Goal: Task Accomplishment & Management: Use online tool/utility

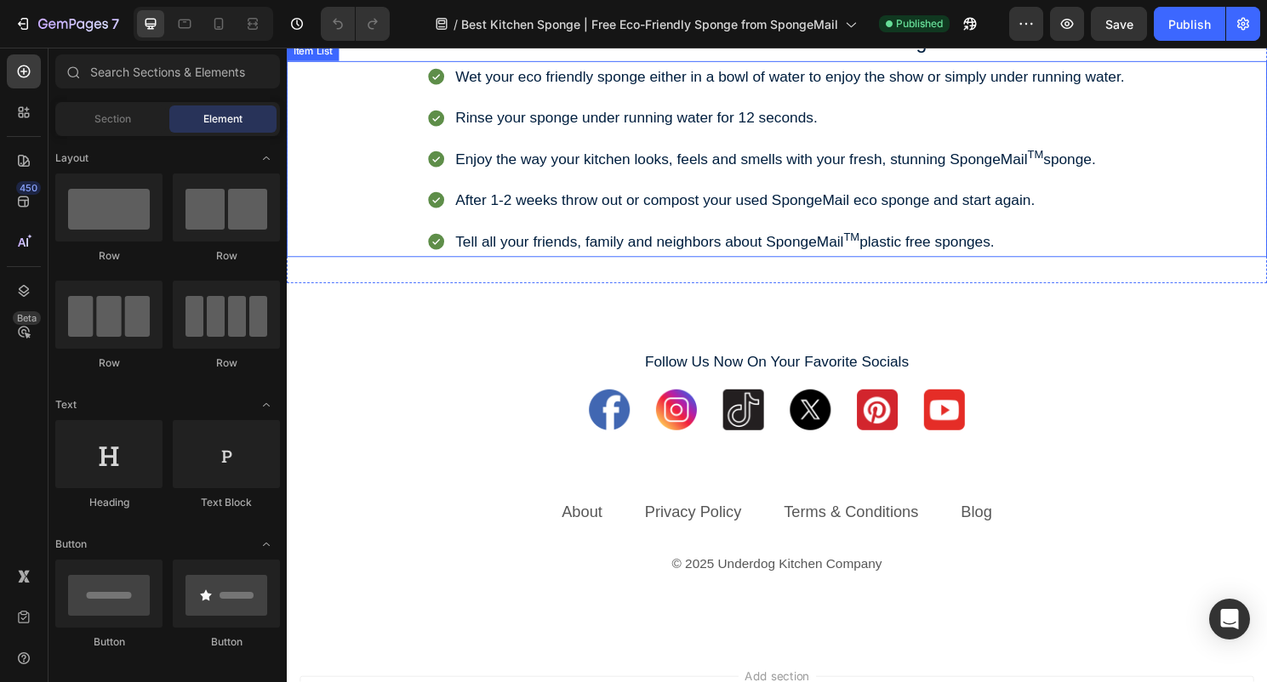
scroll to position [7760, 0]
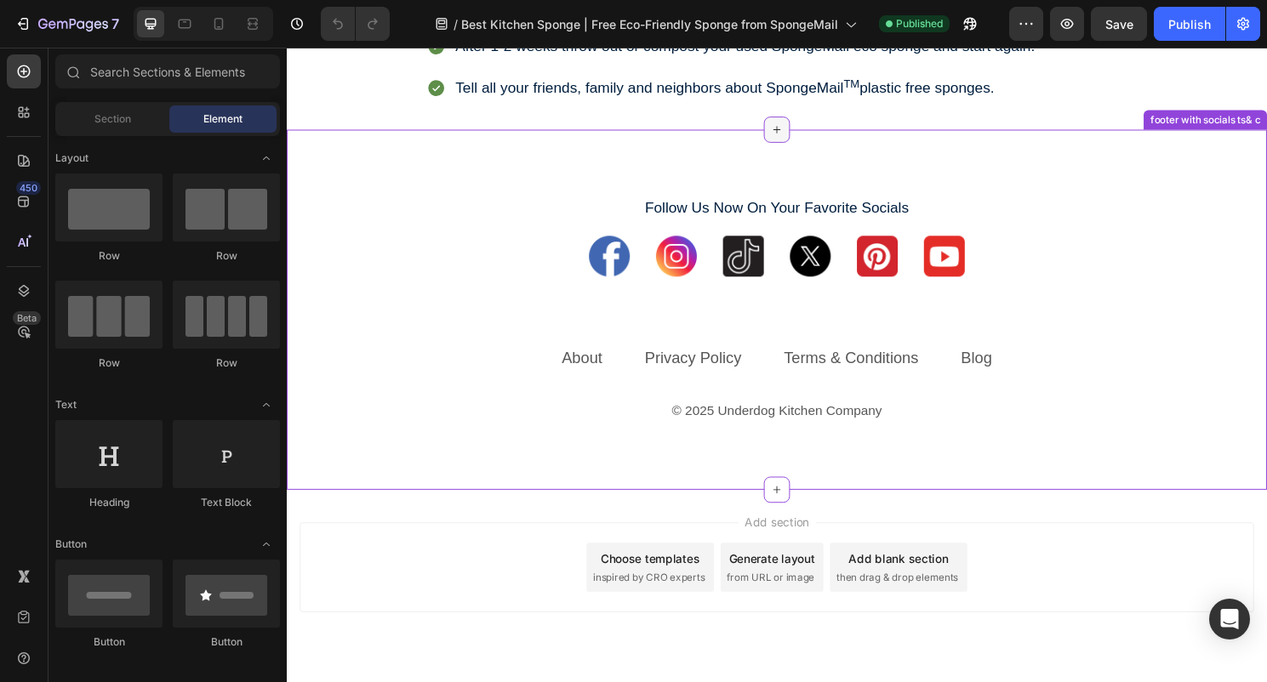
click at [799, 140] on icon at bounding box center [797, 134] width 14 height 14
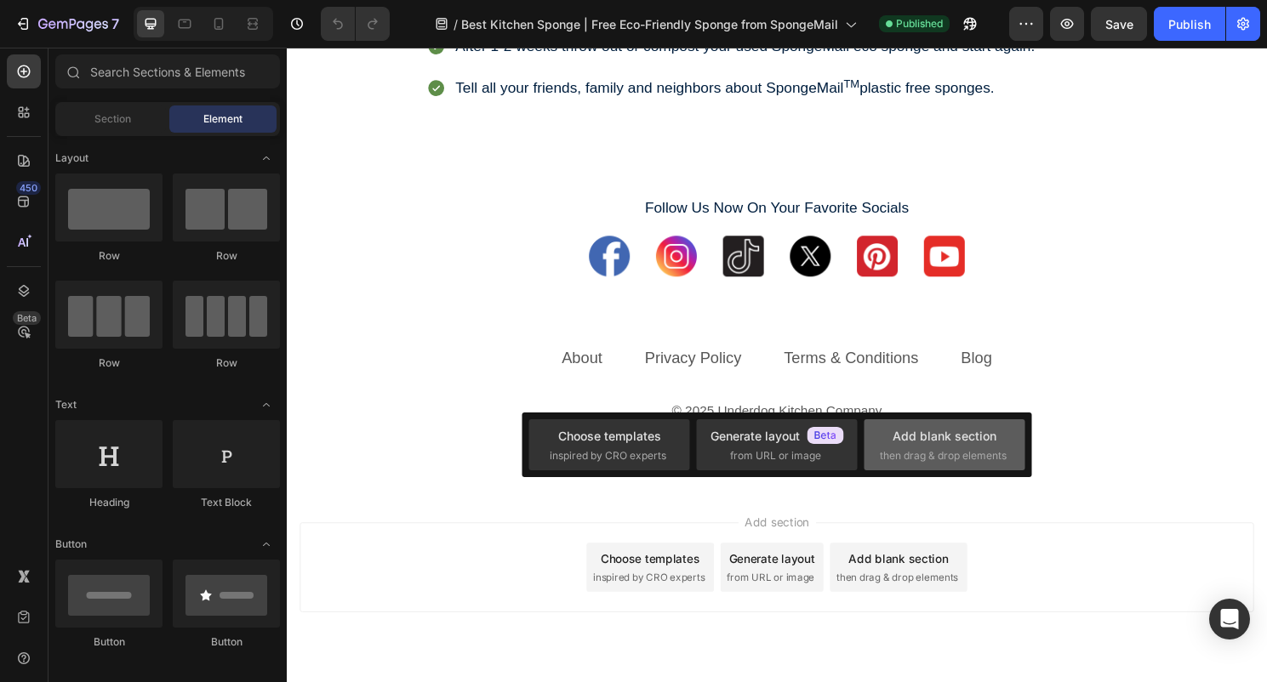
click at [904, 446] on div "Add blank section then drag & drop elements" at bounding box center [944, 445] width 129 height 37
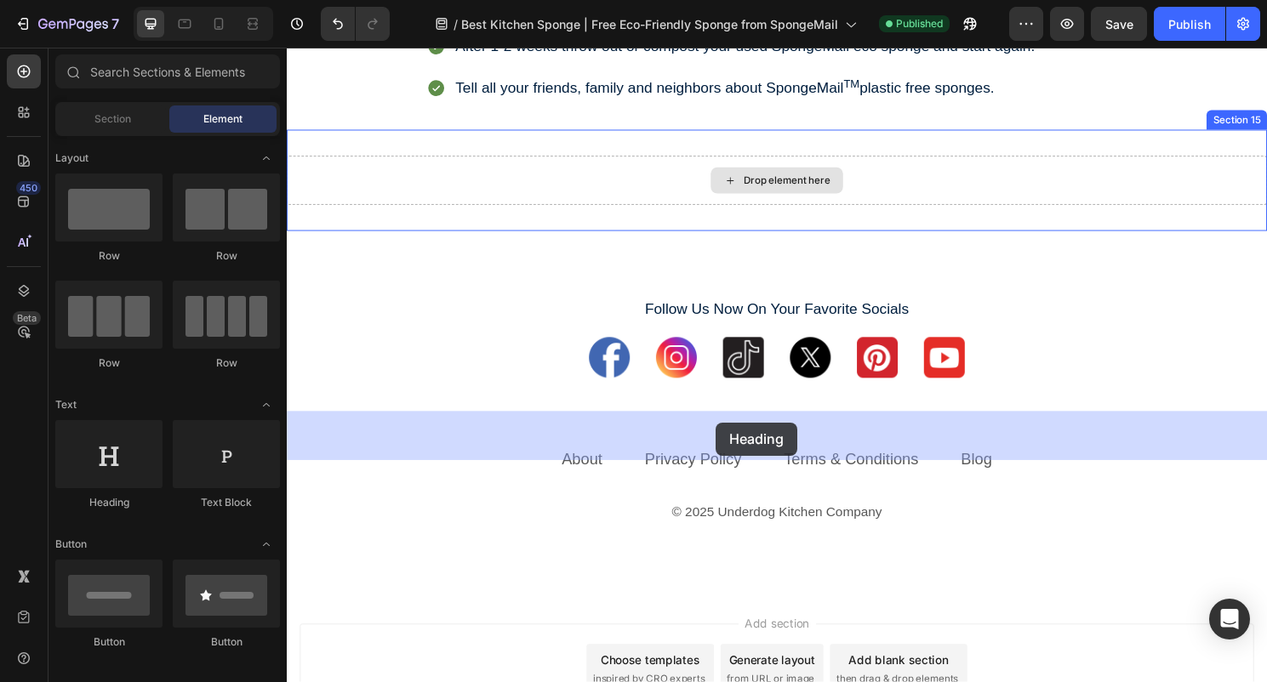
drag, startPoint x: 407, startPoint y: 523, endPoint x: 733, endPoint y: 438, distance: 337.6
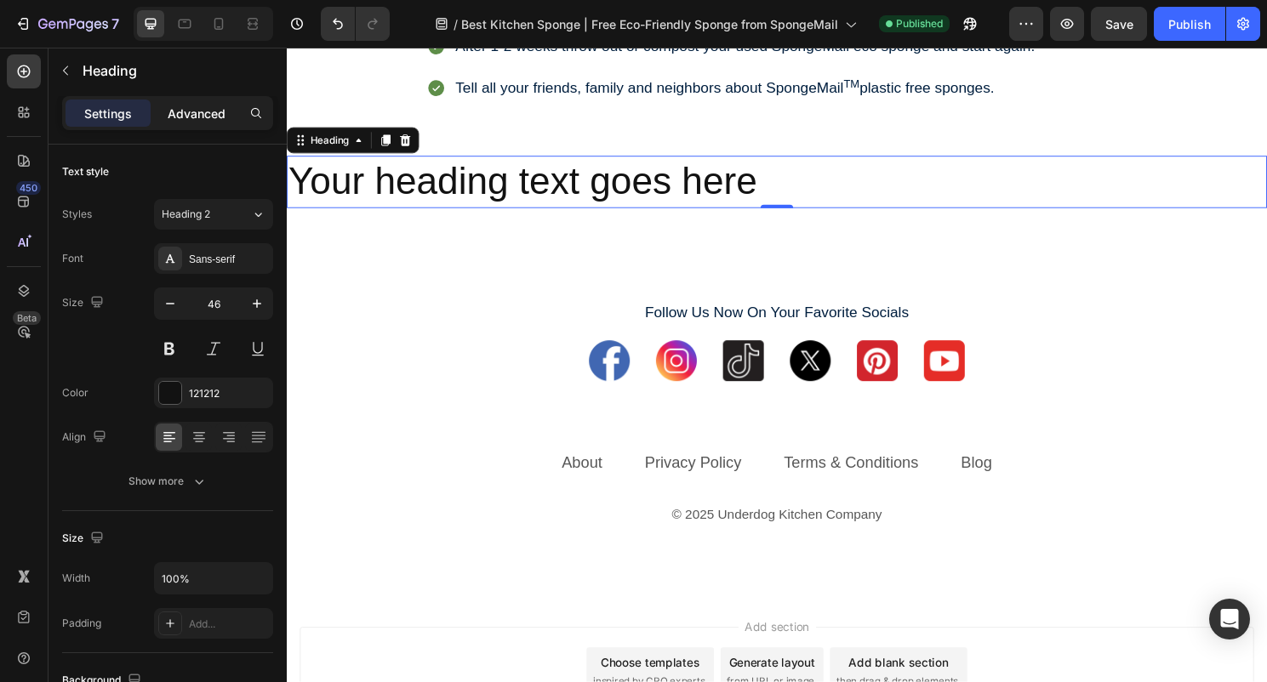
click at [202, 115] on p "Advanced" at bounding box center [197, 114] width 58 height 18
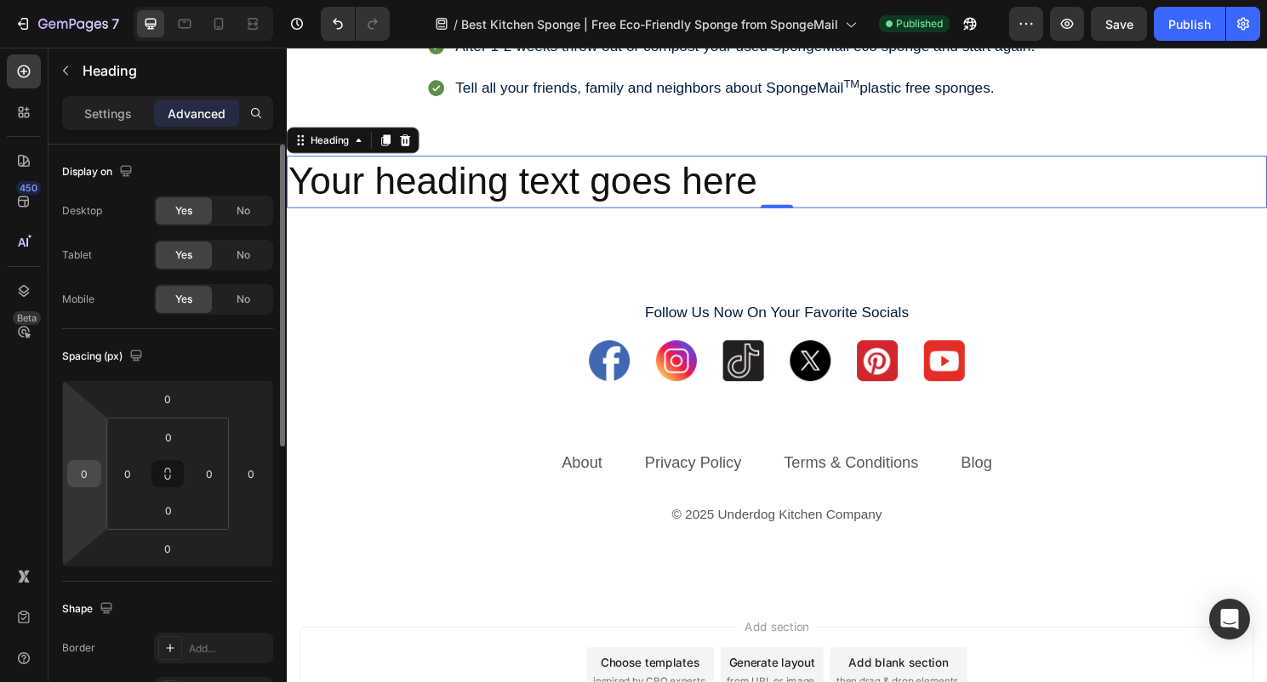
click at [98, 470] on div "0" at bounding box center [84, 473] width 34 height 27
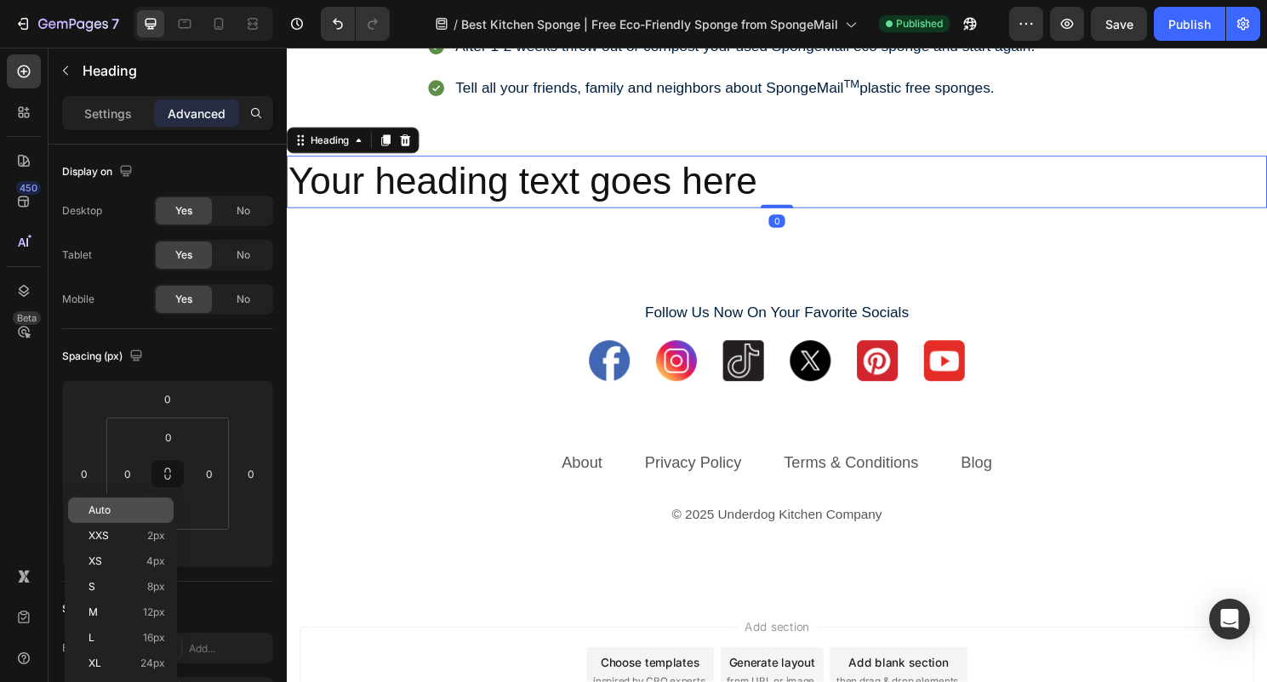
click at [118, 513] on p "Auto" at bounding box center [126, 511] width 77 height 12
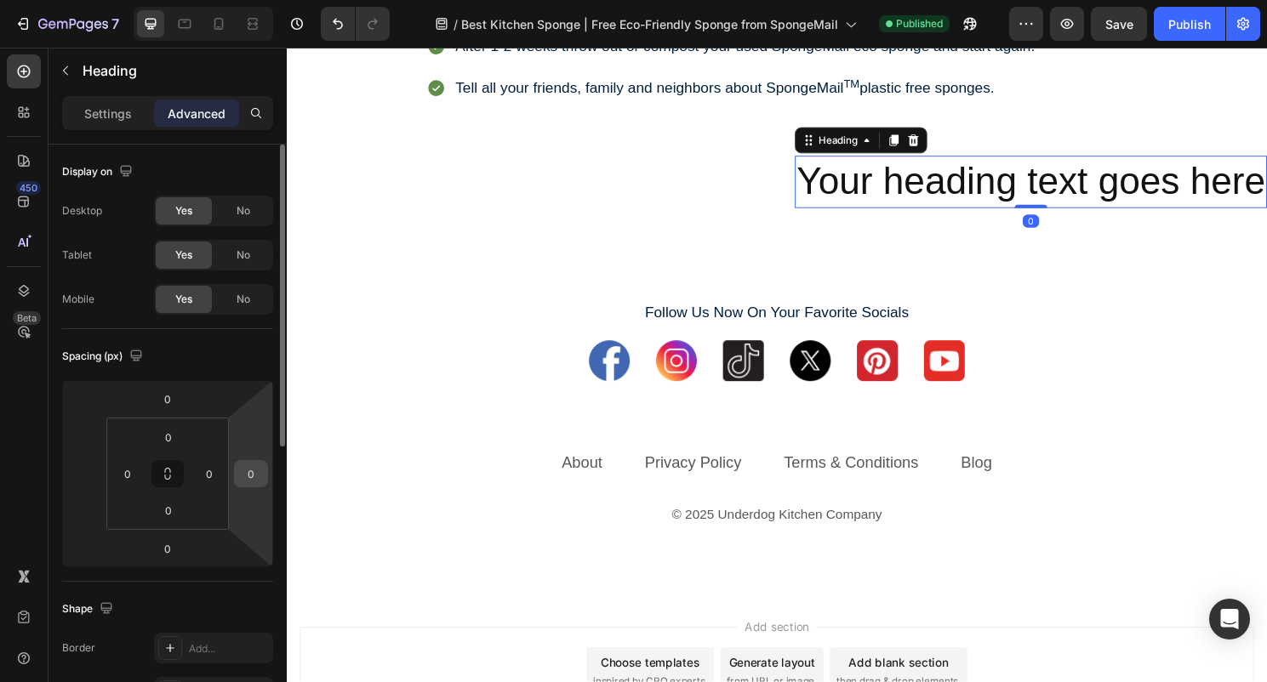
click at [239, 468] on input "0" at bounding box center [251, 474] width 26 height 26
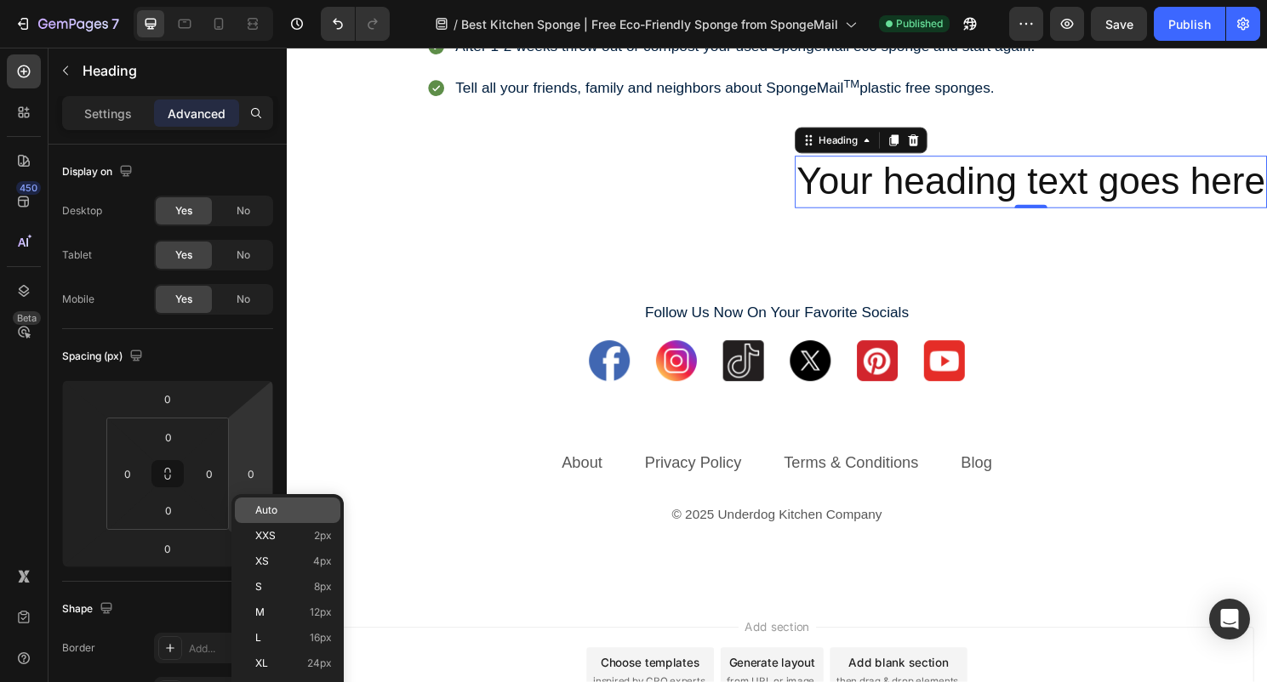
click at [271, 514] on span "Auto" at bounding box center [266, 511] width 22 height 12
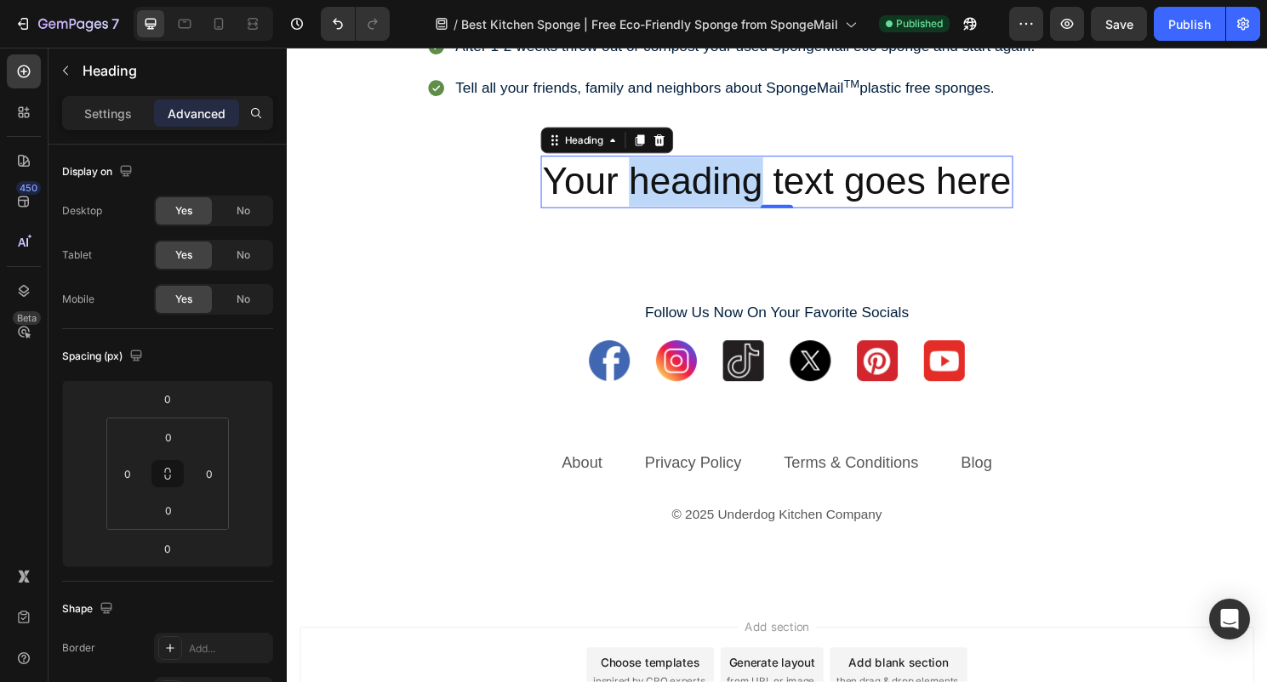
click at [641, 214] on p "Your heading text goes here" at bounding box center [797, 187] width 488 height 51
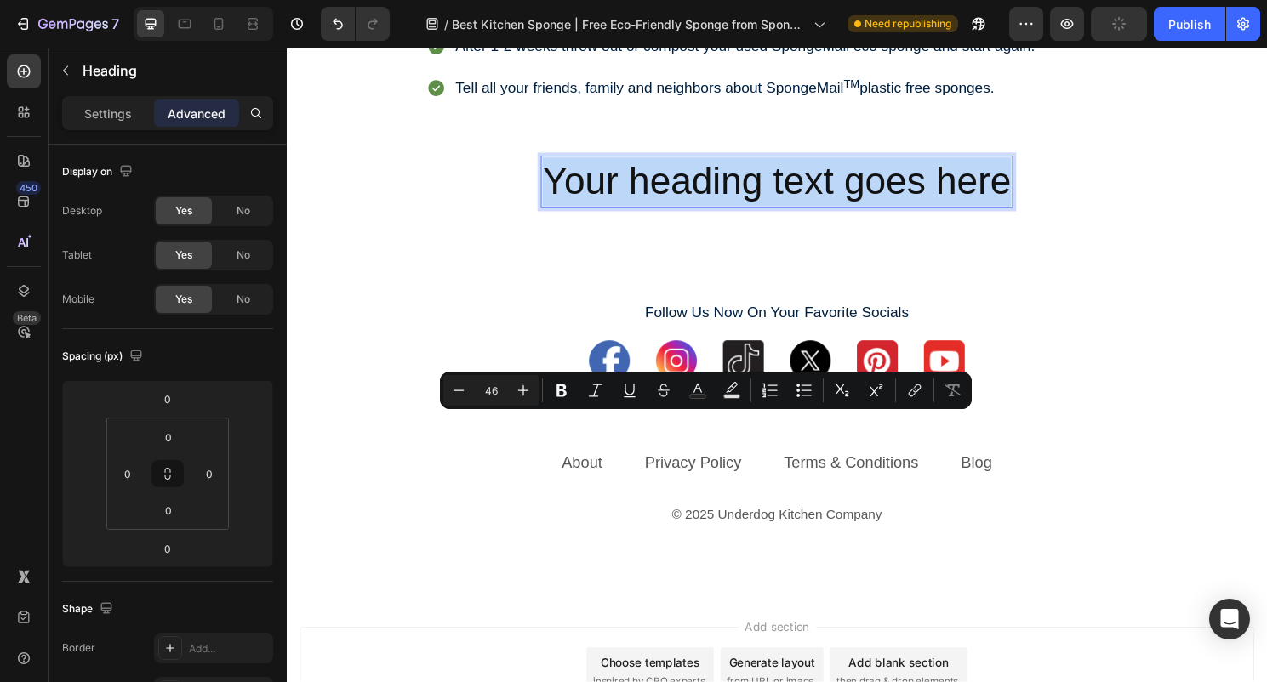
click at [641, 214] on p "Your heading text goes here" at bounding box center [797, 187] width 488 height 51
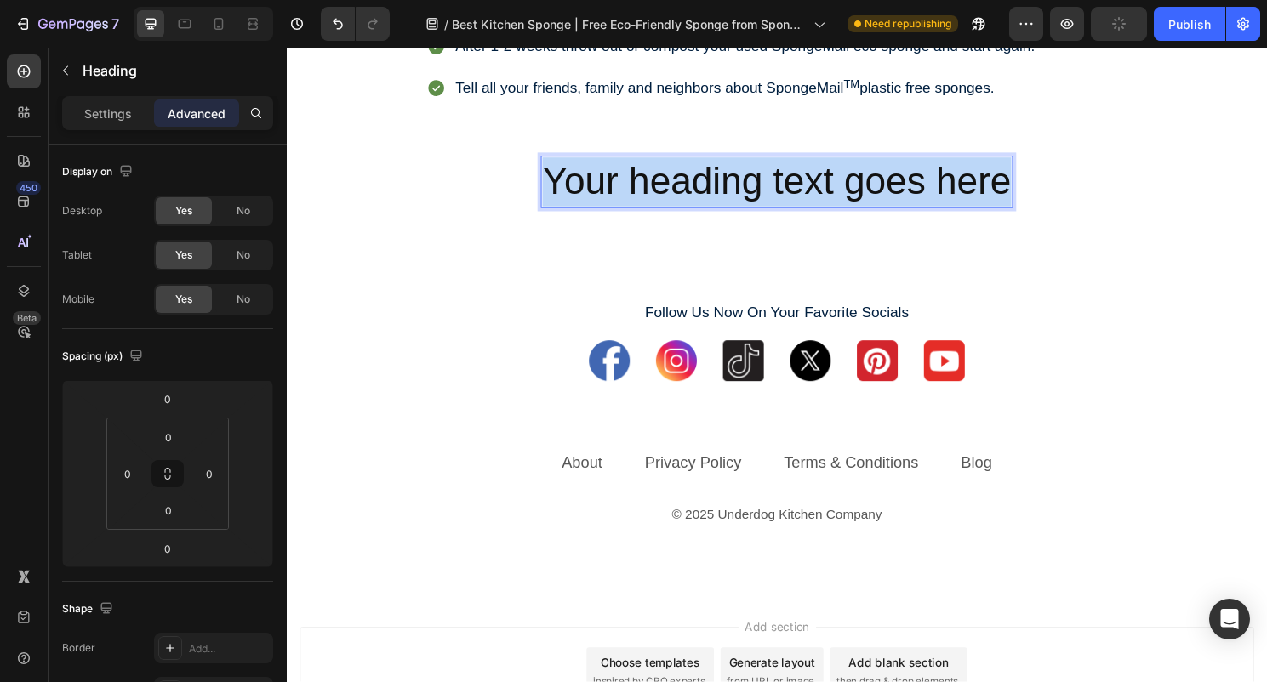
click at [641, 214] on p "Your heading text goes here" at bounding box center [797, 187] width 488 height 51
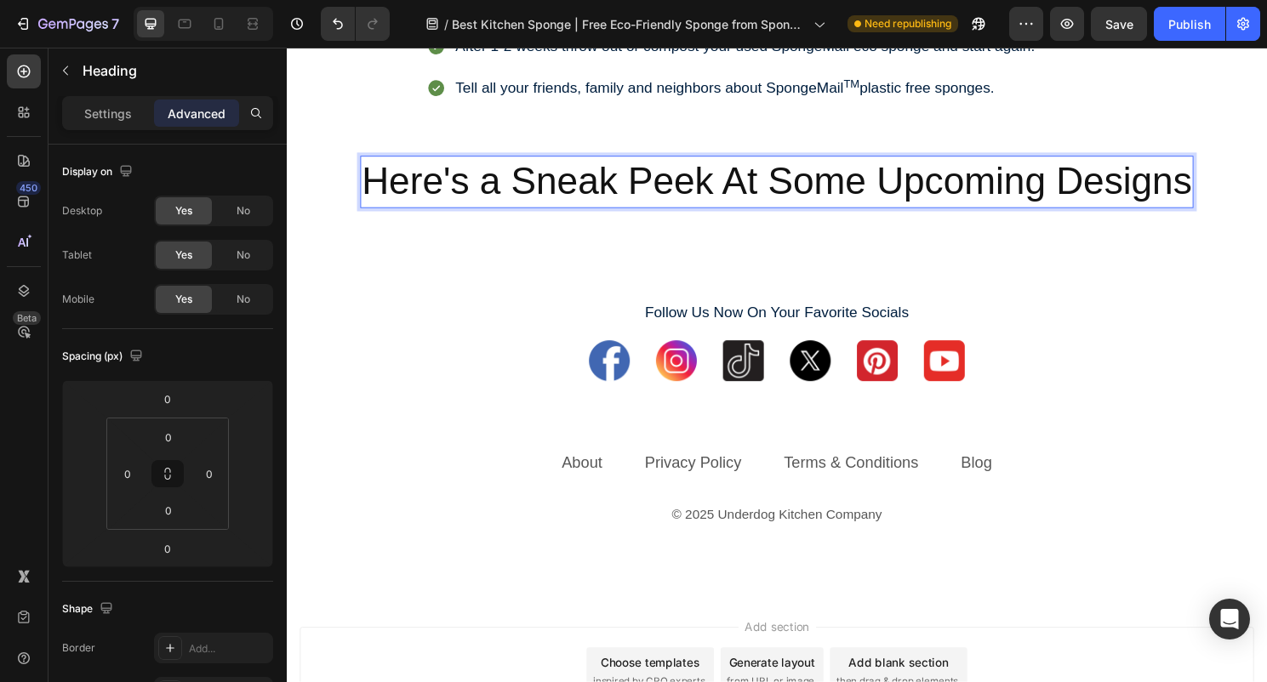
click at [574, 214] on p "Here's a Sneak Peek At Some Upcoming Designs" at bounding box center [797, 187] width 864 height 51
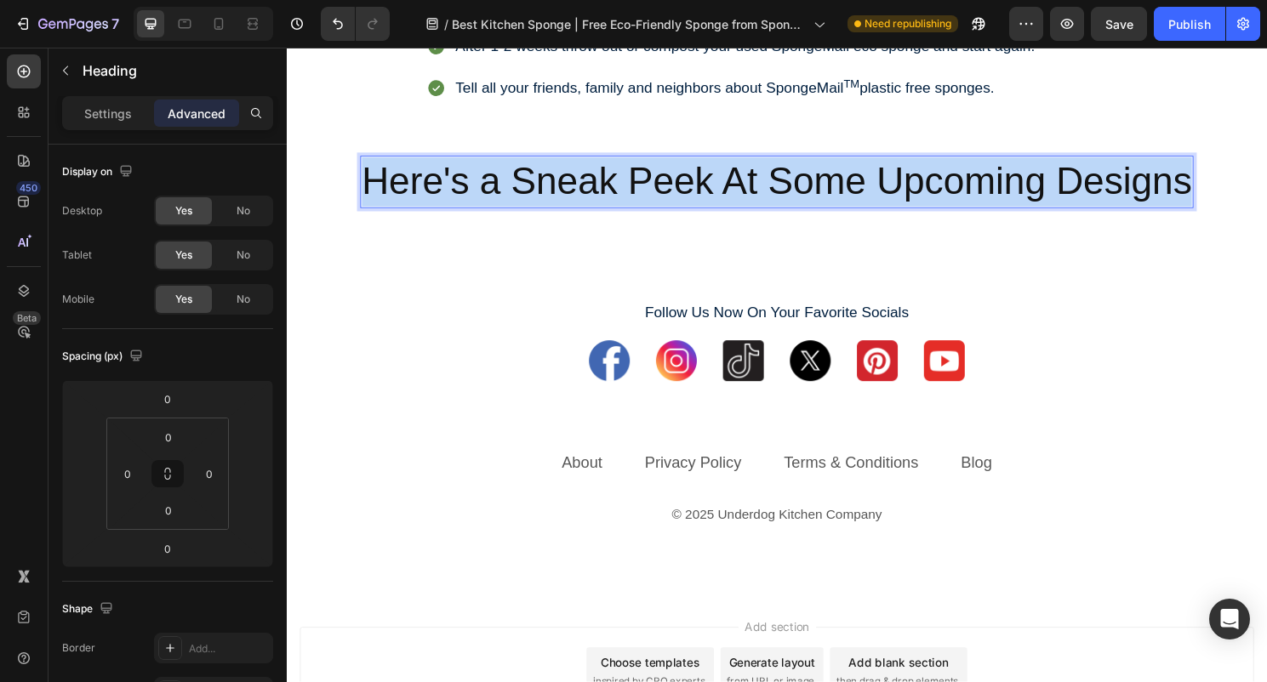
click at [574, 214] on p "Here's a Sneak Peek At Some Upcoming Designs" at bounding box center [797, 187] width 864 height 51
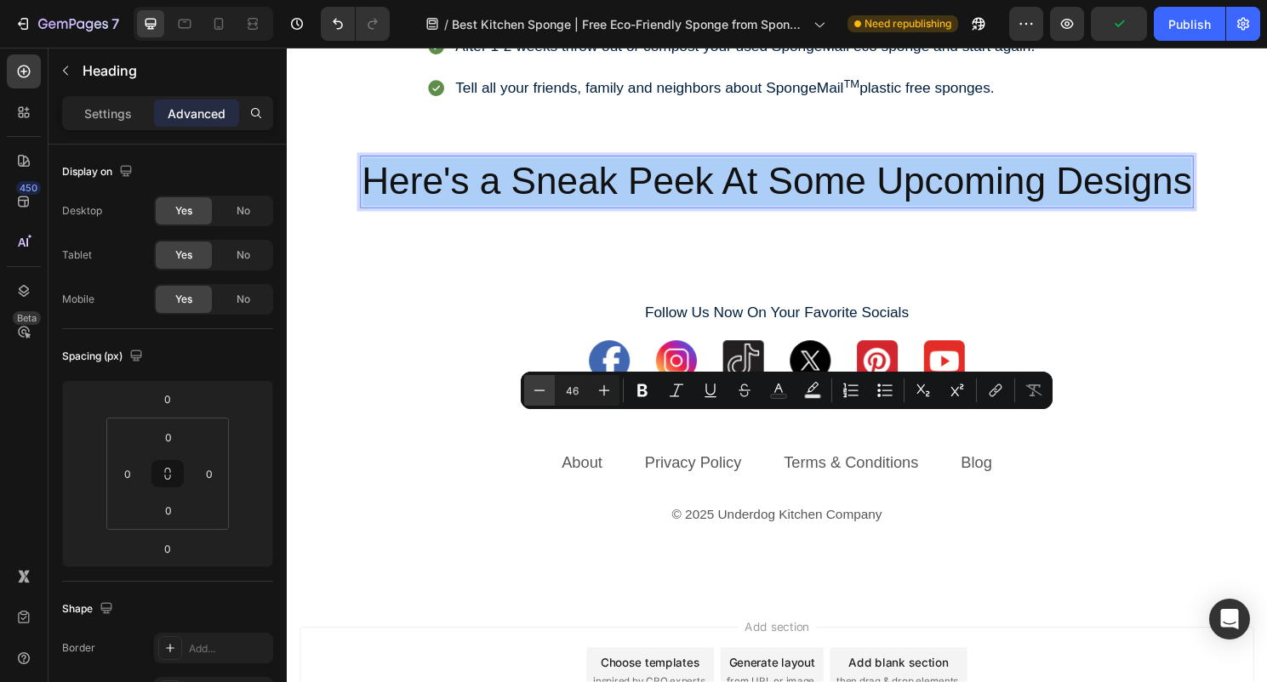
click at [547, 394] on icon "Editor contextual toolbar" at bounding box center [539, 390] width 17 height 17
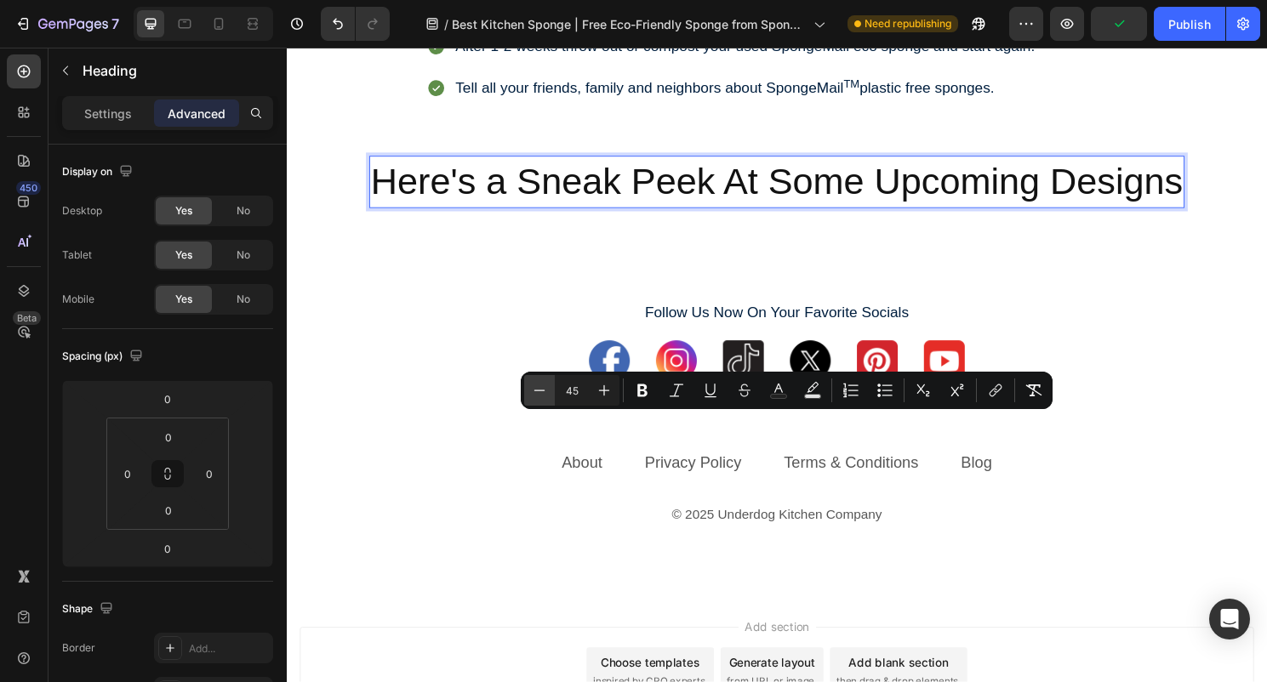
click at [547, 394] on icon "Editor contextual toolbar" at bounding box center [539, 390] width 17 height 17
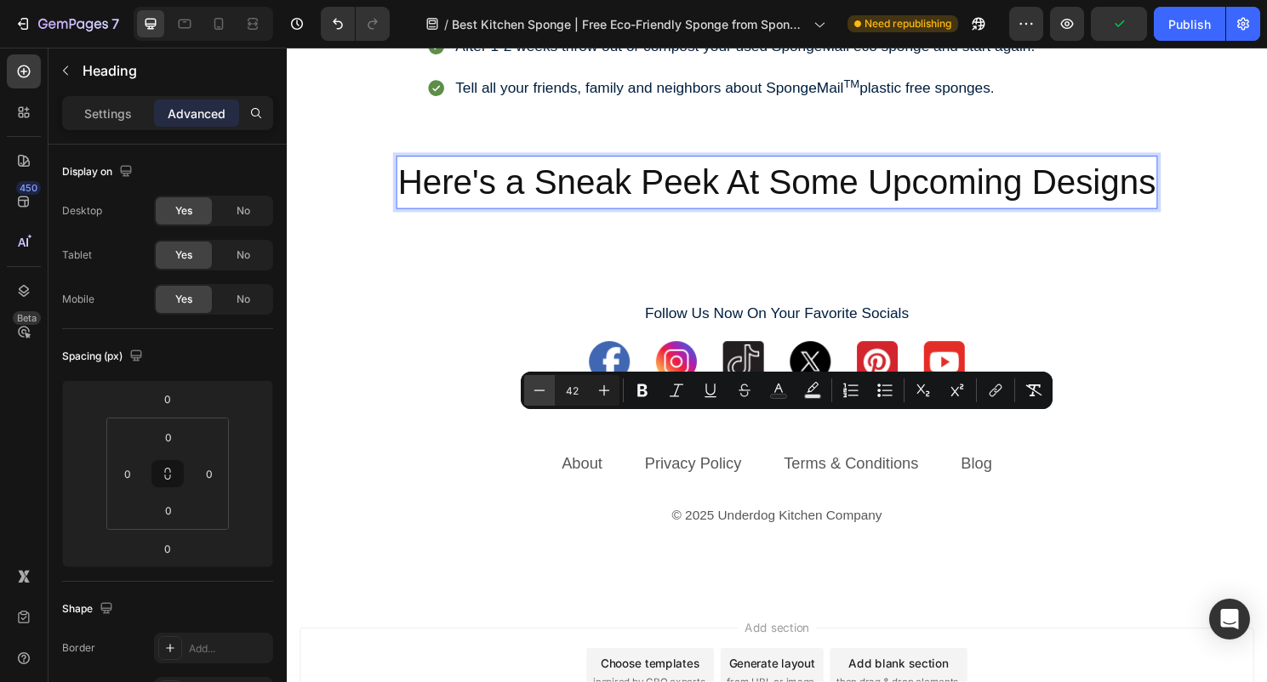
click at [547, 394] on icon "Editor contextual toolbar" at bounding box center [539, 390] width 17 height 17
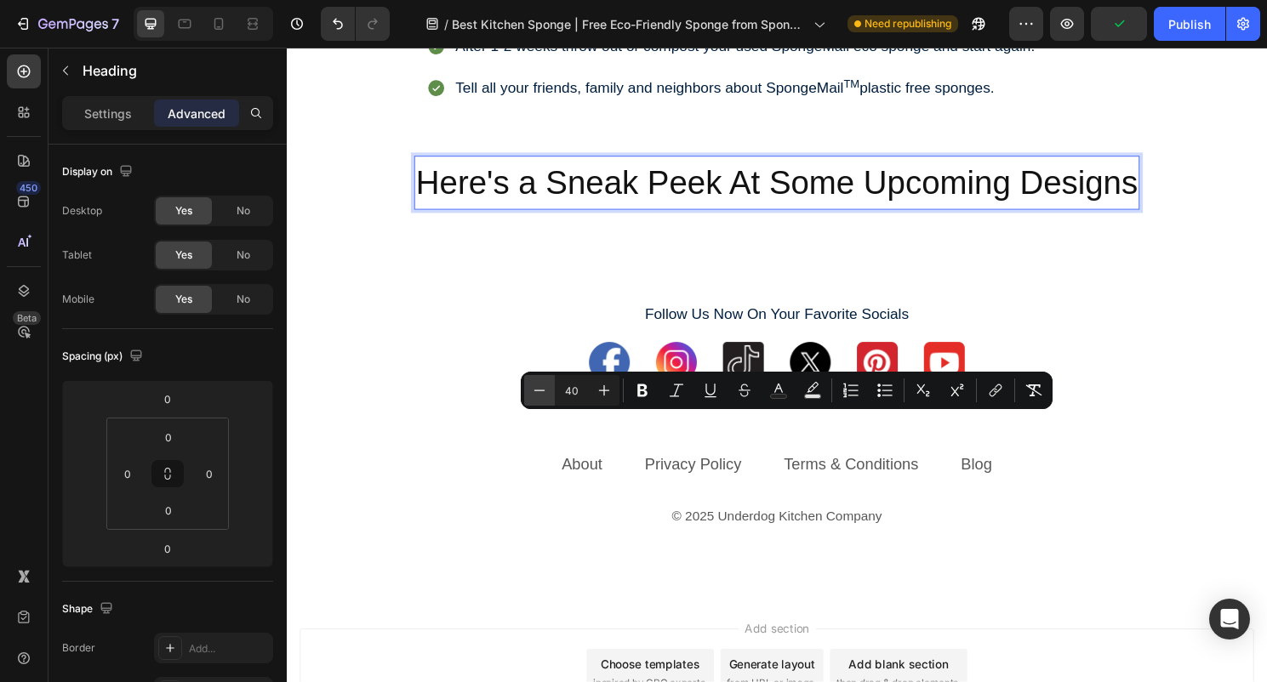
click at [547, 394] on icon "Editor contextual toolbar" at bounding box center [539, 390] width 17 height 17
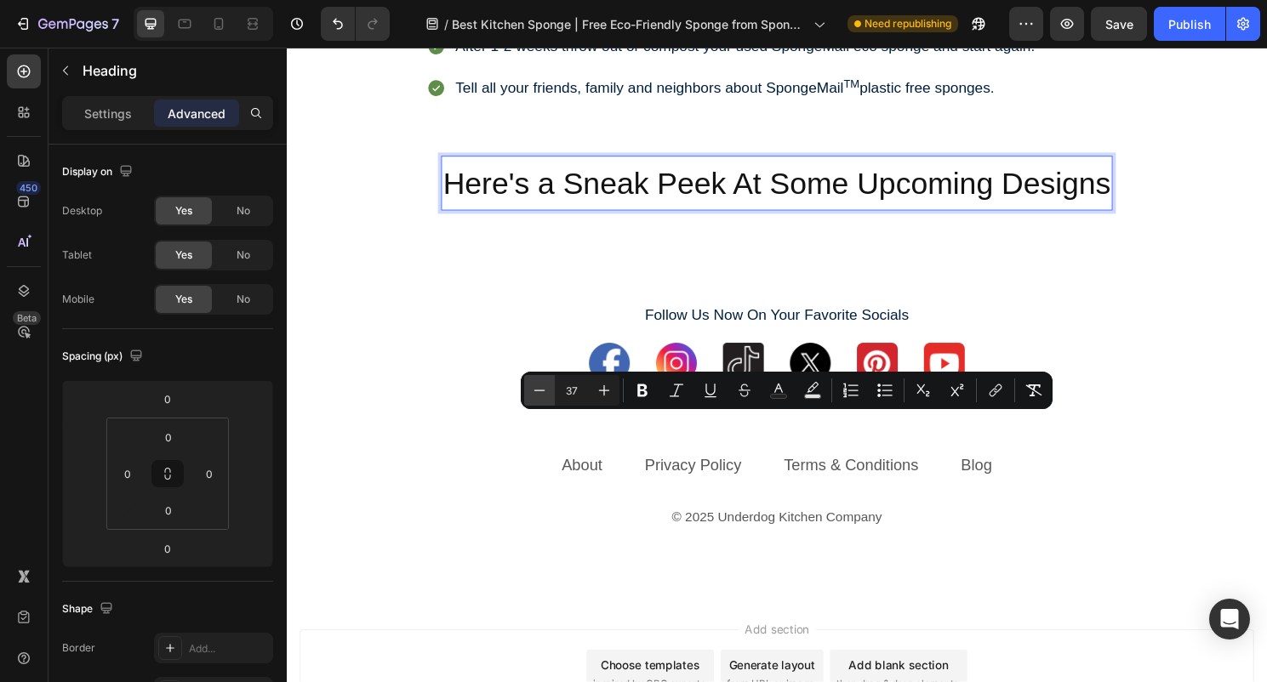
click at [547, 394] on icon "Editor contextual toolbar" at bounding box center [539, 390] width 17 height 17
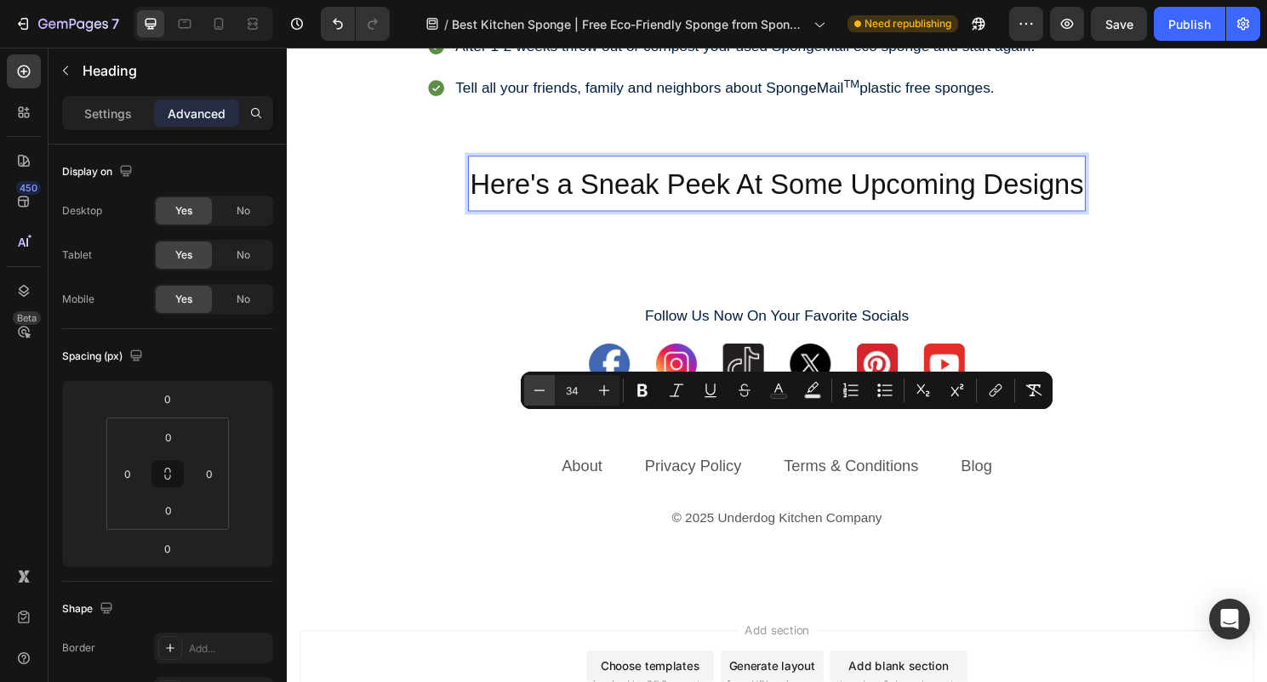
click at [547, 394] on icon "Editor contextual toolbar" at bounding box center [539, 390] width 17 height 17
click at [635, 385] on icon "Editor contextual toolbar" at bounding box center [642, 390] width 17 height 17
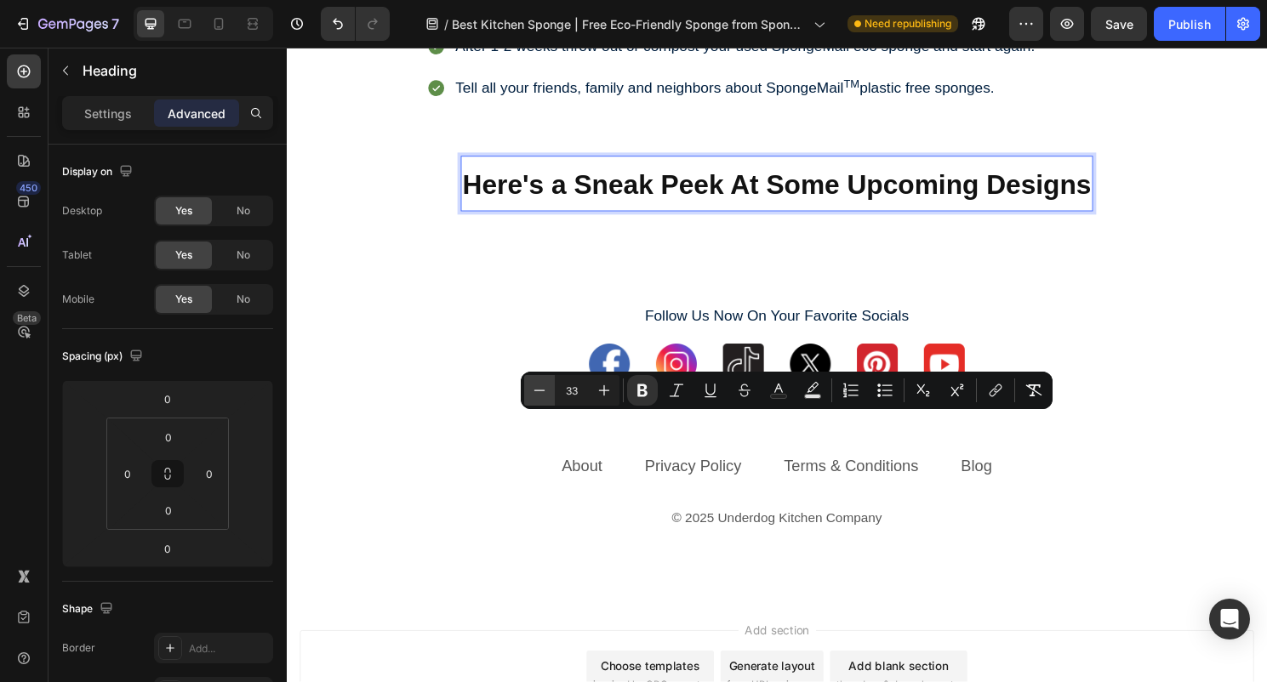
click at [541, 391] on icon "Editor contextual toolbar" at bounding box center [539, 390] width 17 height 17
type input "32"
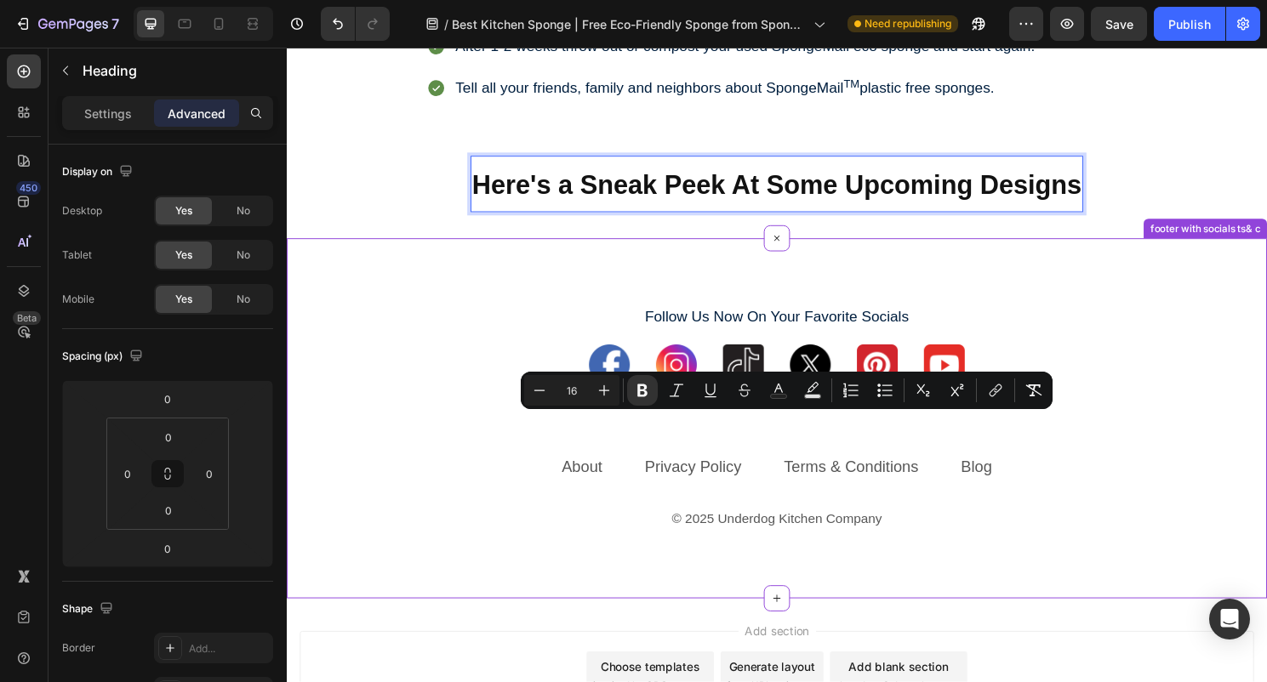
click at [676, 555] on div "Follow Us Now On Your Favorite Socials Text Block Image Image Image Image Image…" at bounding box center [797, 434] width 1021 height 375
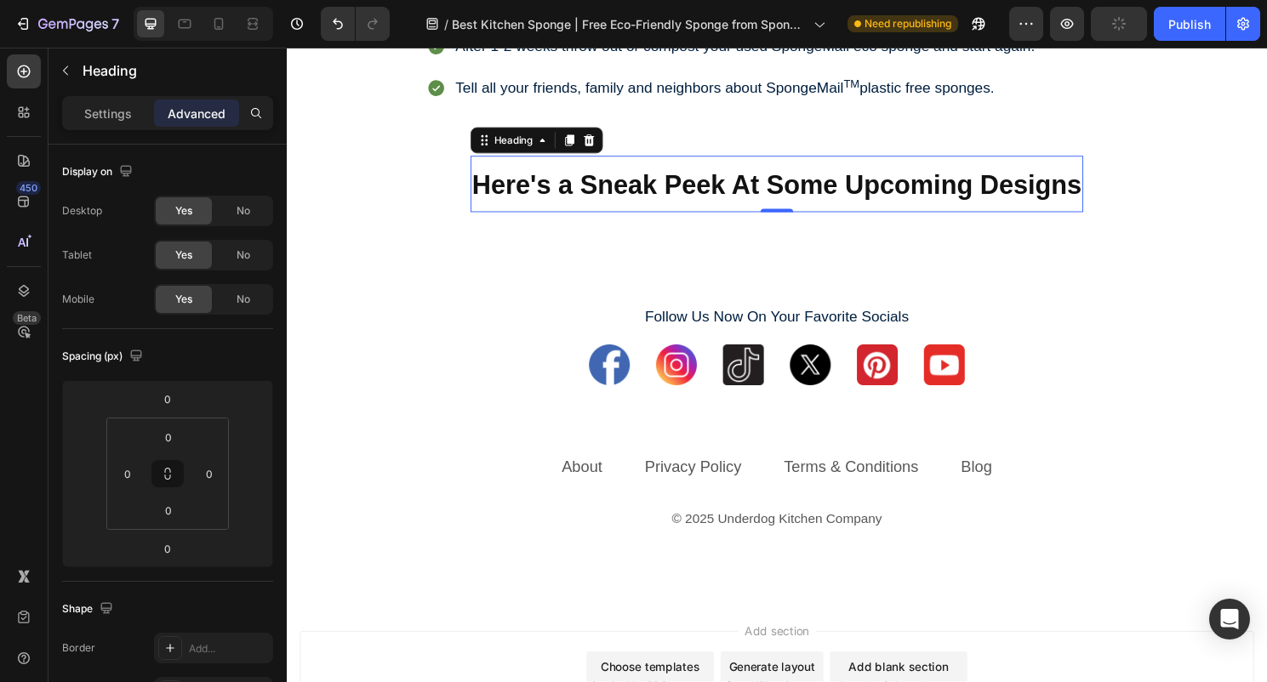
click at [533, 207] on strong "Here's a Sneak Peek At Some Upcoming Designs" at bounding box center [797, 191] width 635 height 31
click at [54, 76] on button "button" at bounding box center [65, 70] width 27 height 27
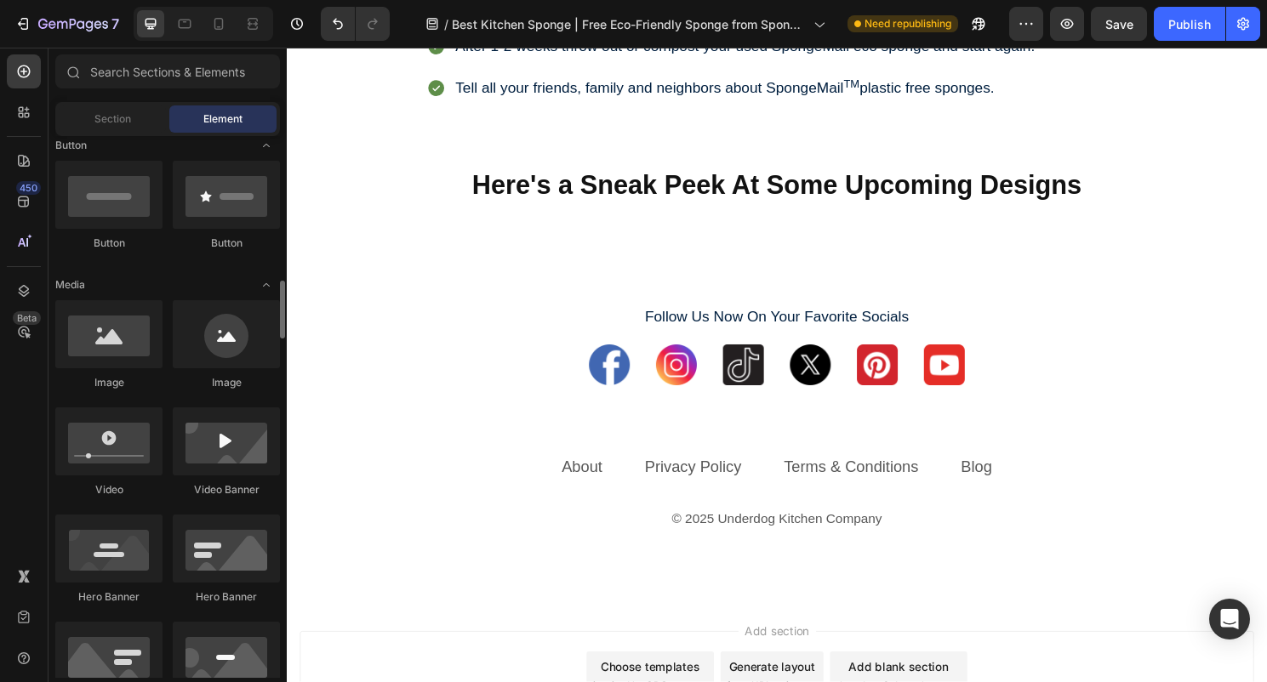
scroll to position [491, 0]
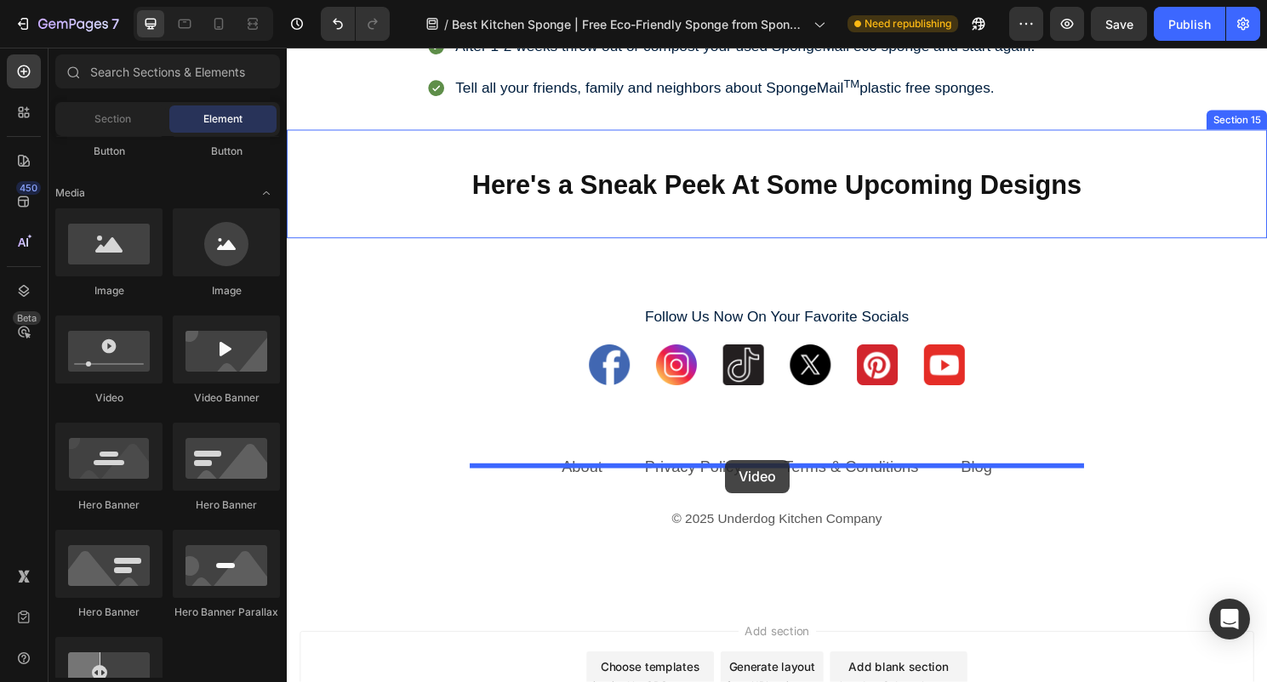
drag, startPoint x: 402, startPoint y: 402, endPoint x: 743, endPoint y: 477, distance: 348.6
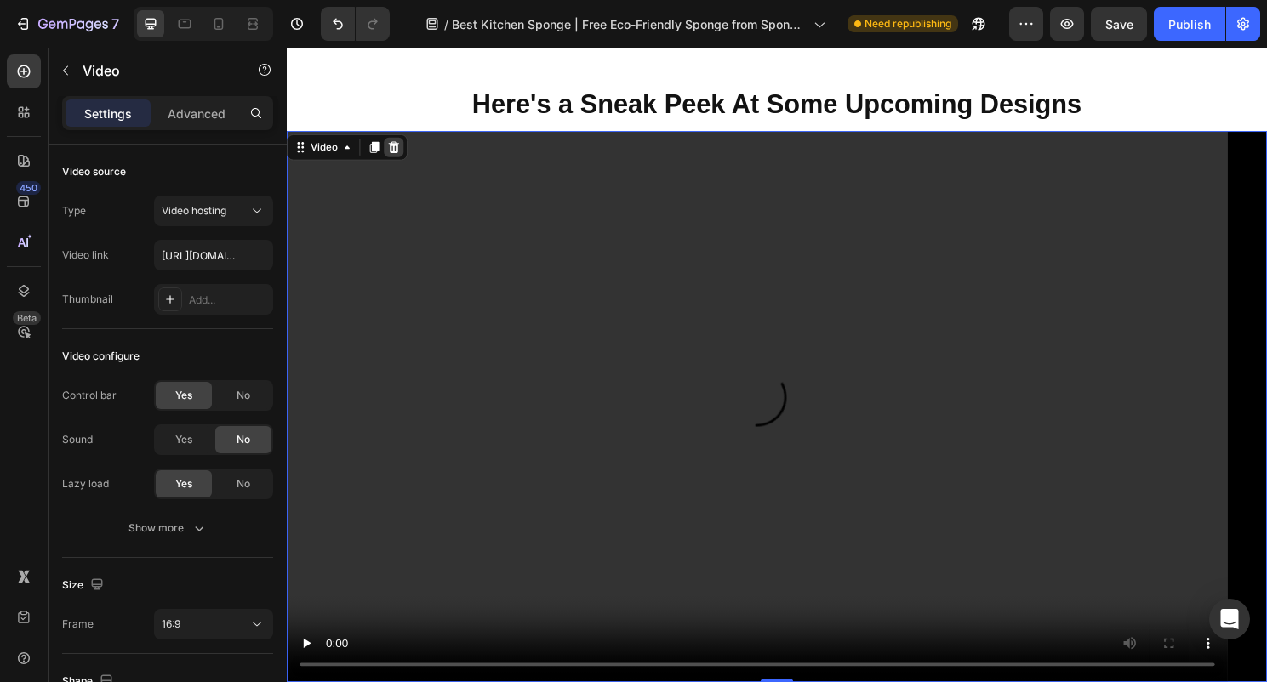
scroll to position [7849, 0]
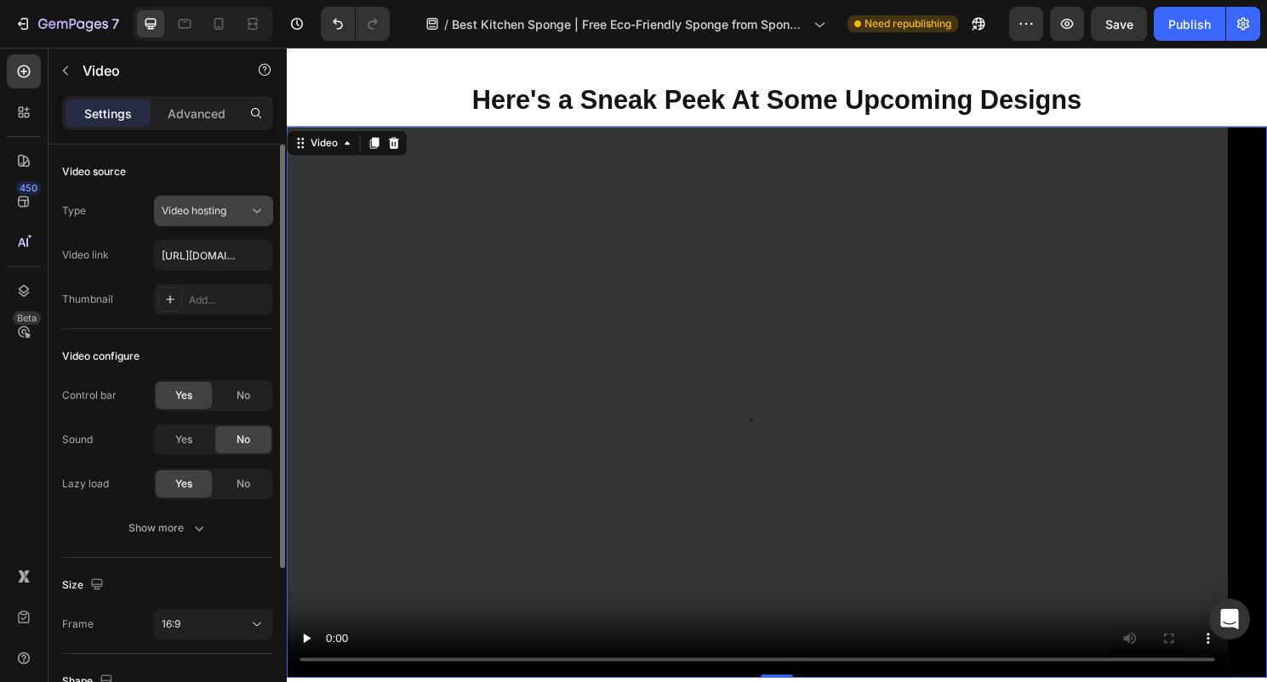
click at [224, 214] on span "Video hosting" at bounding box center [194, 210] width 65 height 13
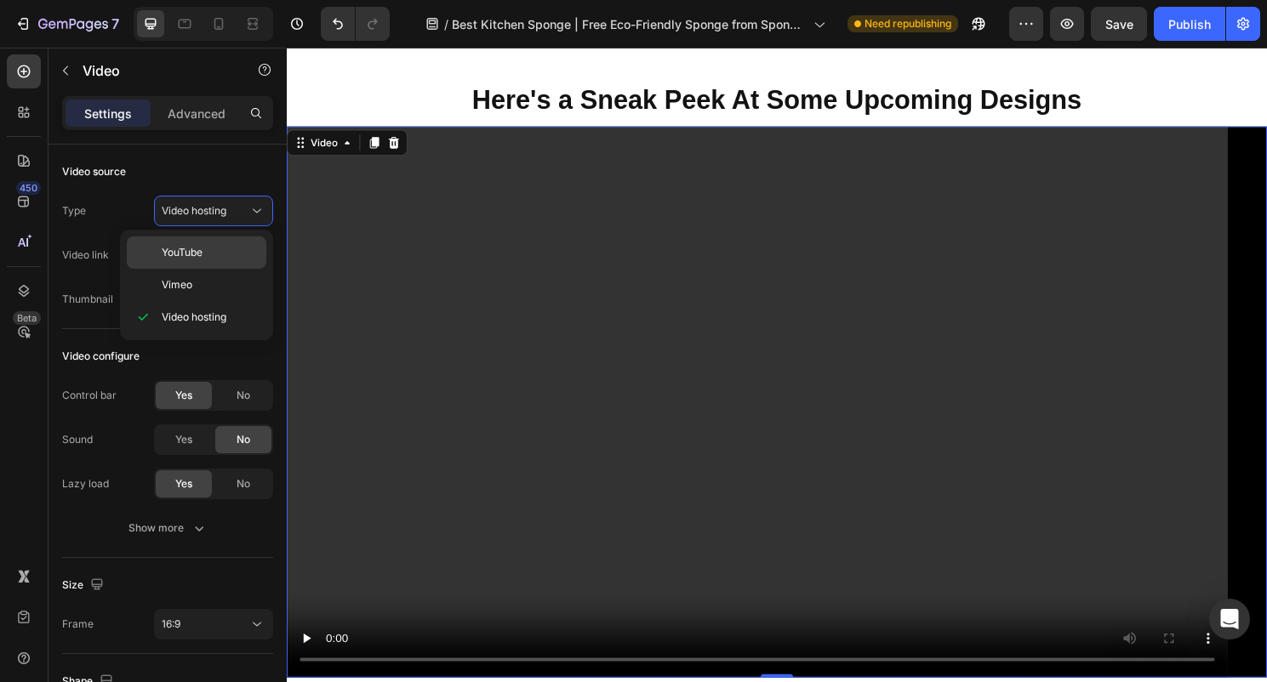
click at [191, 257] on span "YouTube" at bounding box center [182, 252] width 41 height 15
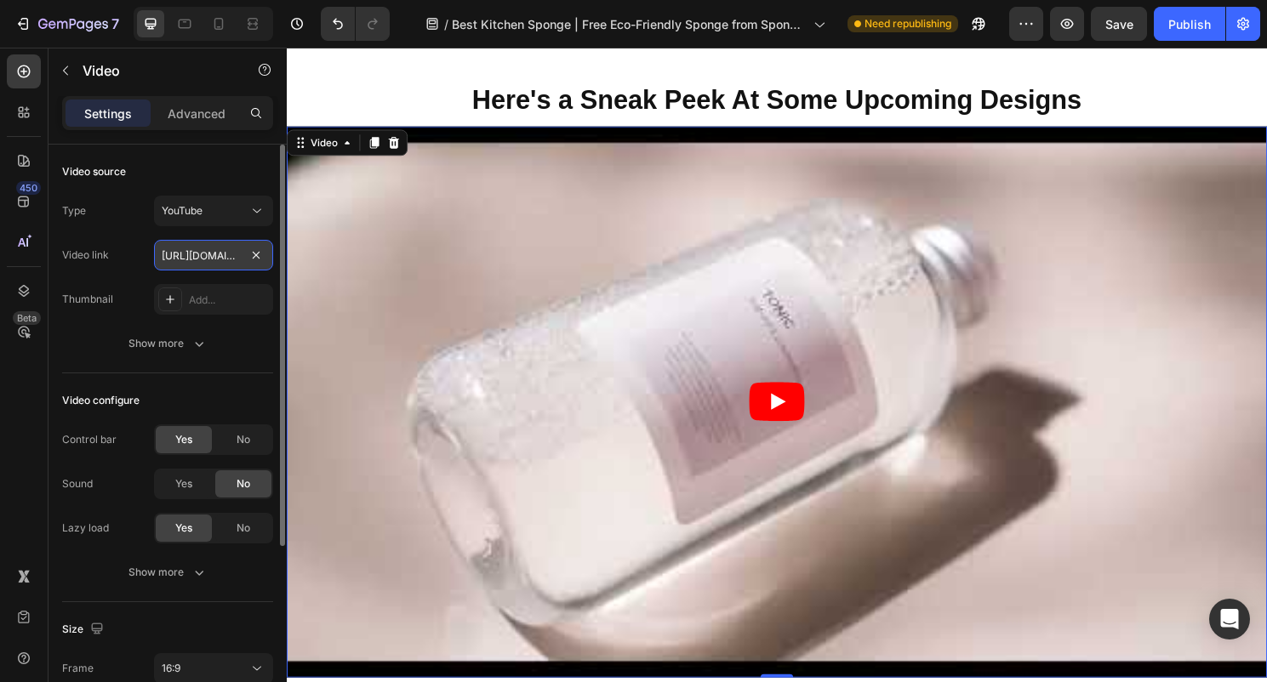
click at [231, 260] on input "https://www.youtube.com/watch?v=drIt4RH_kyQ" at bounding box center [213, 255] width 119 height 31
drag, startPoint x: 447, startPoint y: 297, endPoint x: 362, endPoint y: 278, distance: 87.1
paste input "youtu.be/4os6tp5CsX4"
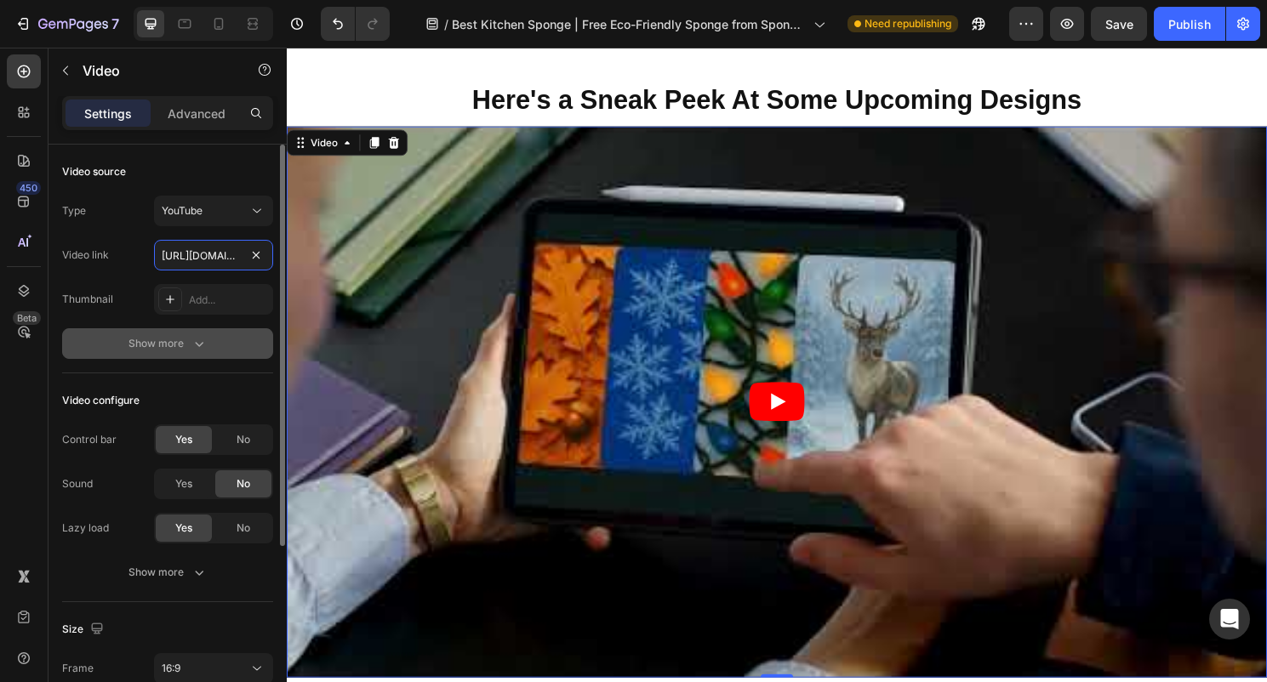
type input "https://youtu.be/4os6tp5CsX4"
click at [197, 347] on icon "button" at bounding box center [199, 343] width 17 height 17
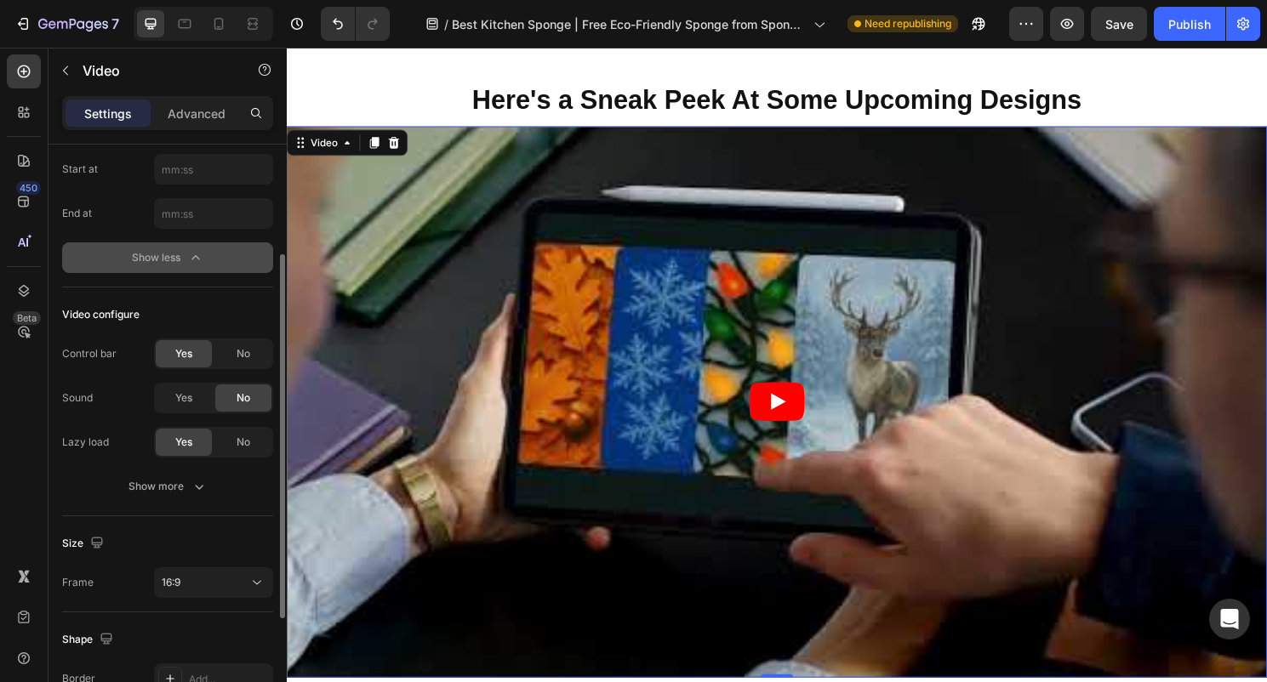
scroll to position [177, 0]
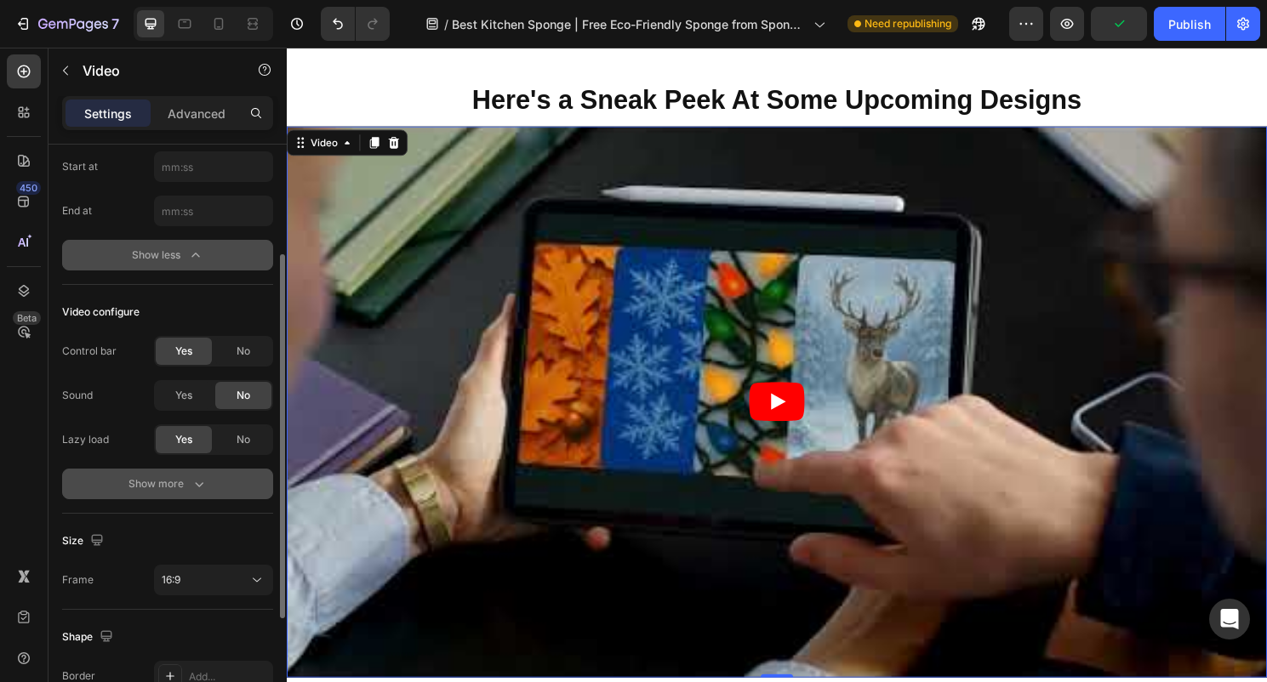
click at [183, 485] on div "Show more" at bounding box center [167, 484] width 79 height 17
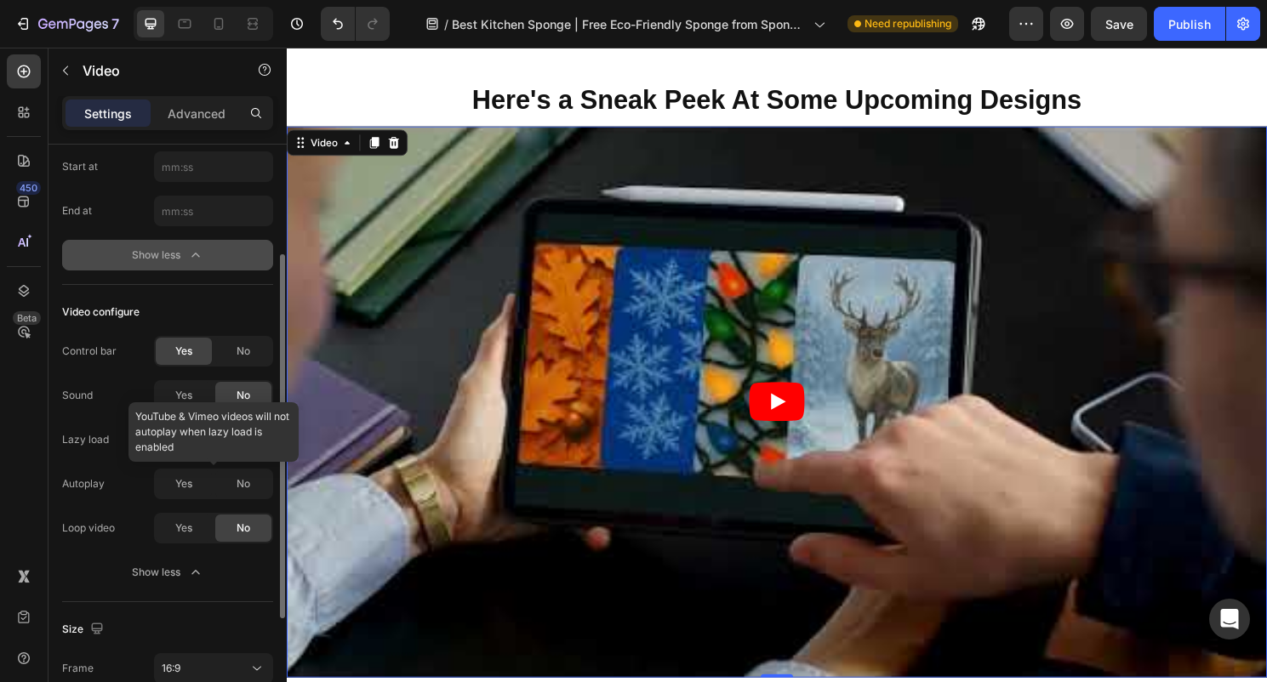
click at [191, 487] on div at bounding box center [213, 484] width 119 height 31
click at [186, 528] on span "Yes" at bounding box center [183, 528] width 17 height 15
click at [196, 491] on div at bounding box center [213, 484] width 119 height 31
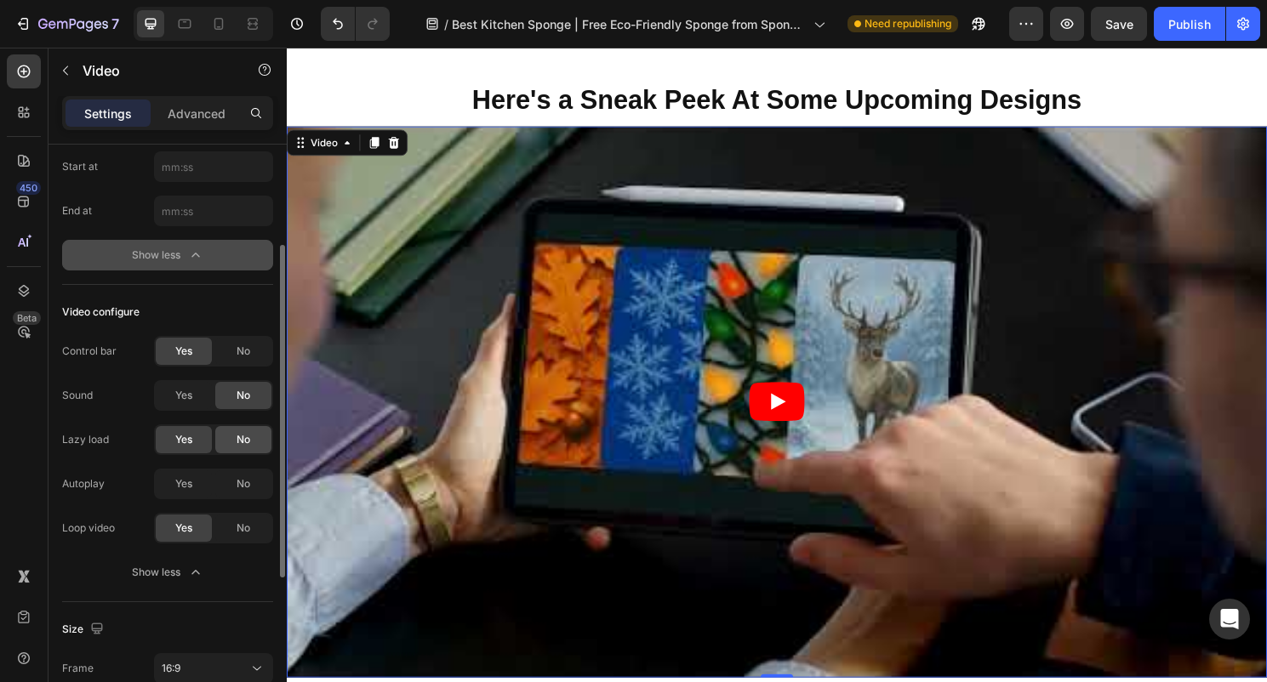
click at [231, 442] on div "No" at bounding box center [243, 439] width 56 height 27
click at [182, 488] on span "Yes" at bounding box center [183, 483] width 17 height 15
click at [242, 533] on span "No" at bounding box center [244, 528] width 14 height 15
click at [192, 527] on span "Yes" at bounding box center [183, 528] width 17 height 15
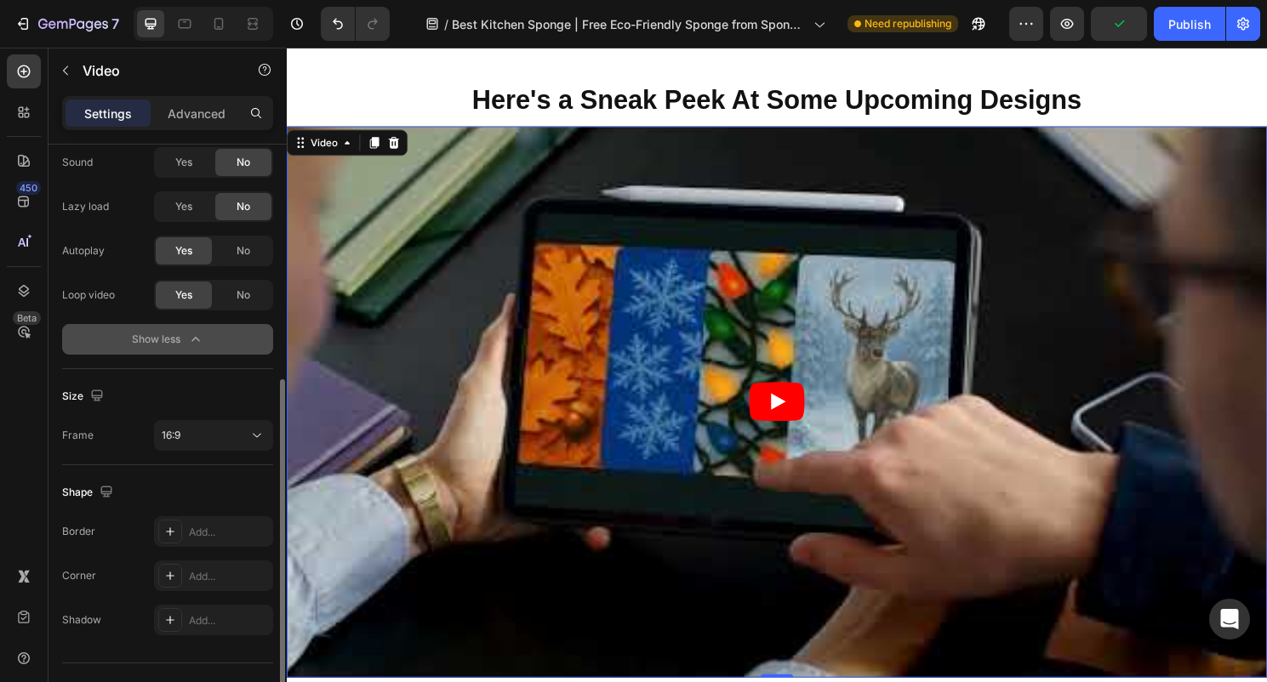
scroll to position [413, 0]
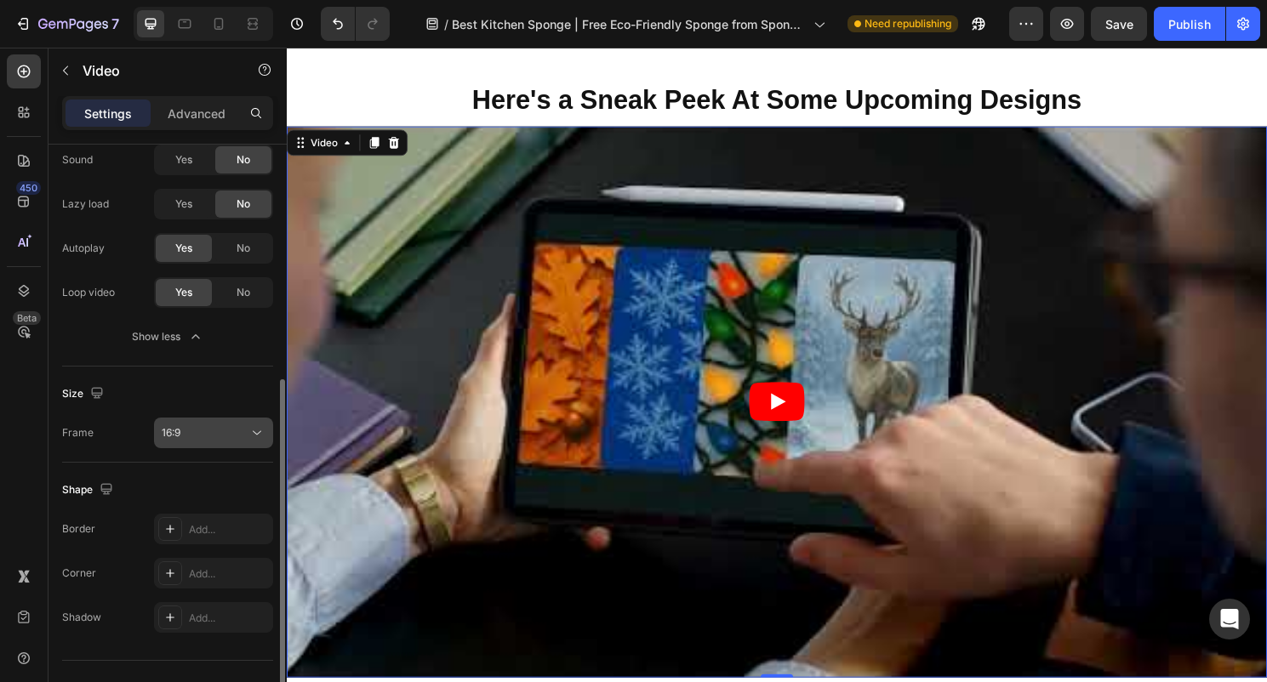
click at [248, 438] on icon at bounding box center [256, 433] width 17 height 17
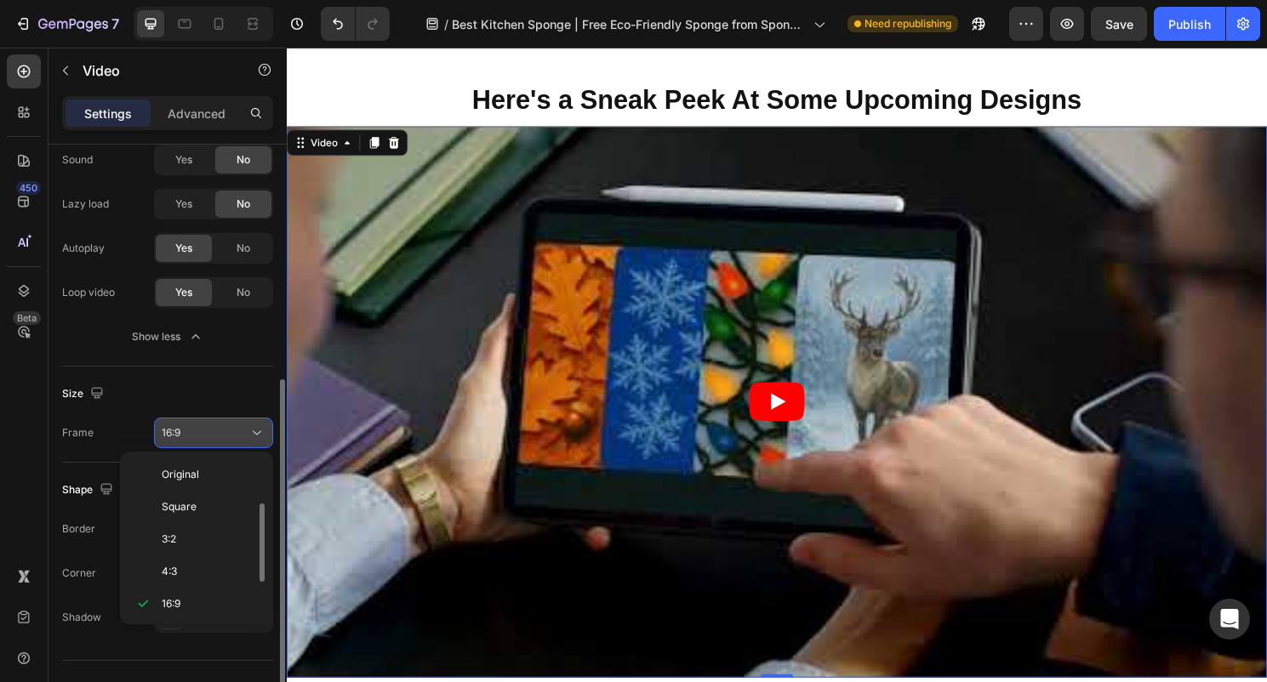
scroll to position [31, 0]
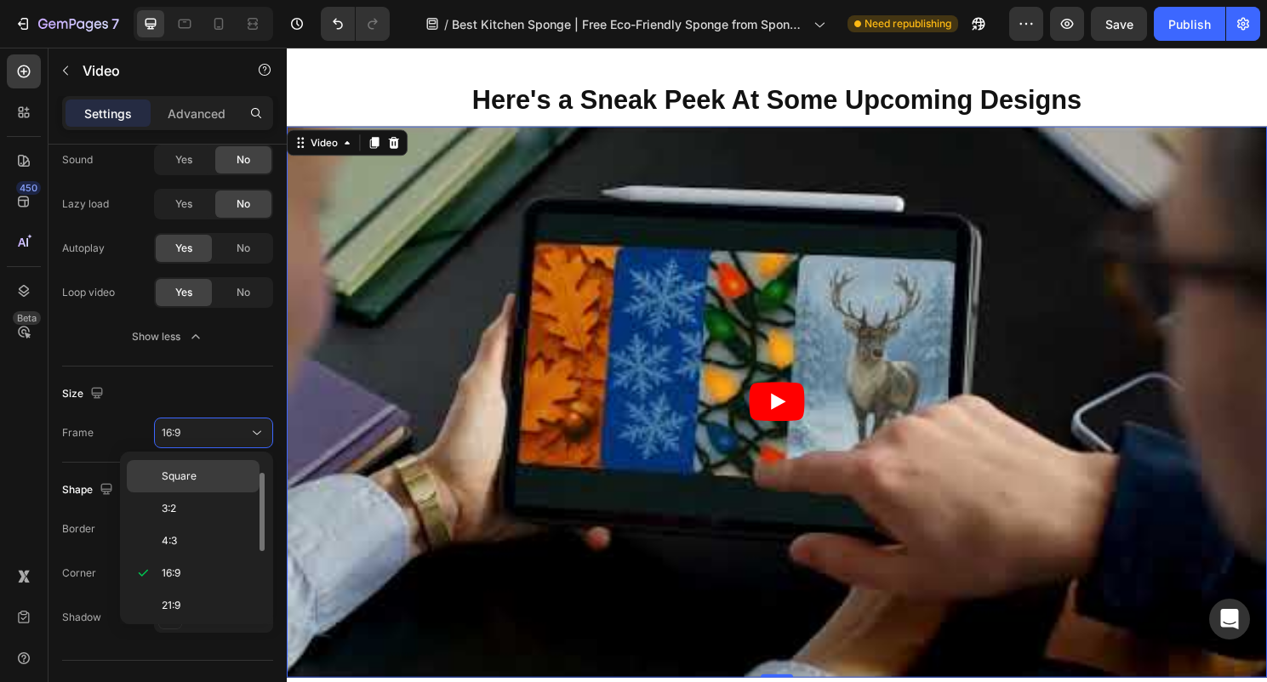
click at [208, 473] on p "Square" at bounding box center [207, 476] width 90 height 15
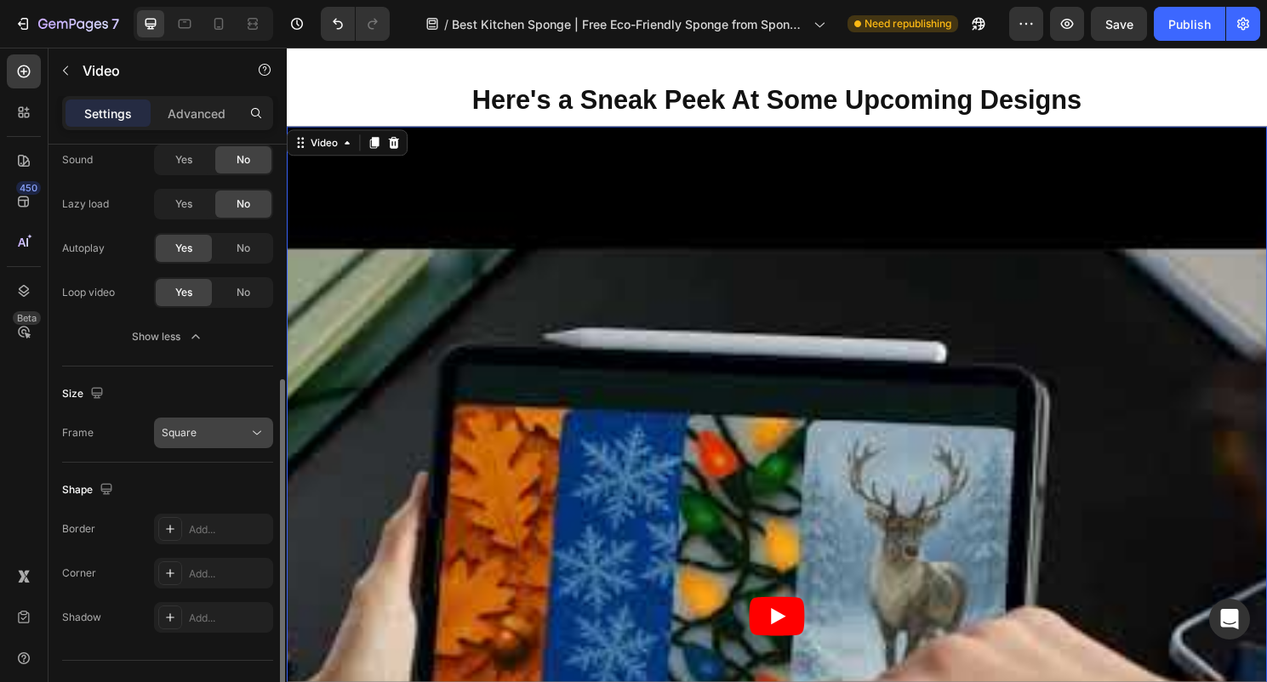
click at [238, 439] on div "Square" at bounding box center [205, 432] width 87 height 15
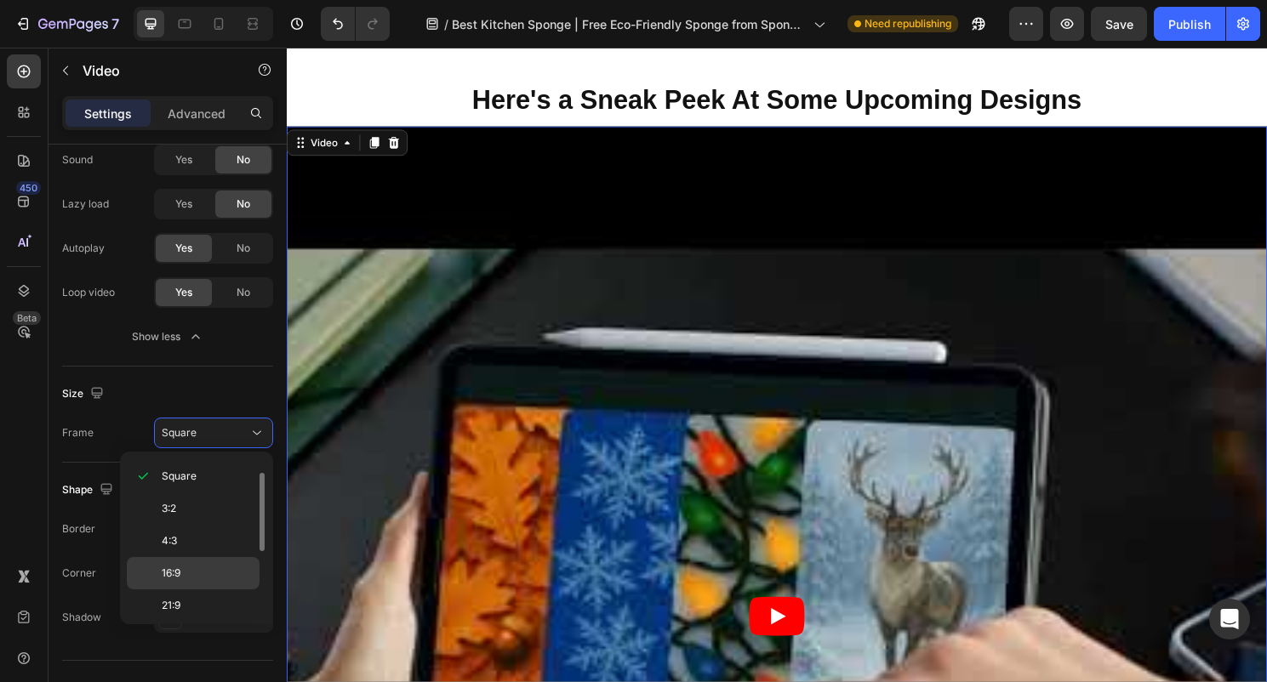
click at [186, 579] on p "16:9" at bounding box center [207, 573] width 90 height 15
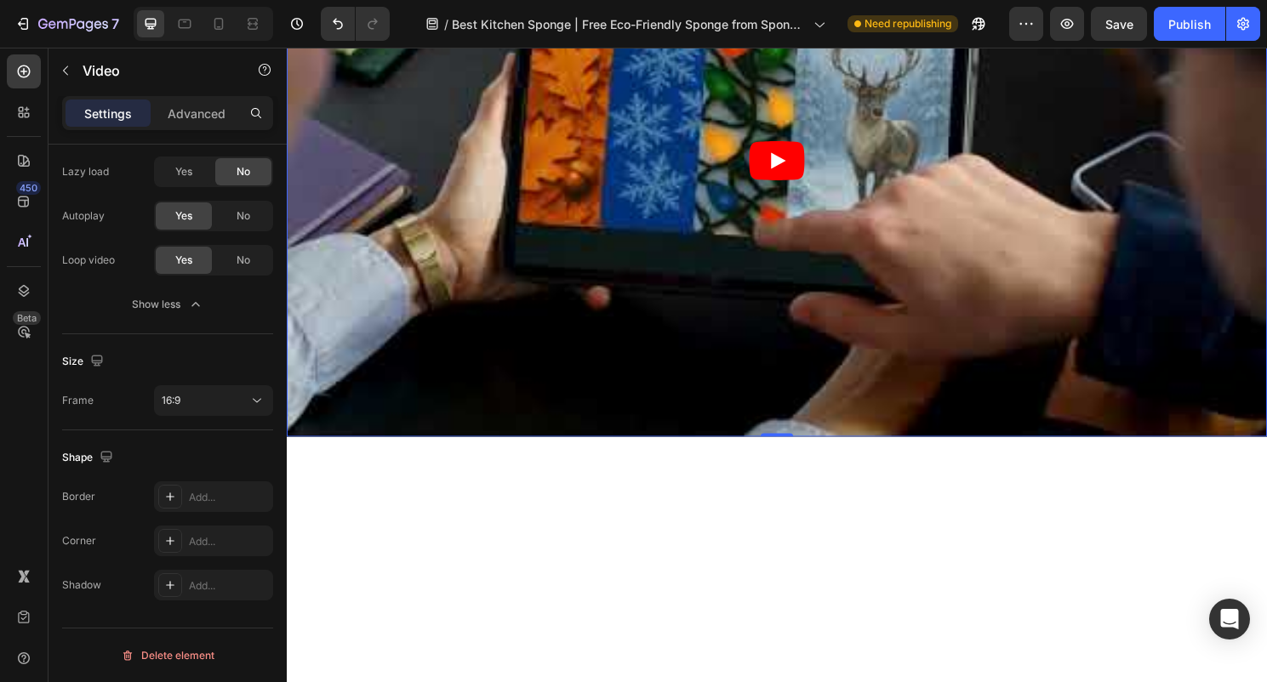
scroll to position [8101, 0]
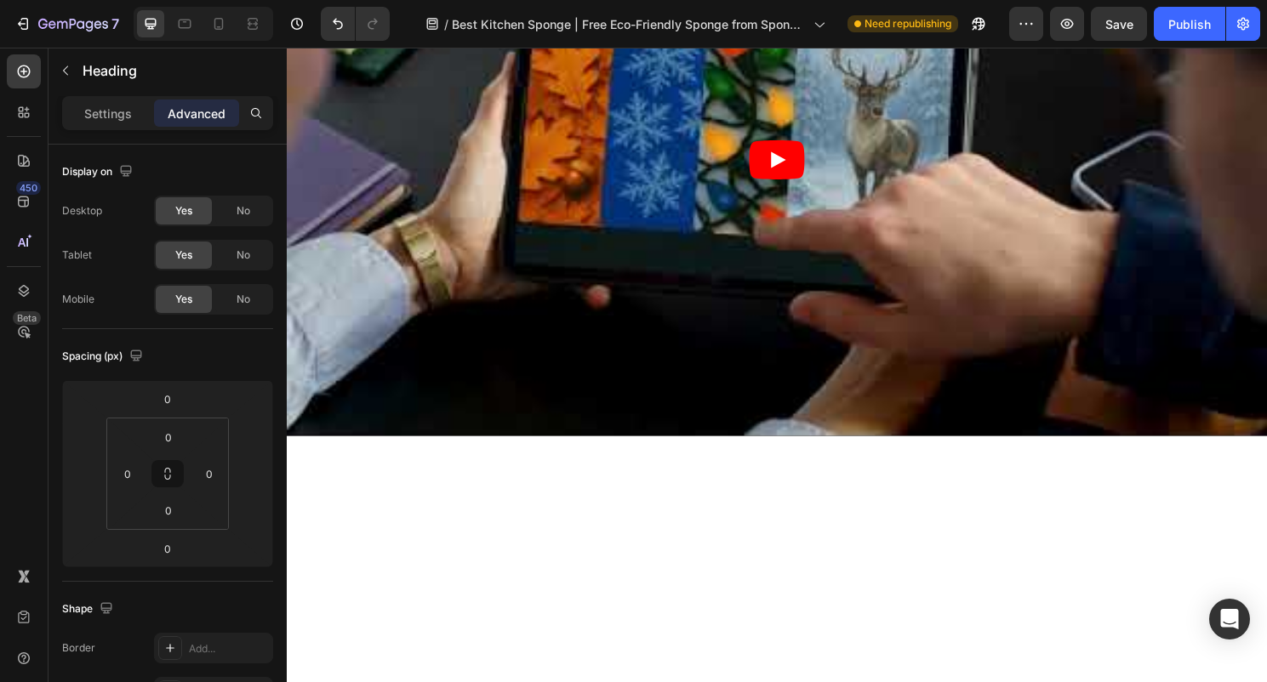
click at [111, 119] on p "Settings" at bounding box center [108, 114] width 48 height 18
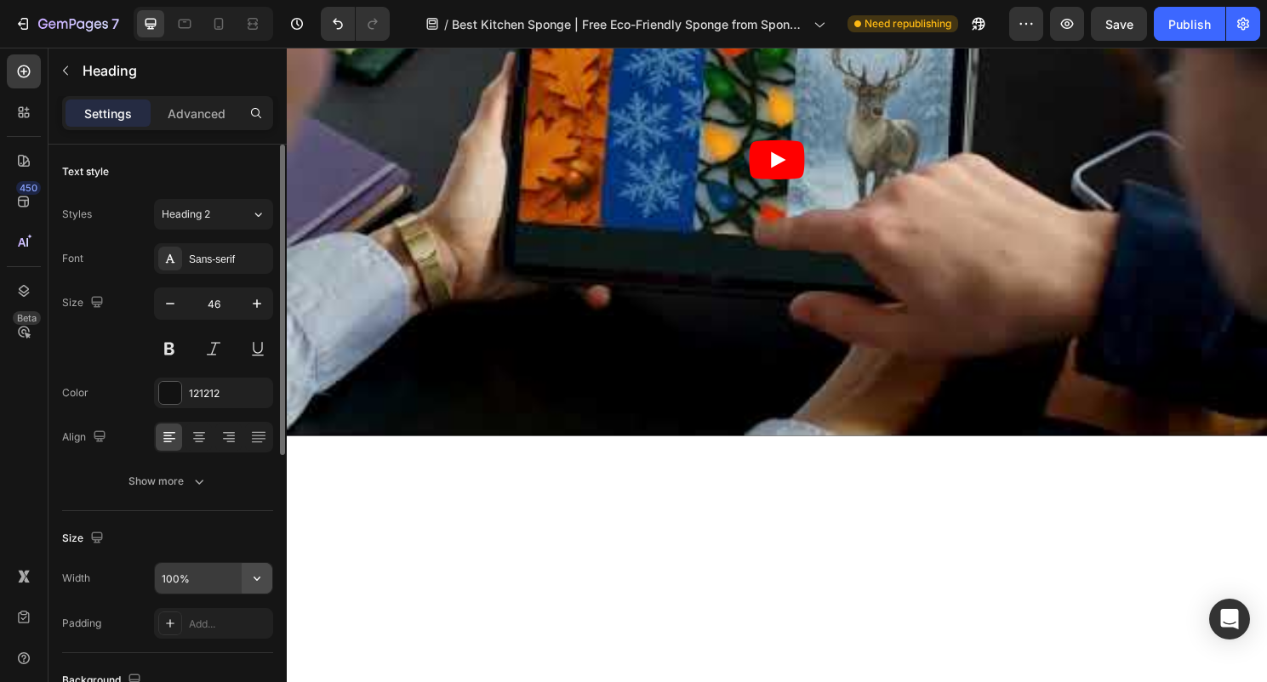
click at [247, 584] on button "button" at bounding box center [257, 578] width 31 height 31
click at [233, 573] on input "100%" at bounding box center [213, 578] width 117 height 31
drag, startPoint x: 215, startPoint y: 572, endPoint x: 202, endPoint y: 584, distance: 18.1
click at [202, 584] on input "100%" at bounding box center [213, 578] width 117 height 31
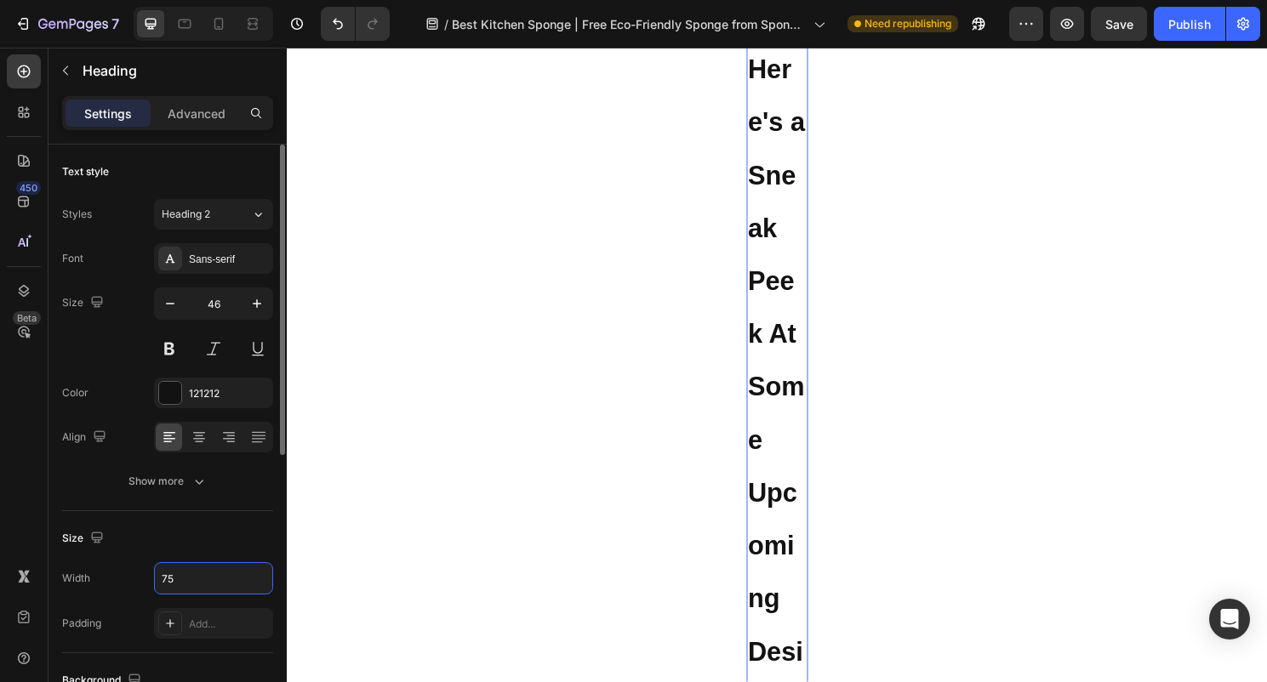
drag, startPoint x: 201, startPoint y: 579, endPoint x: 131, endPoint y: 573, distance: 70.0
click at [131, 573] on div "Width 75" at bounding box center [167, 578] width 211 height 32
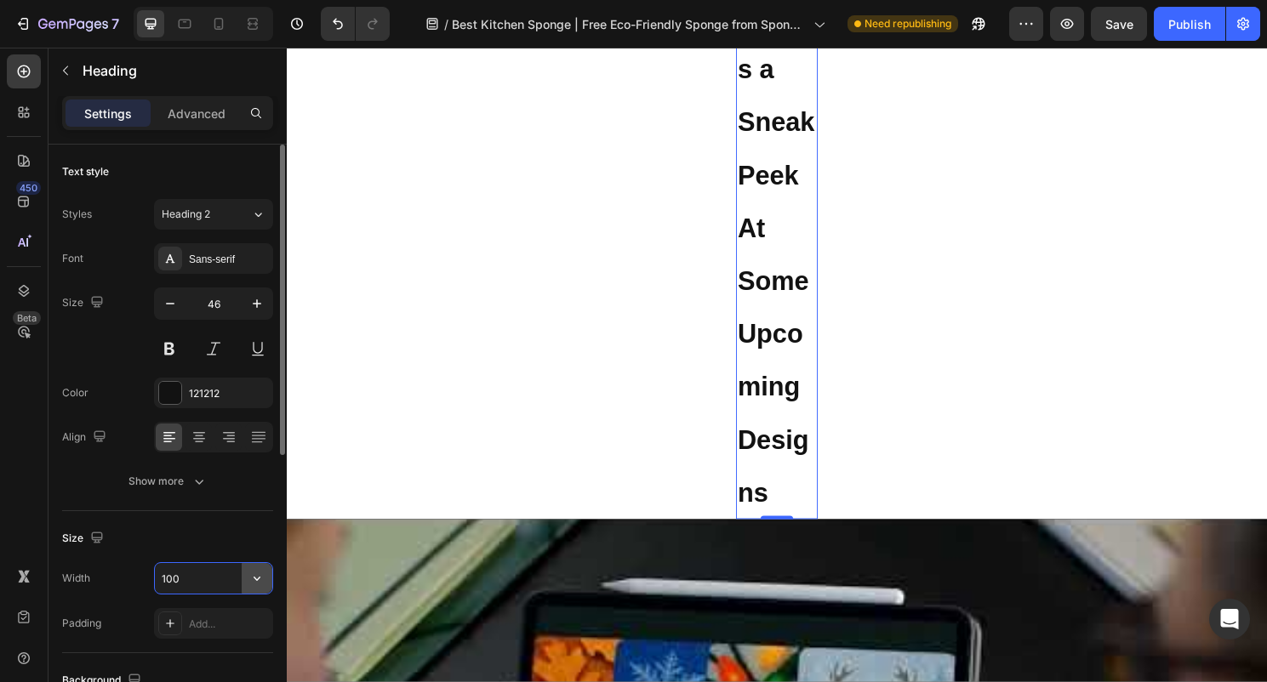
click at [254, 577] on icon "button" at bounding box center [256, 578] width 17 height 17
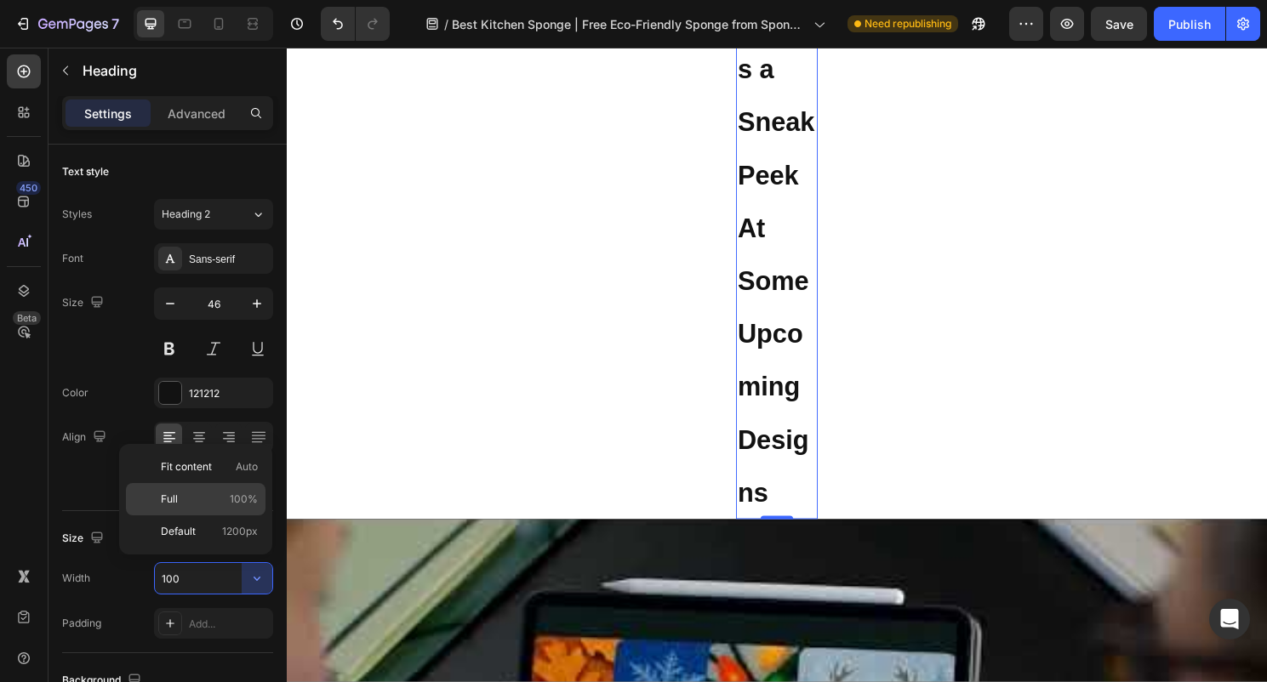
click at [220, 501] on p "Full 100%" at bounding box center [209, 499] width 97 height 15
type input "100%"
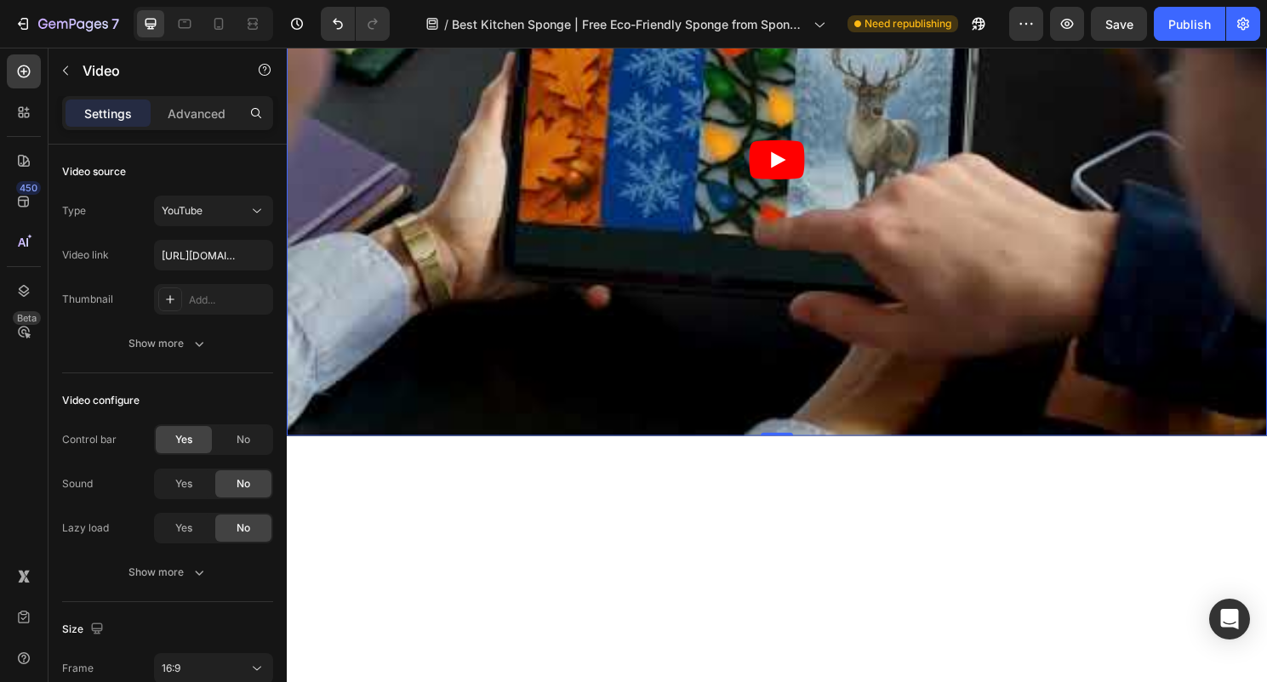
click at [702, 329] on article at bounding box center [797, 165] width 1021 height 574
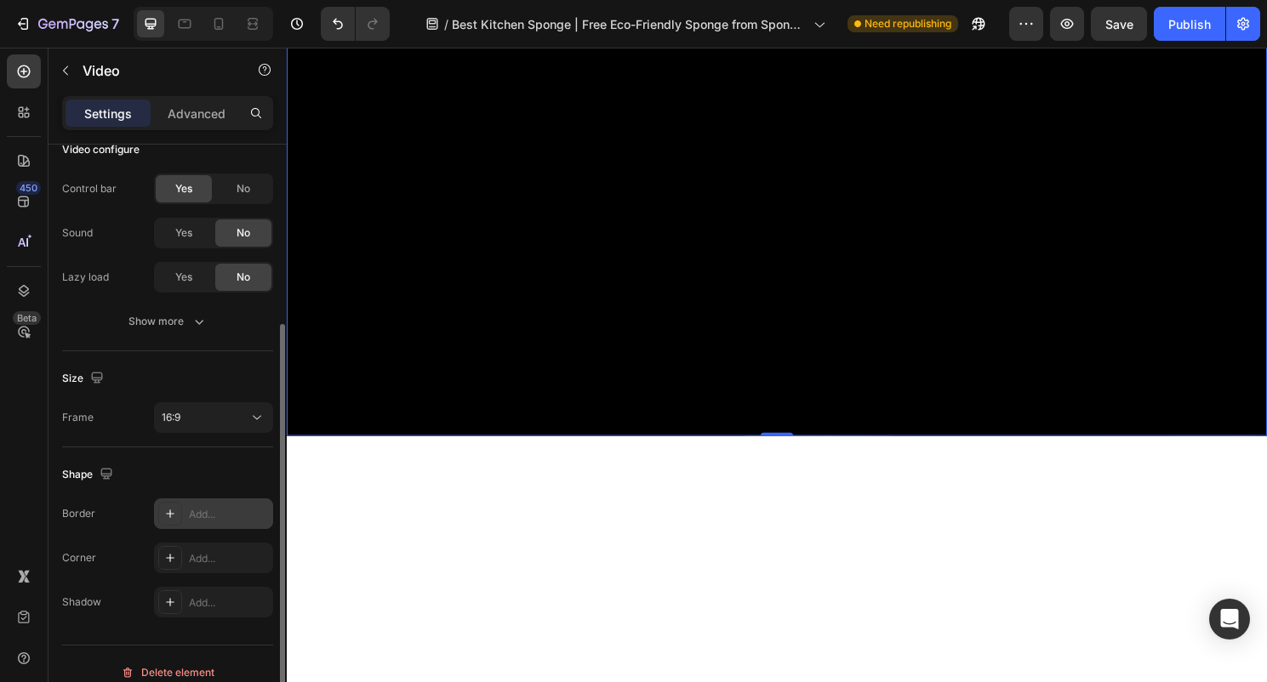
scroll to position [268, 0]
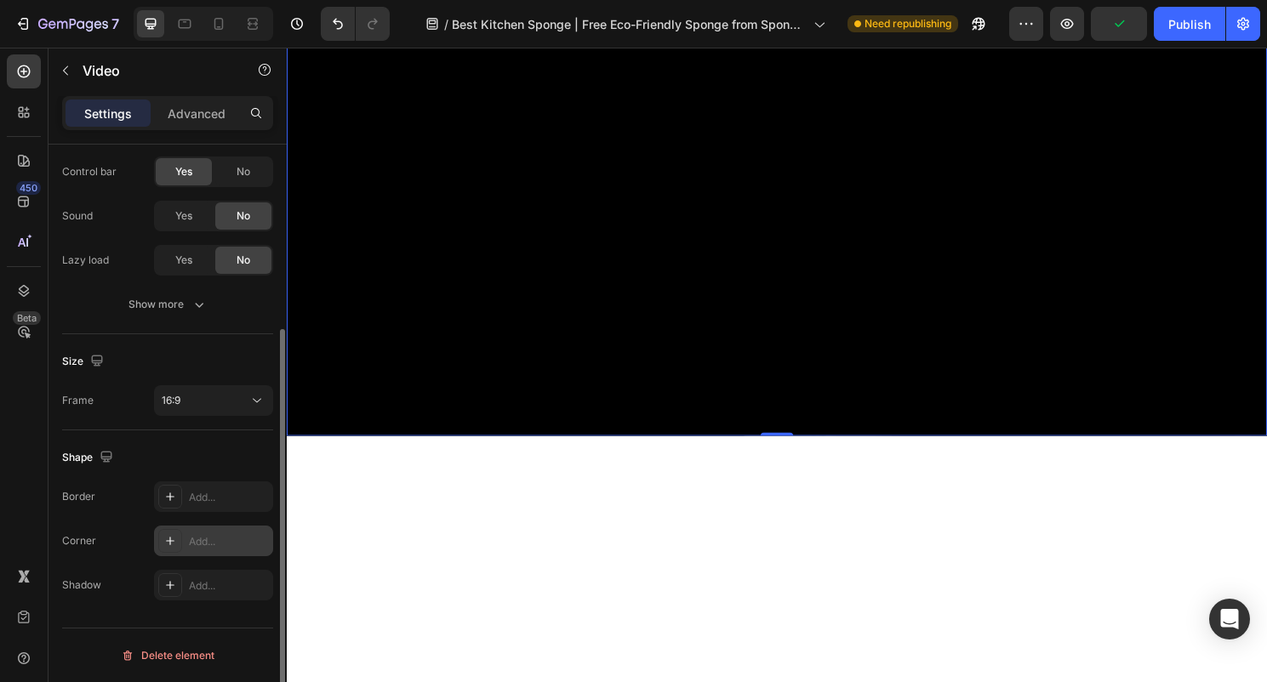
click at [171, 543] on icon at bounding box center [170, 541] width 14 height 14
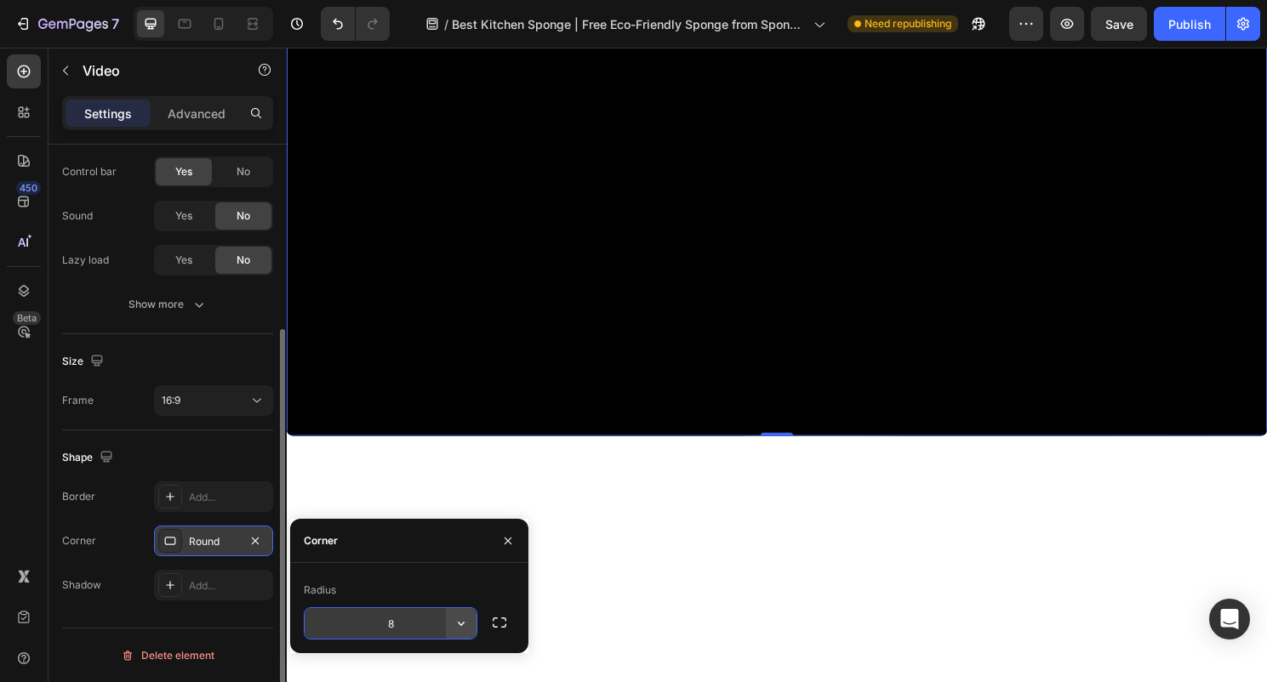
click at [460, 620] on icon "button" at bounding box center [461, 623] width 17 height 17
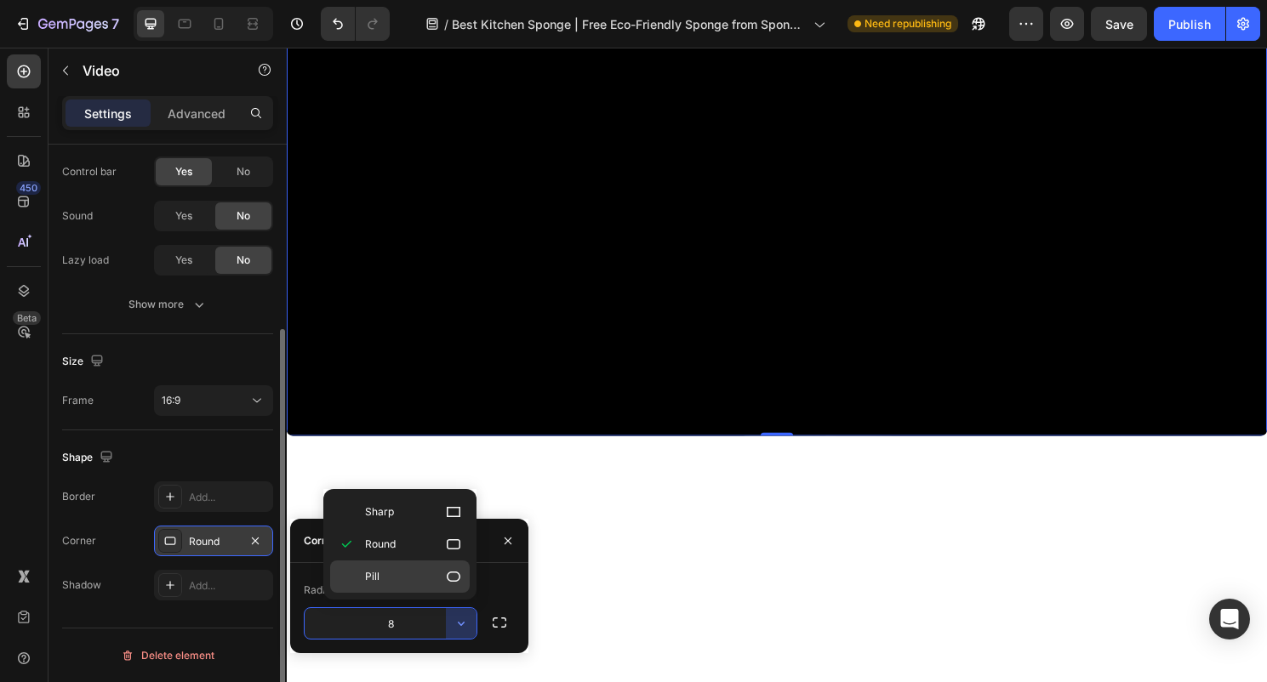
click at [414, 578] on p "Pill" at bounding box center [413, 576] width 97 height 17
type input "9999"
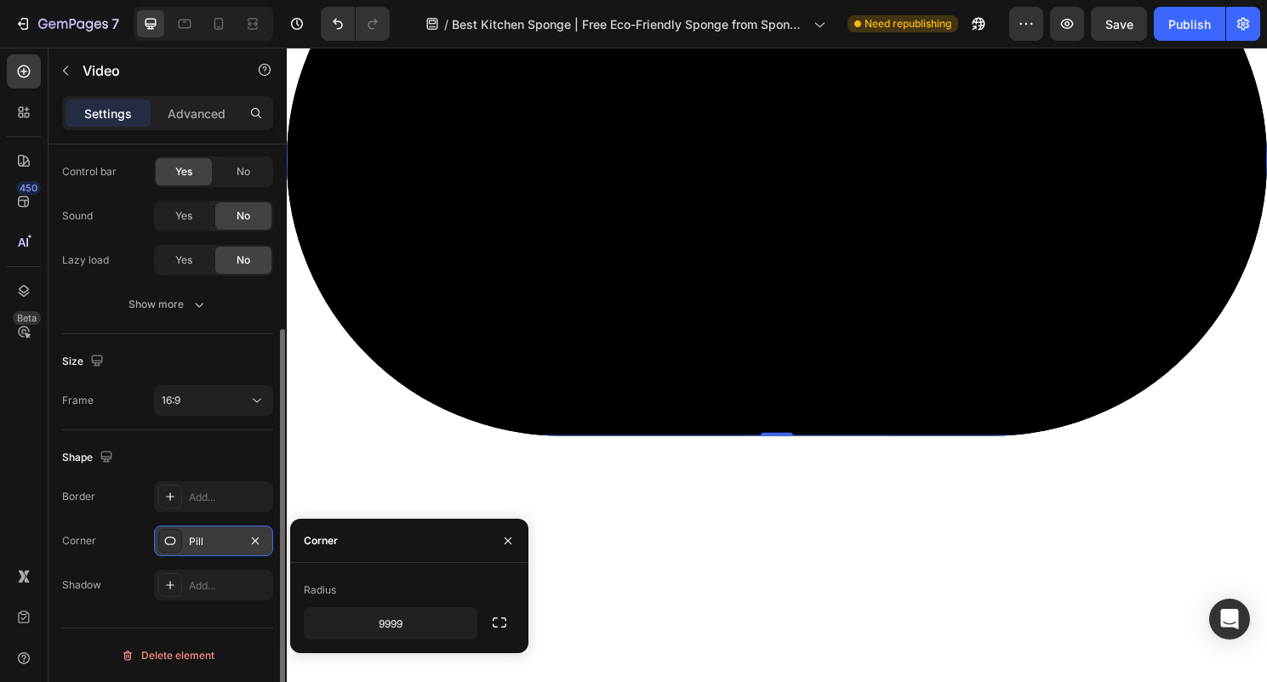
click at [202, 349] on div "Size" at bounding box center [167, 361] width 211 height 27
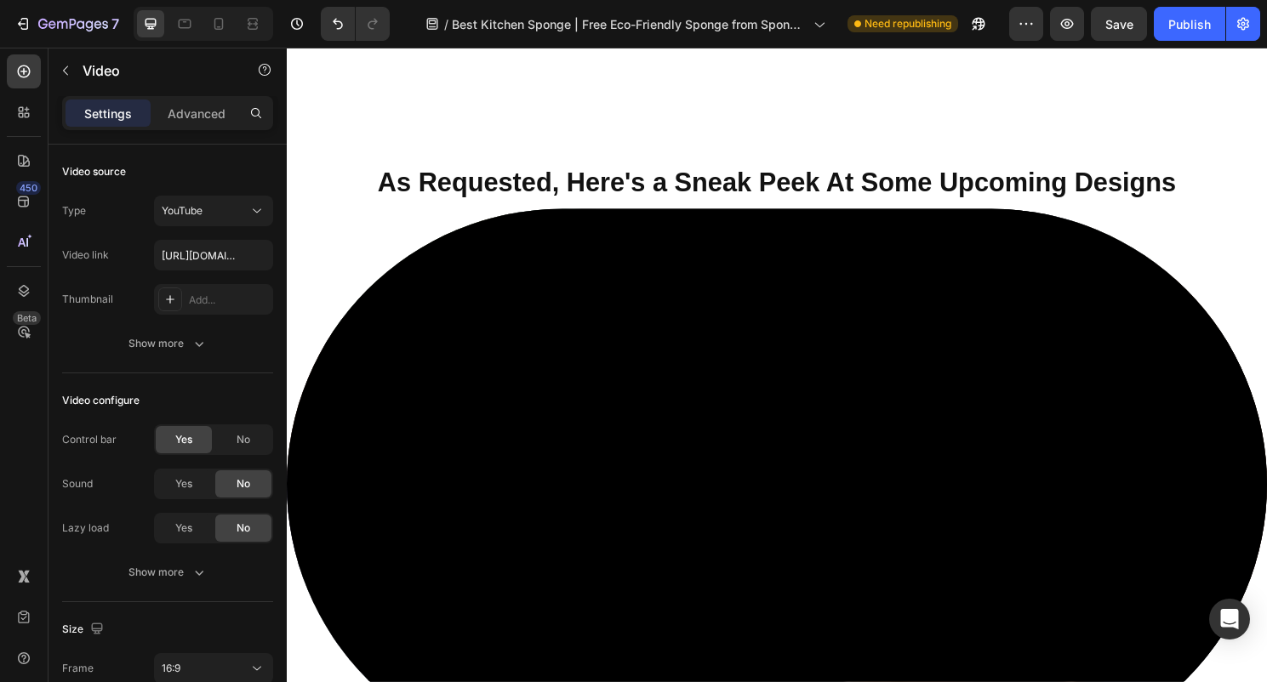
scroll to position [7986, 0]
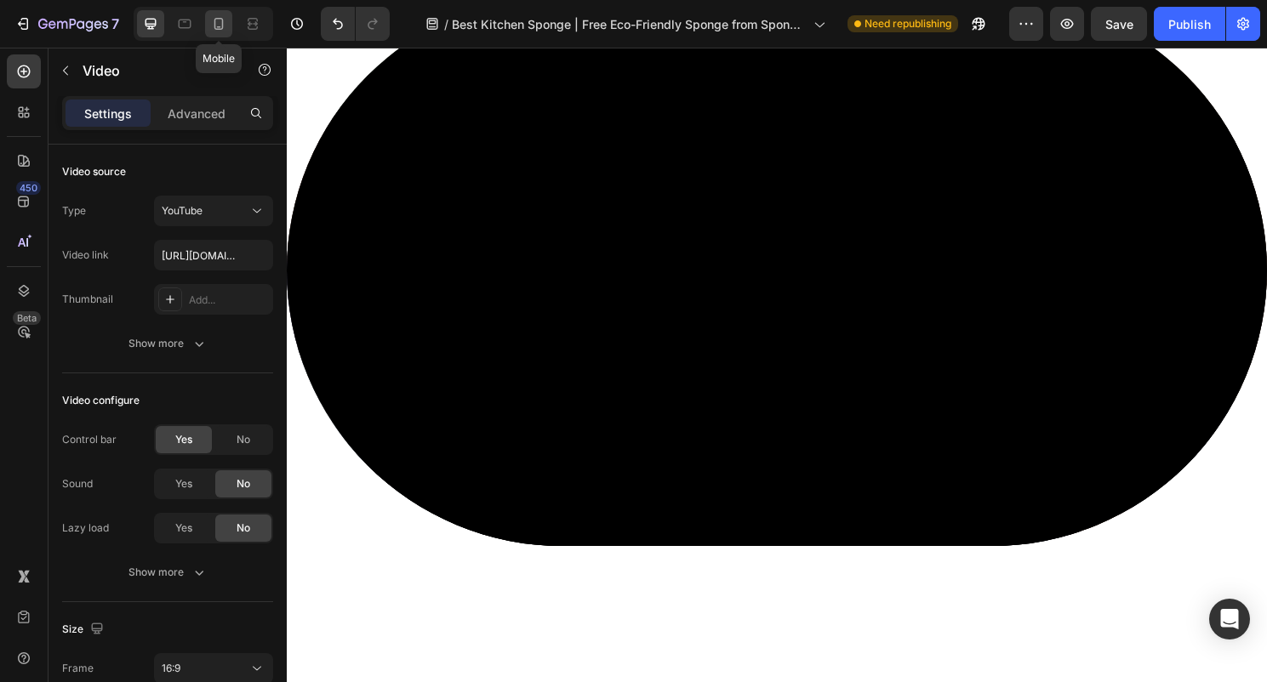
click at [221, 21] on icon at bounding box center [218, 23] width 17 height 17
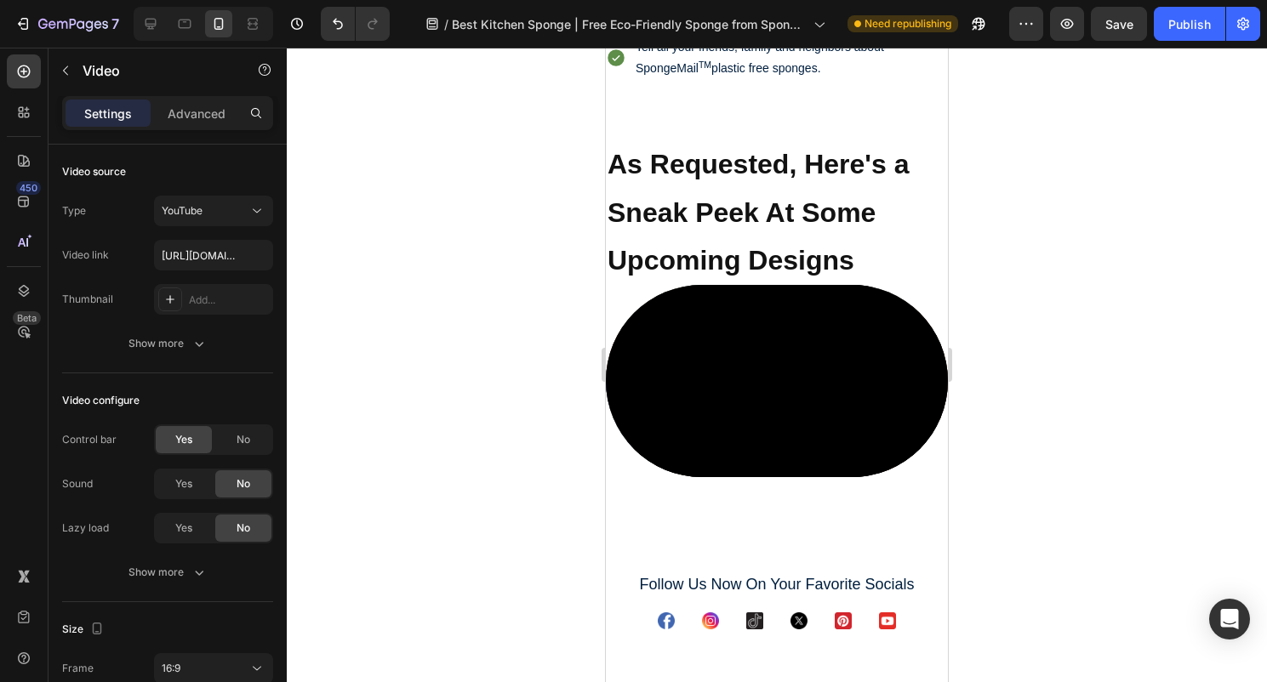
scroll to position [7891, 0]
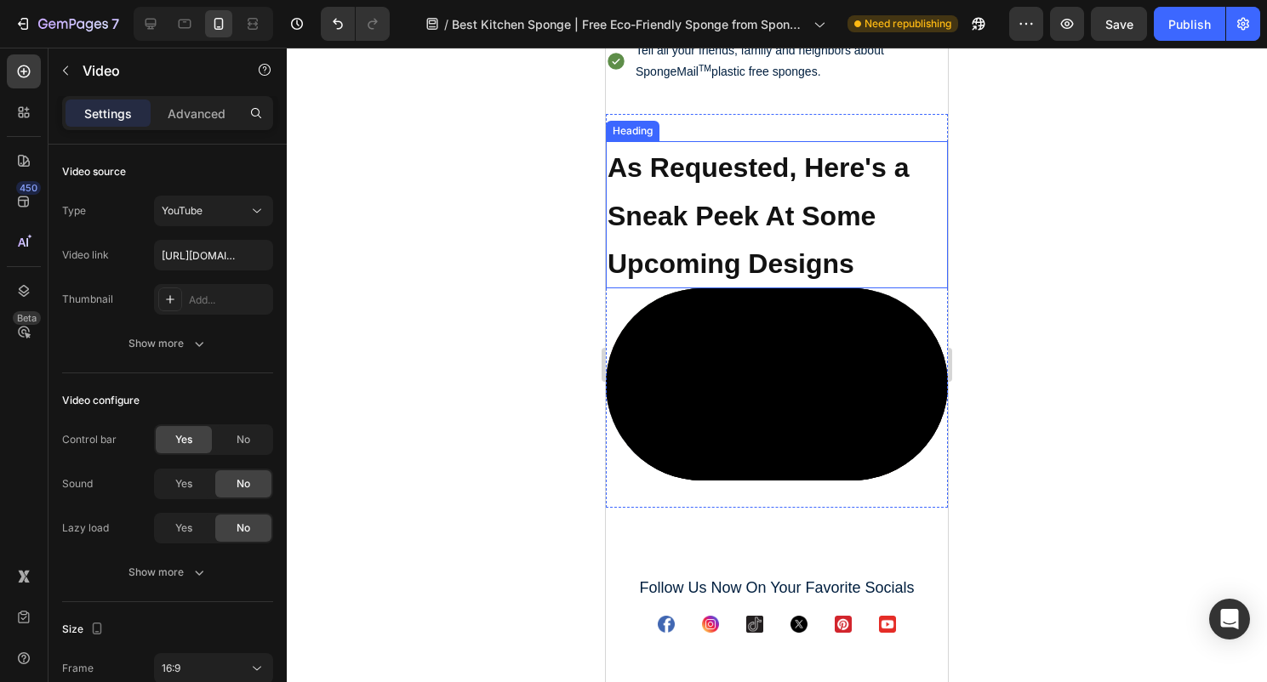
click at [734, 233] on h2 "As Requested, Here's a Sneak Peek At Some Upcoming Designs" at bounding box center [777, 214] width 342 height 147
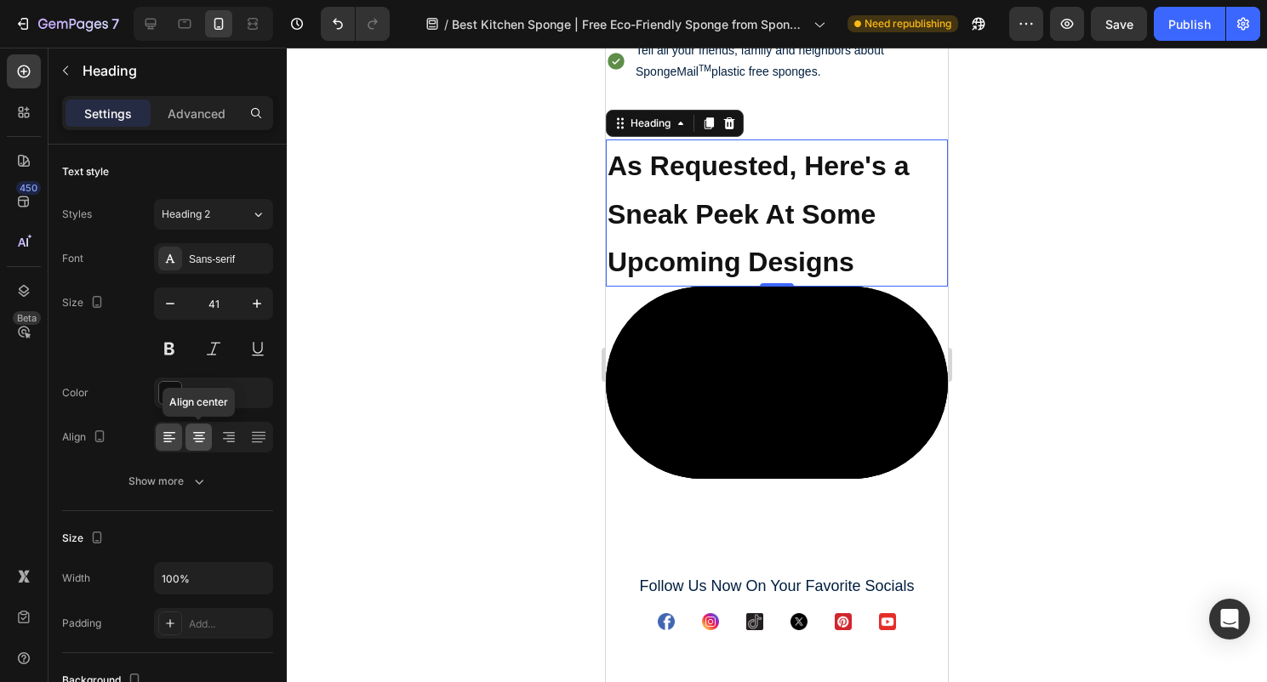
click at [202, 436] on icon at bounding box center [199, 437] width 17 height 17
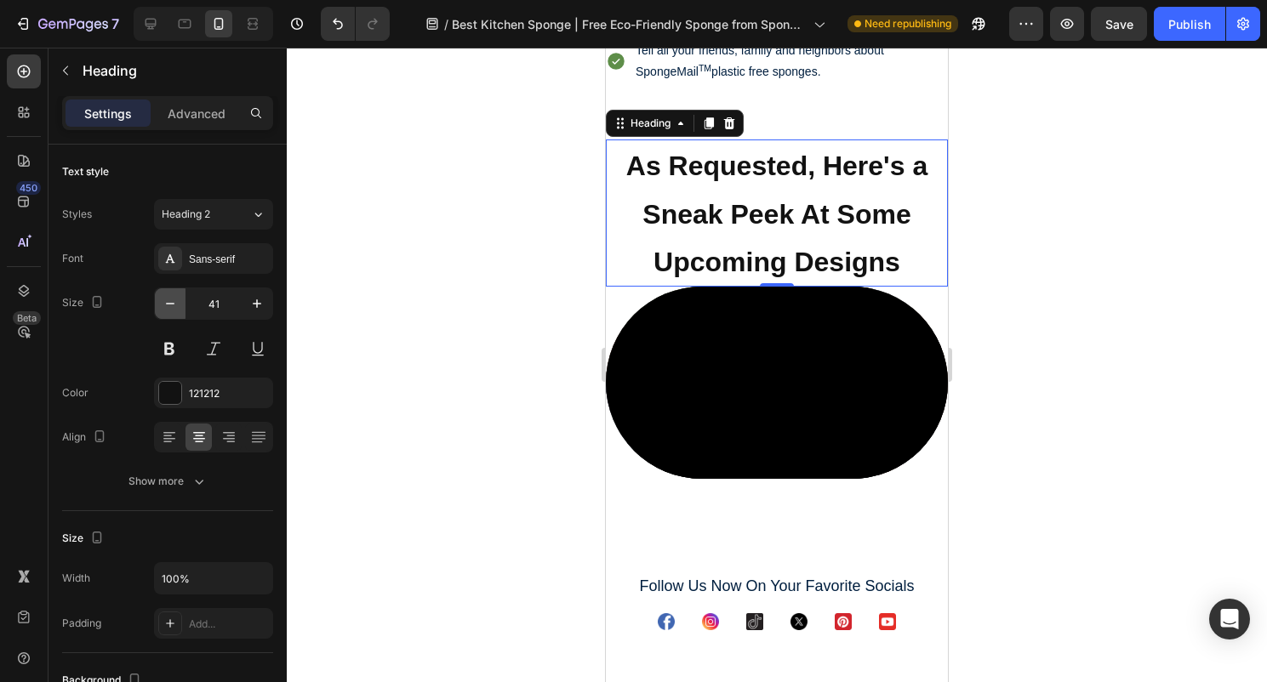
click at [172, 306] on icon "button" at bounding box center [170, 303] width 17 height 17
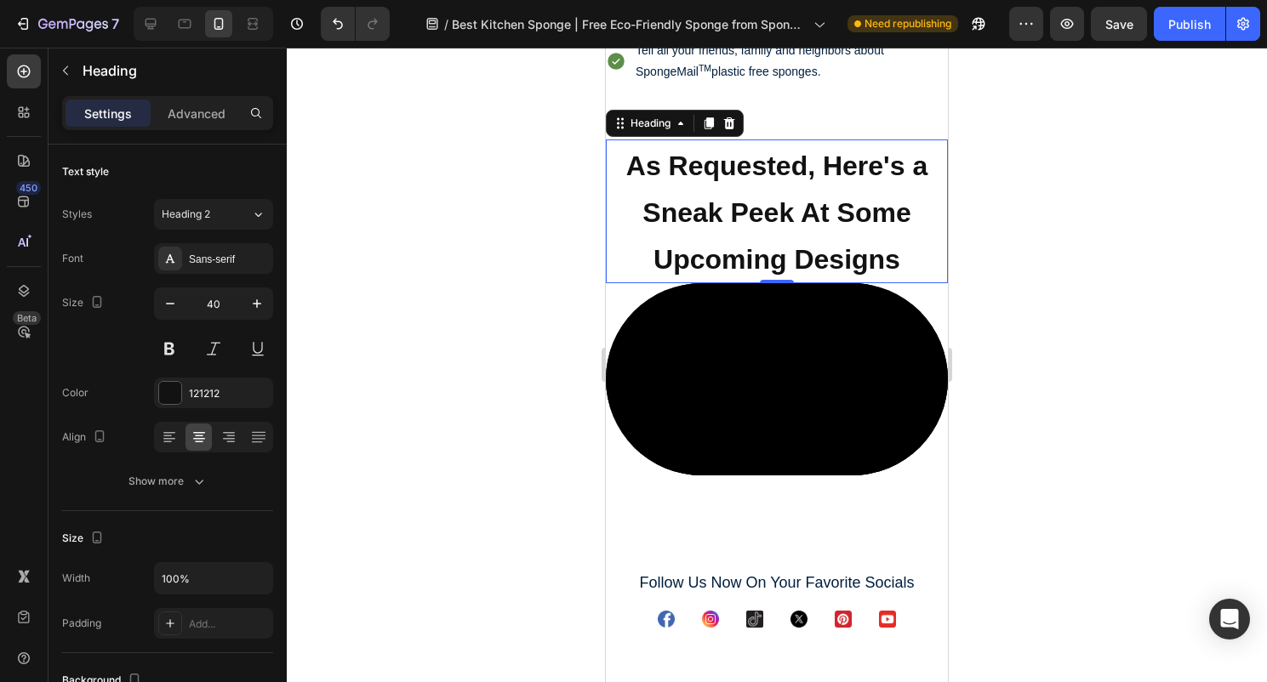
click at [693, 281] on h2 "As Requested, Here's a Sneak Peek At Some Upcoming Designs" at bounding box center [777, 212] width 342 height 144
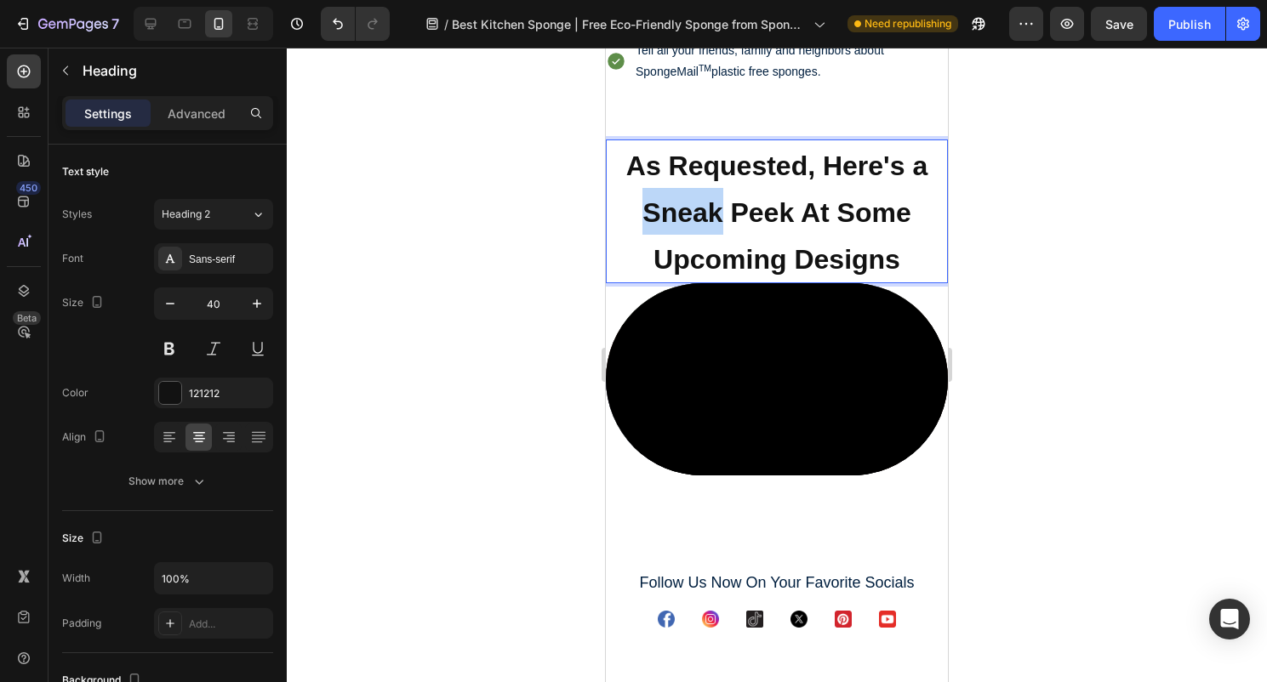
click at [693, 281] on p "As Requested, Here's a Sneak Peek At Some Upcoming Designs" at bounding box center [776, 211] width 339 height 140
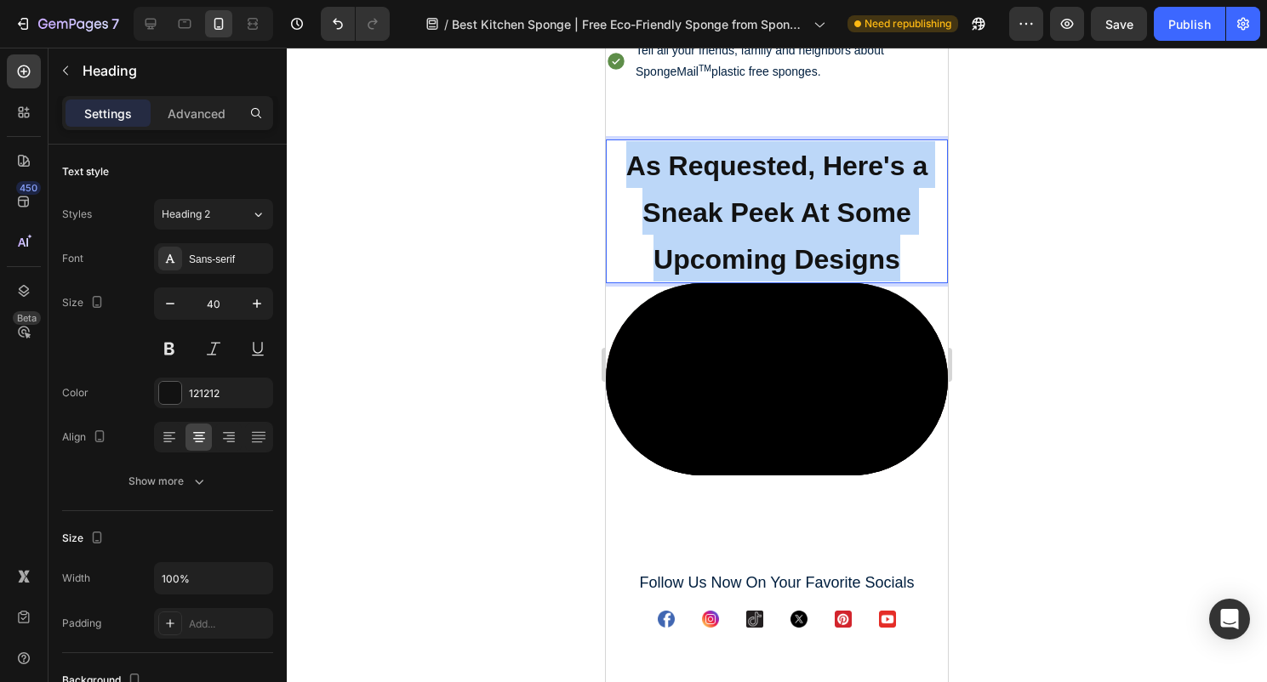
click at [693, 281] on p "As Requested, Here's a Sneak Peek At Some Upcoming Designs" at bounding box center [776, 211] width 339 height 140
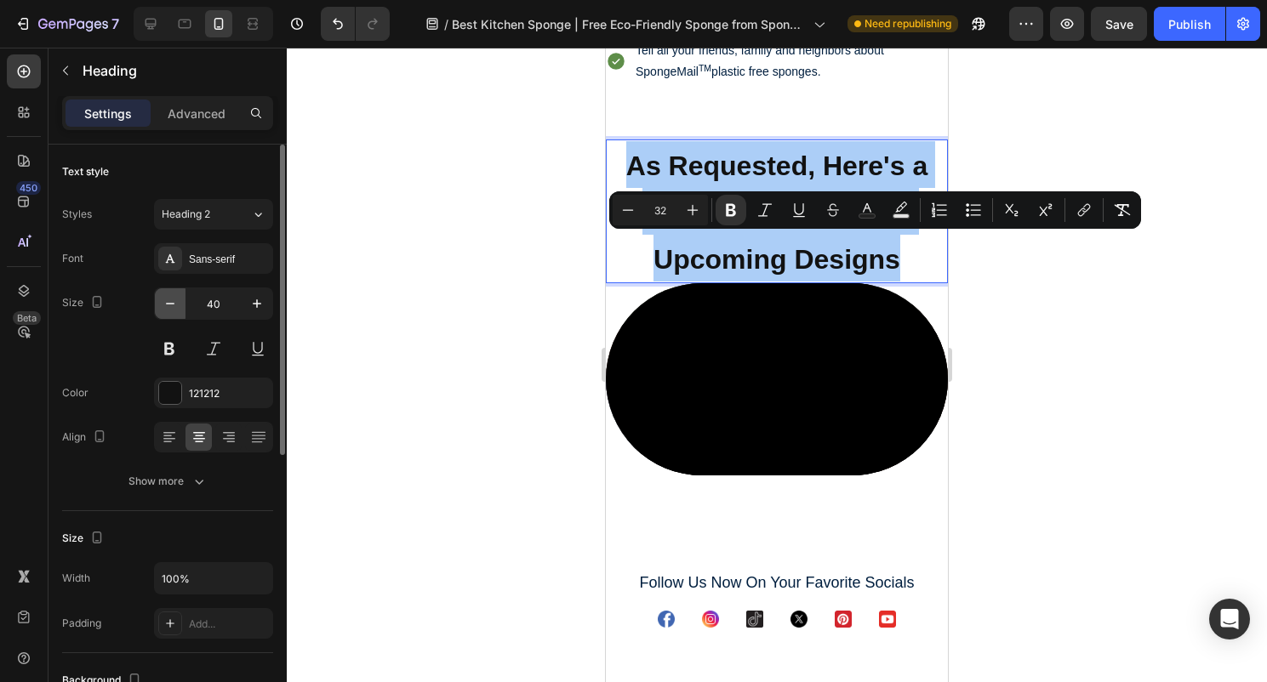
click at [174, 307] on icon "button" at bounding box center [170, 303] width 17 height 17
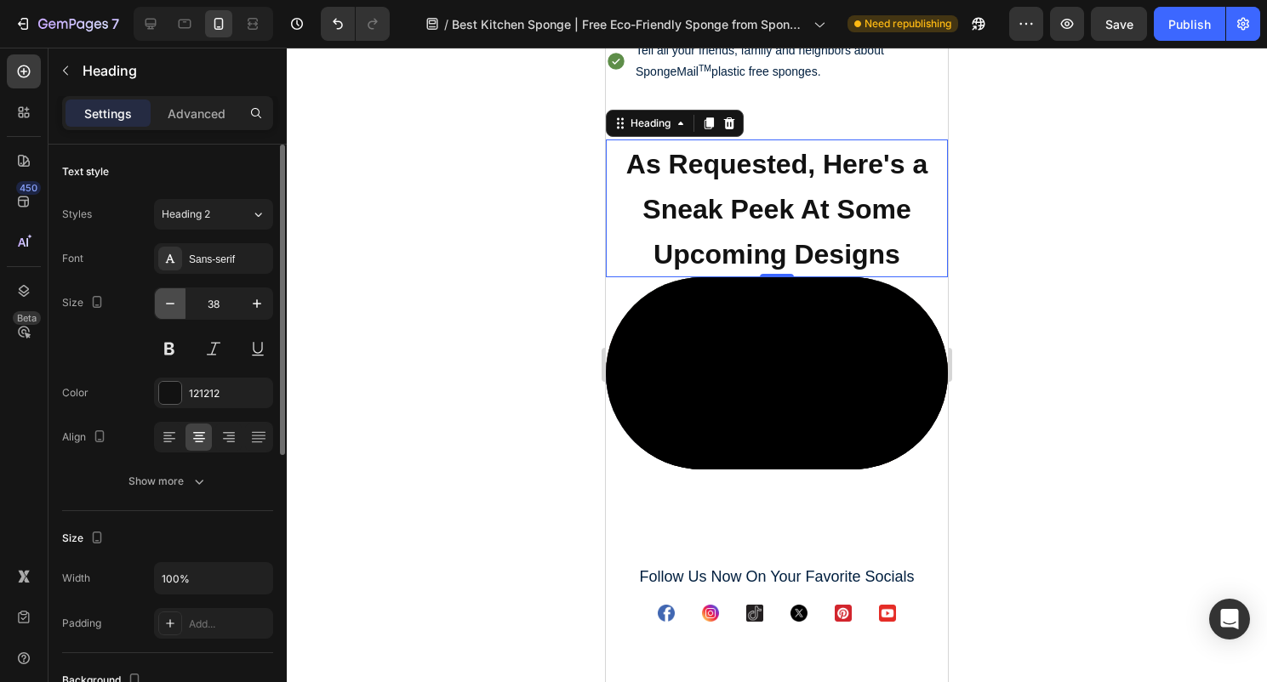
click at [174, 307] on icon "button" at bounding box center [170, 303] width 17 height 17
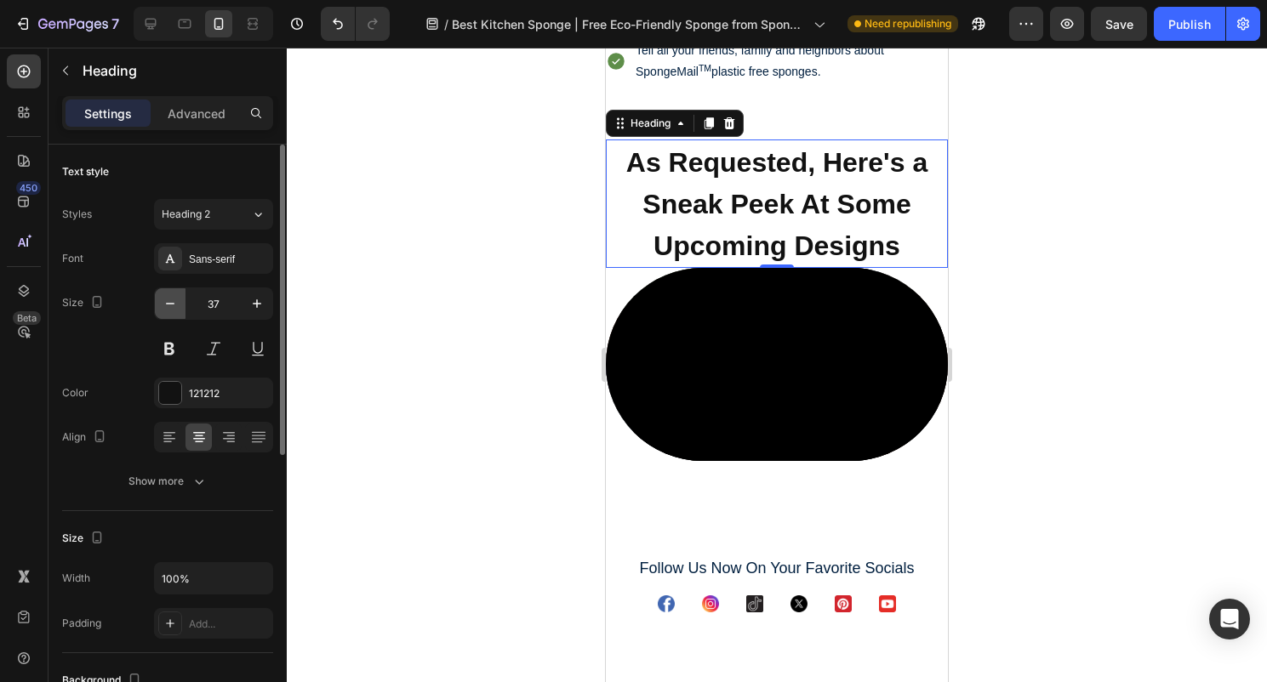
click at [174, 307] on icon "button" at bounding box center [170, 303] width 17 height 17
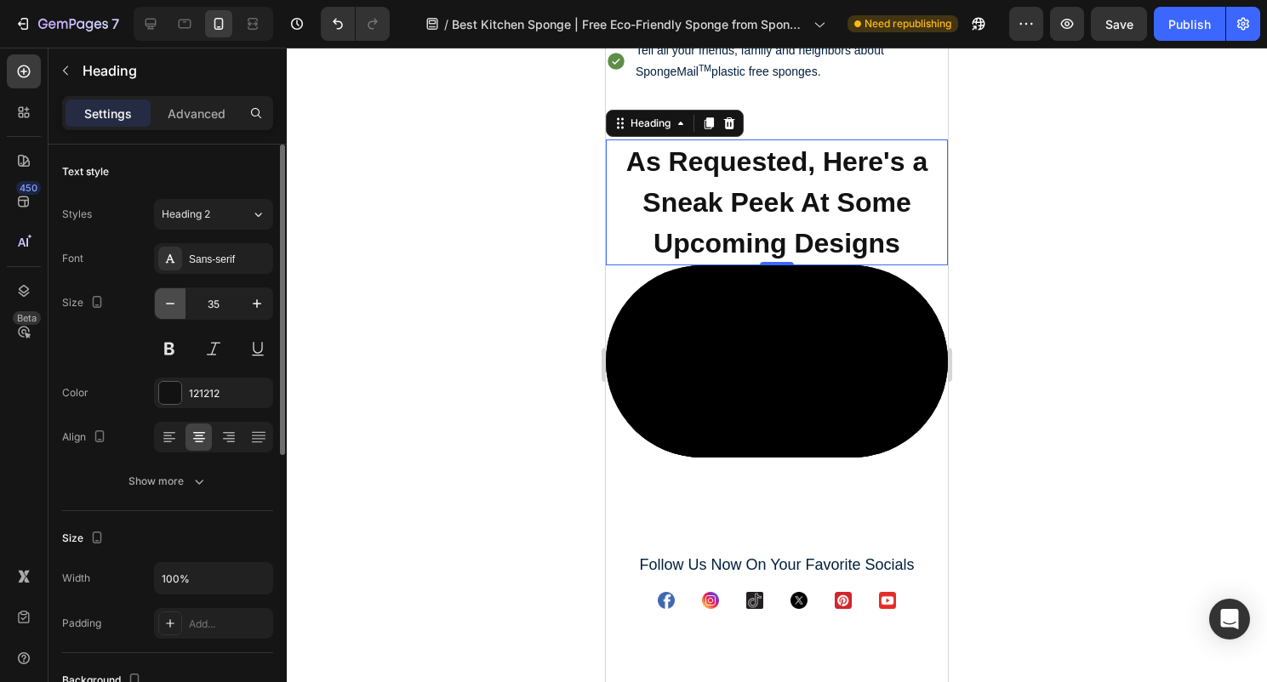
click at [174, 307] on icon "button" at bounding box center [170, 303] width 17 height 17
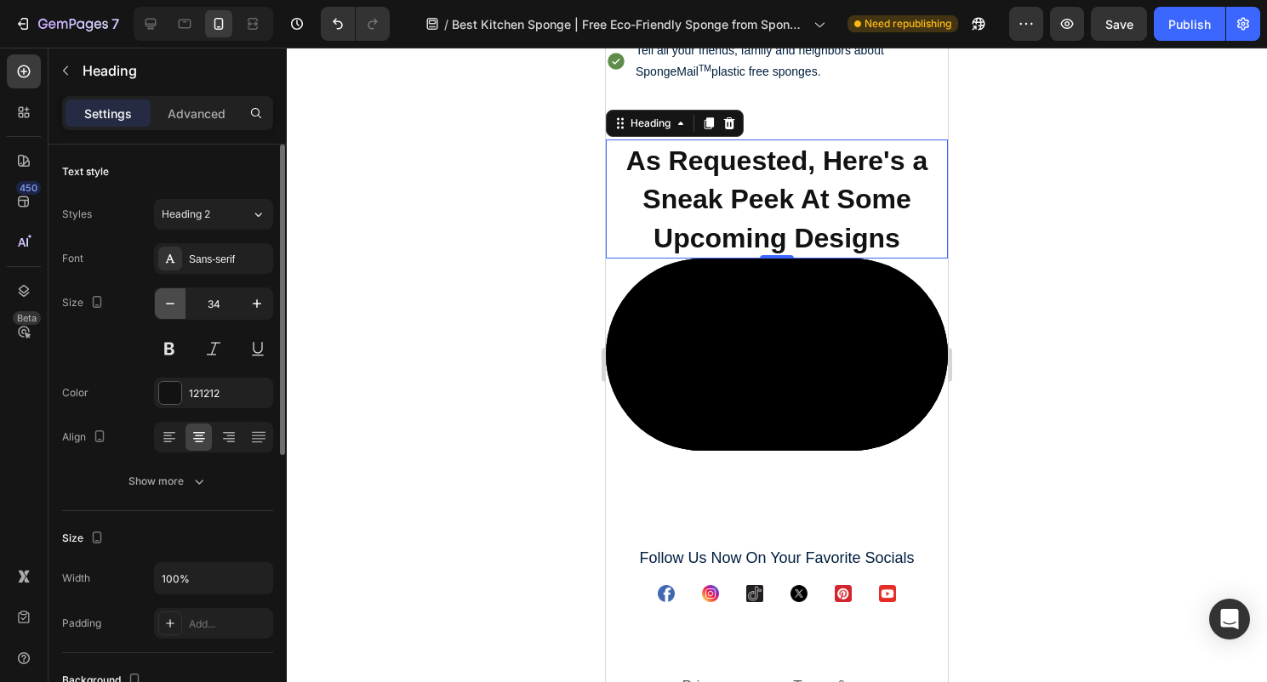
click at [174, 307] on icon "button" at bounding box center [170, 303] width 17 height 17
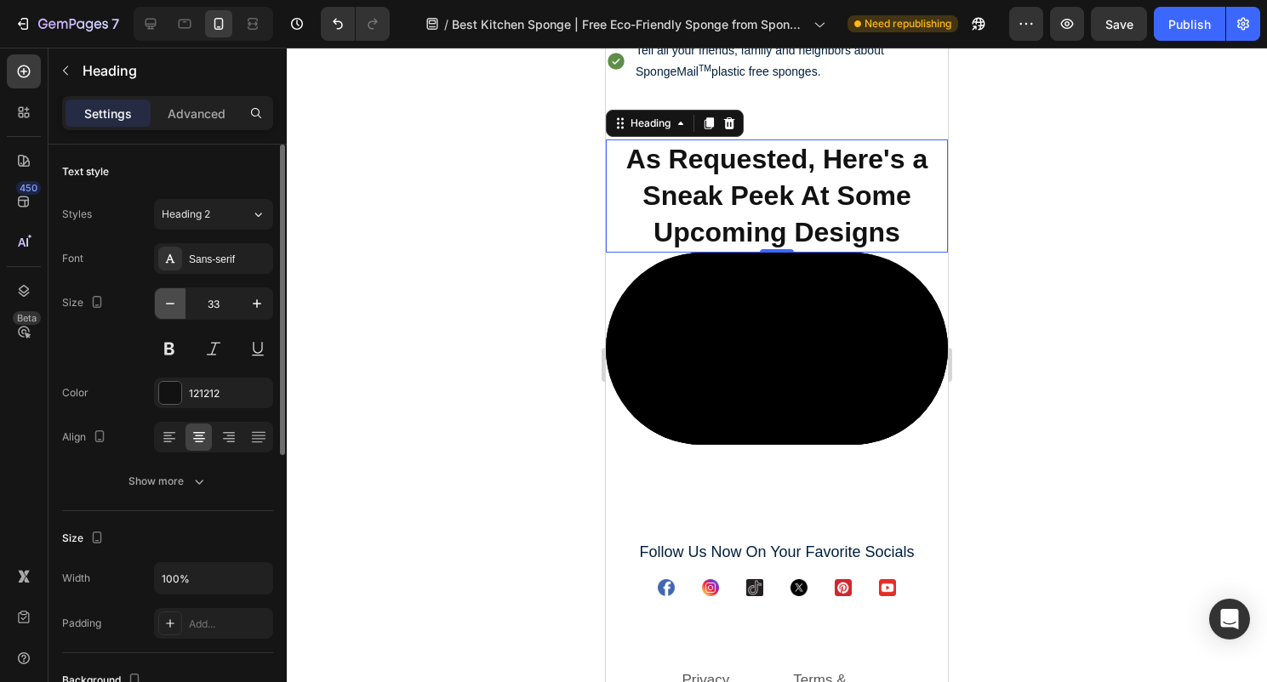
click at [174, 307] on icon "button" at bounding box center [170, 303] width 17 height 17
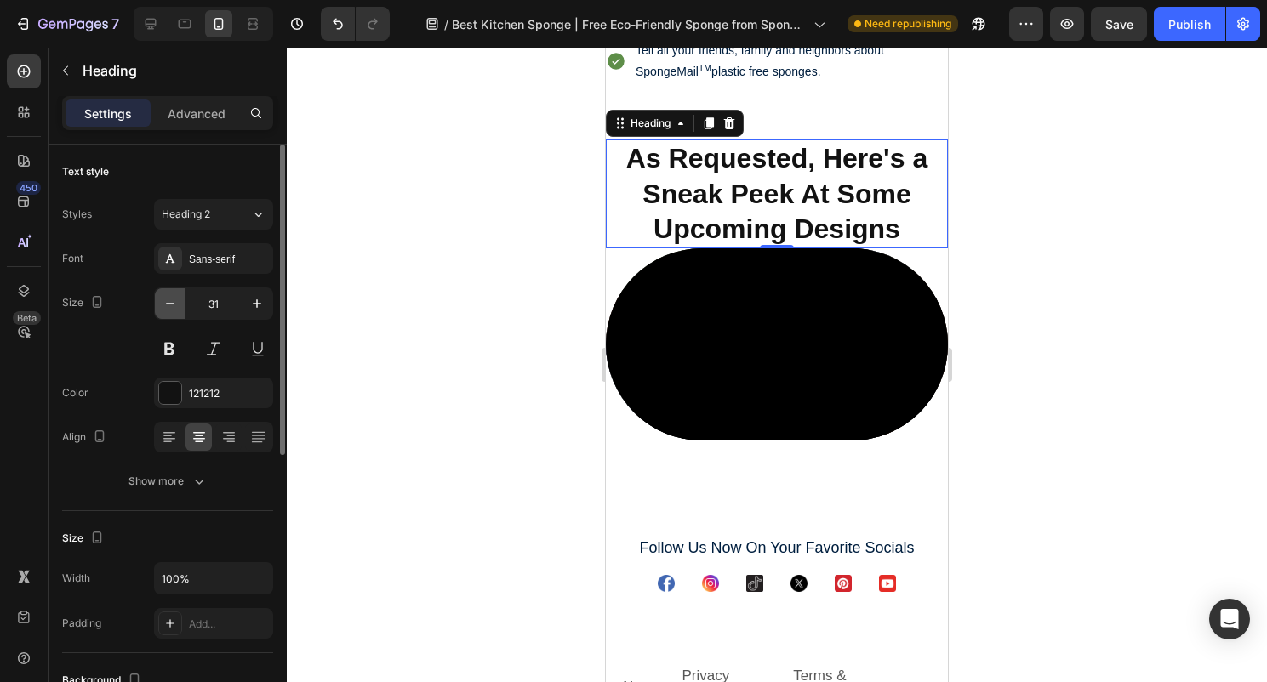
click at [174, 307] on icon "button" at bounding box center [170, 303] width 17 height 17
type input "30"
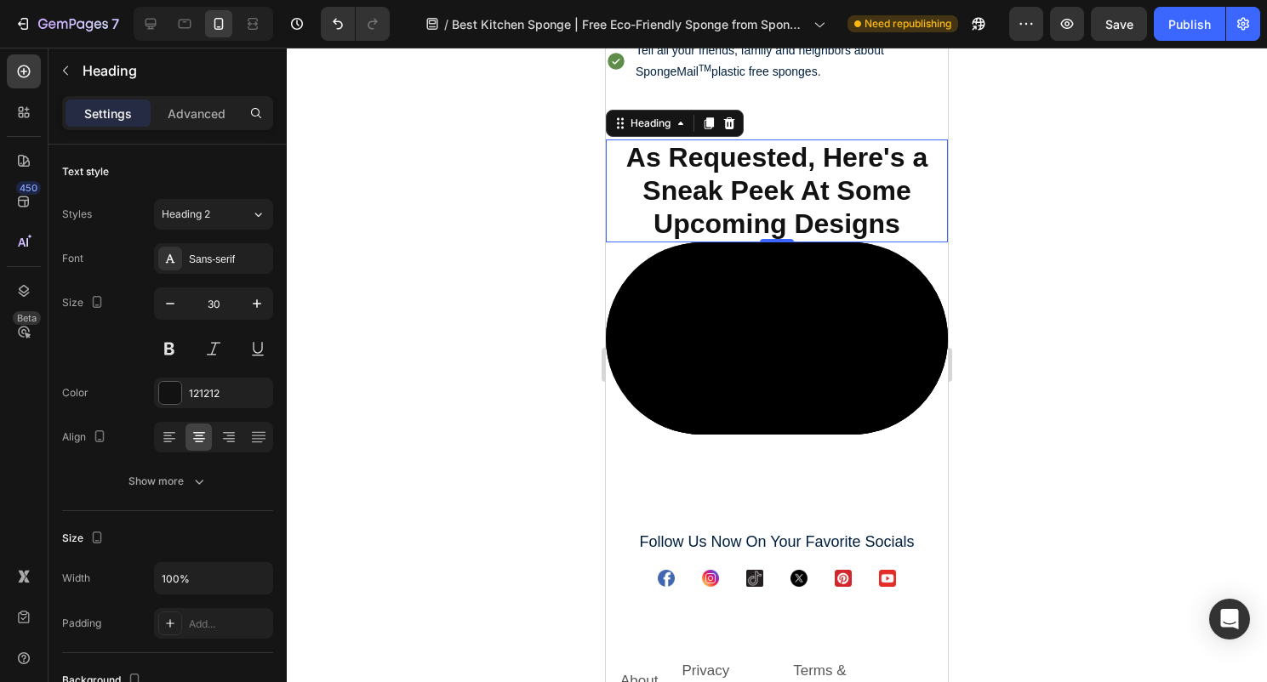
click at [1090, 304] on div at bounding box center [777, 365] width 980 height 635
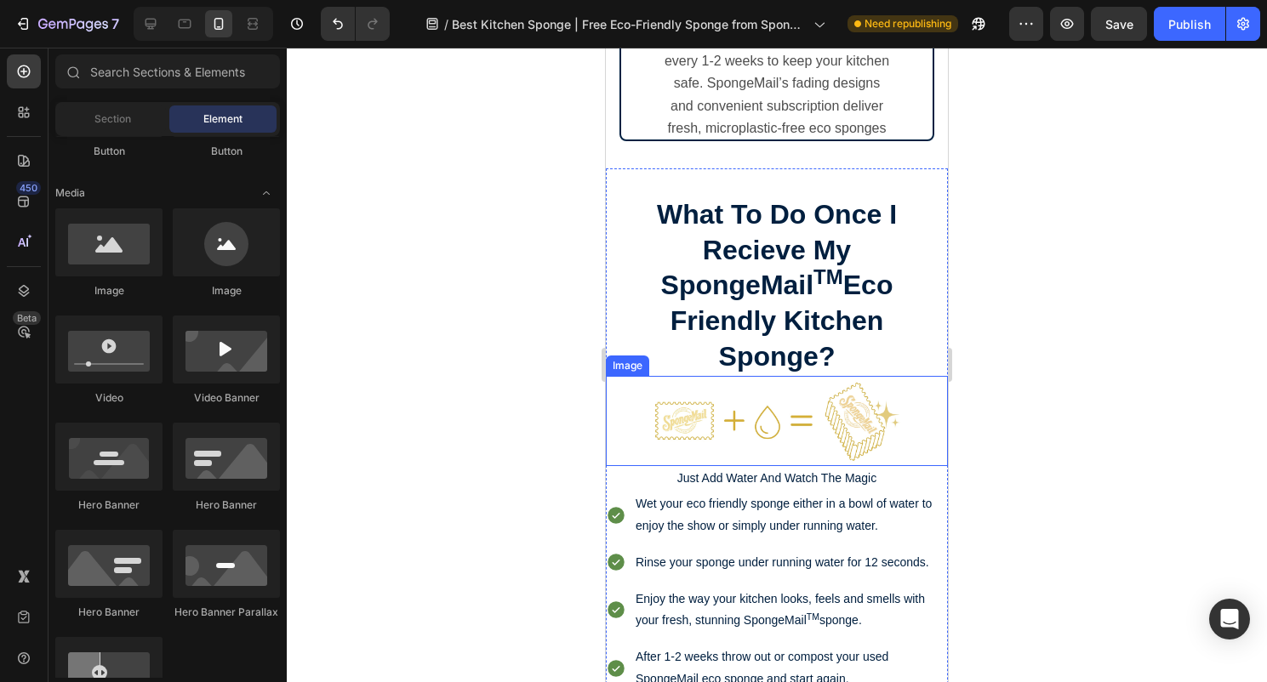
scroll to position [7259, 0]
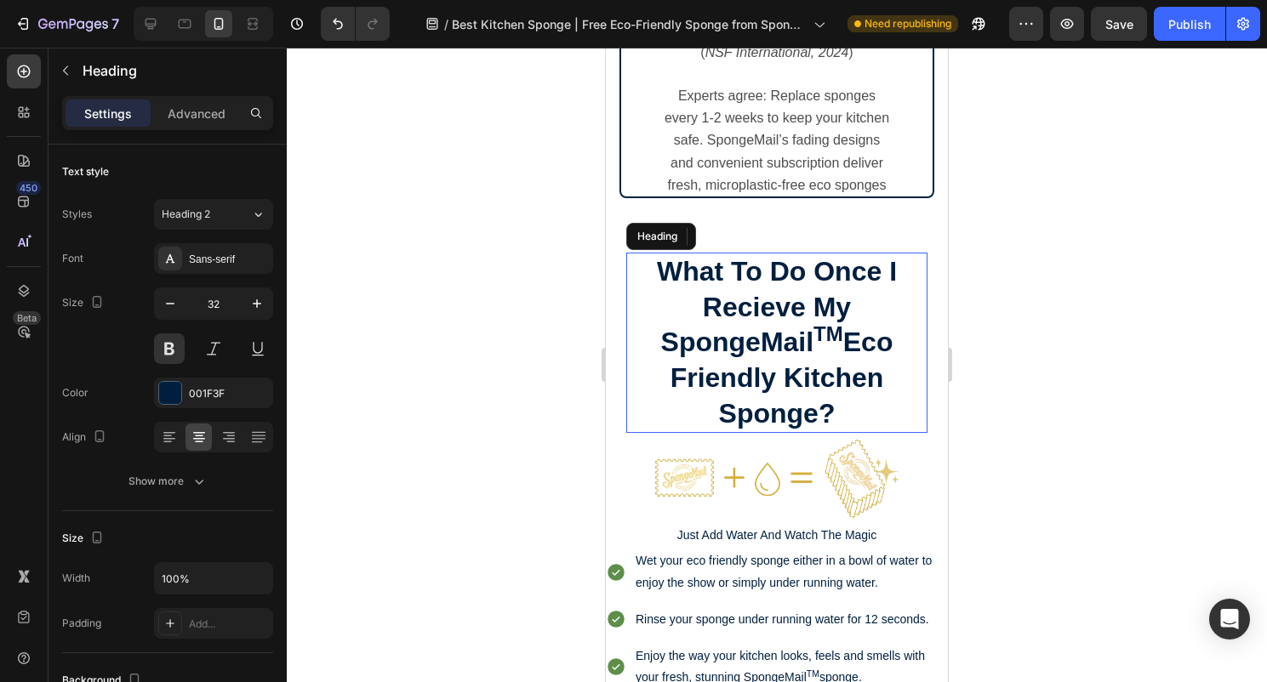
click at [805, 290] on h2 "What To Do Once I Recieve My SpongeMail TM Eco Friendly Kitchen Sponge?" at bounding box center [776, 343] width 301 height 180
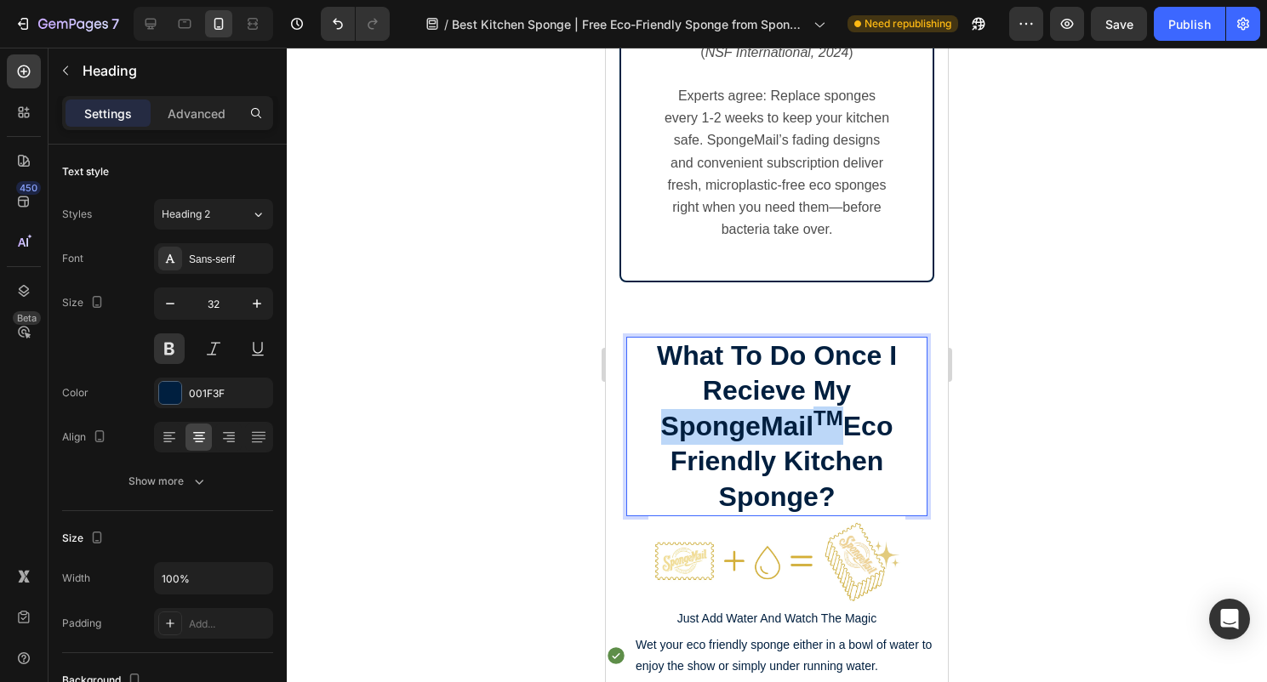
click at [736, 516] on p "What To Do Once I Recieve My SpongeMail TM Eco Friendly Kitchen Sponge?" at bounding box center [777, 427] width 298 height 177
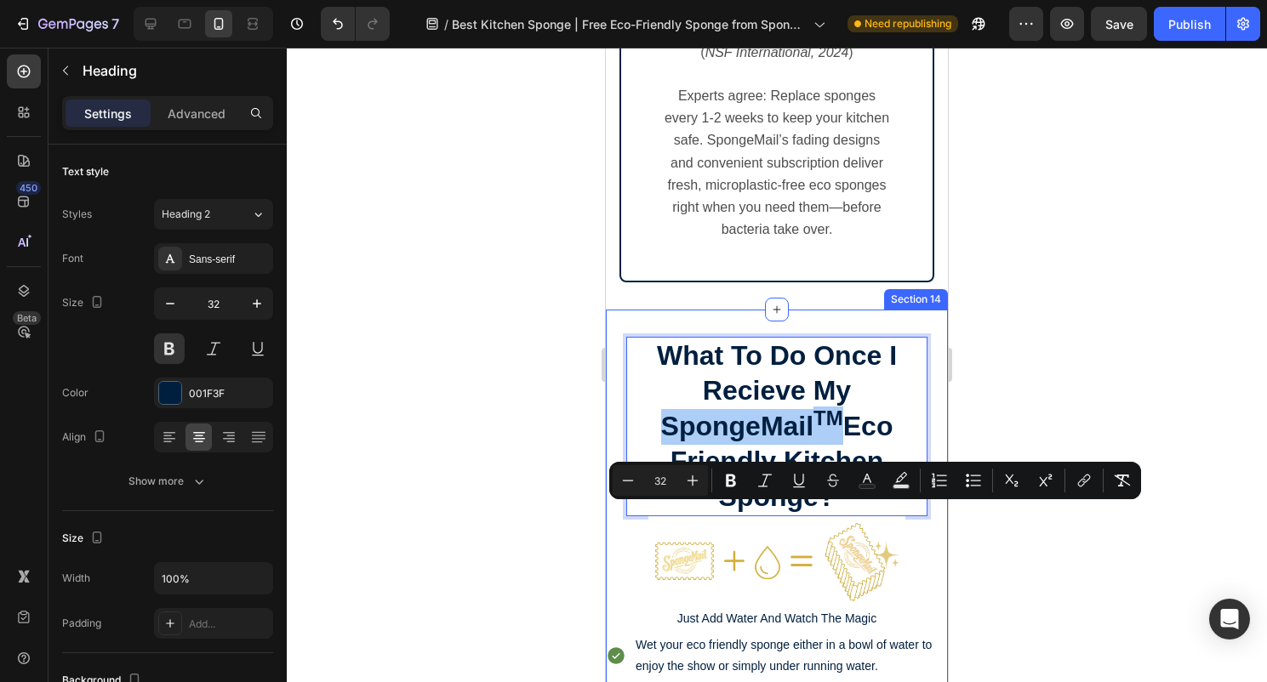
click at [1029, 556] on div at bounding box center [777, 365] width 980 height 635
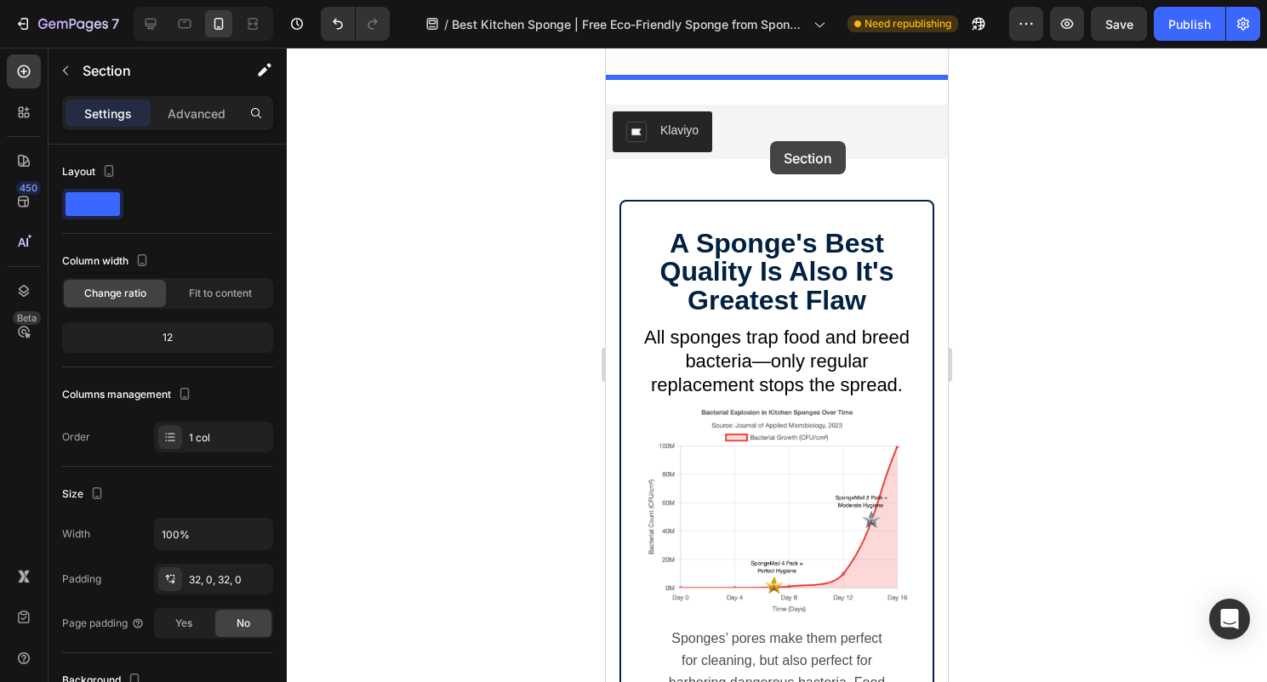
scroll to position [6123, 0]
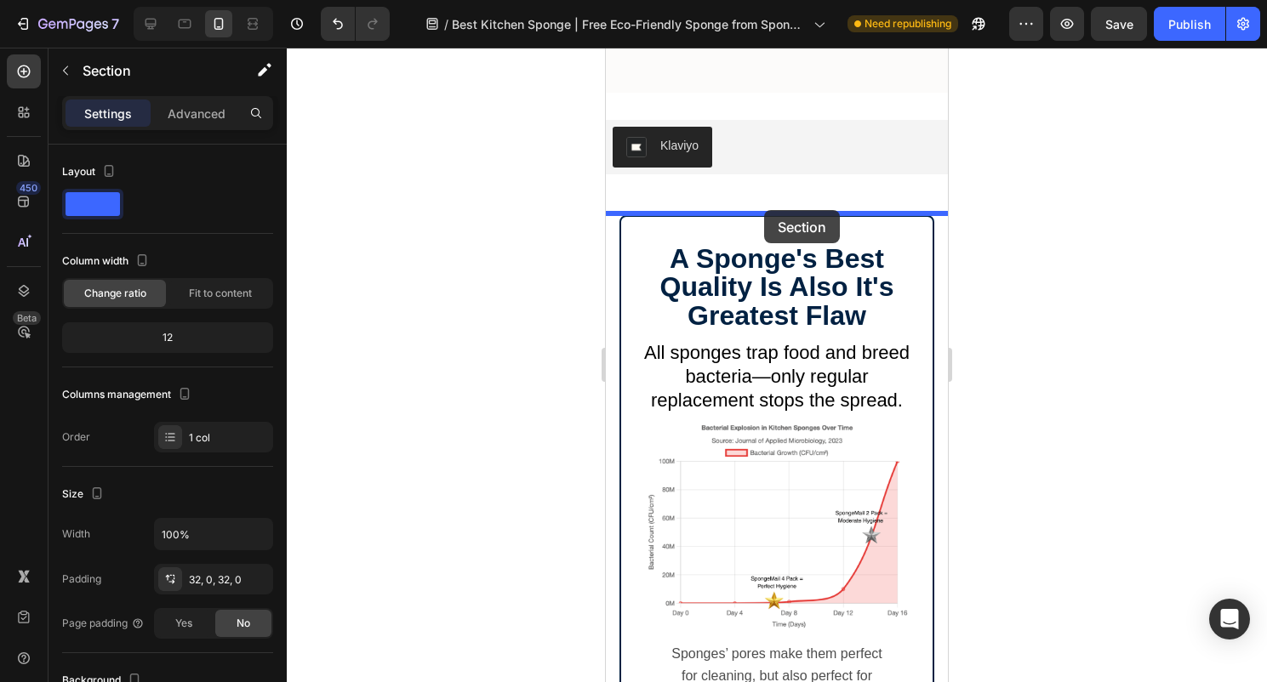
drag, startPoint x: 746, startPoint y: 501, endPoint x: 764, endPoint y: 210, distance: 291.5
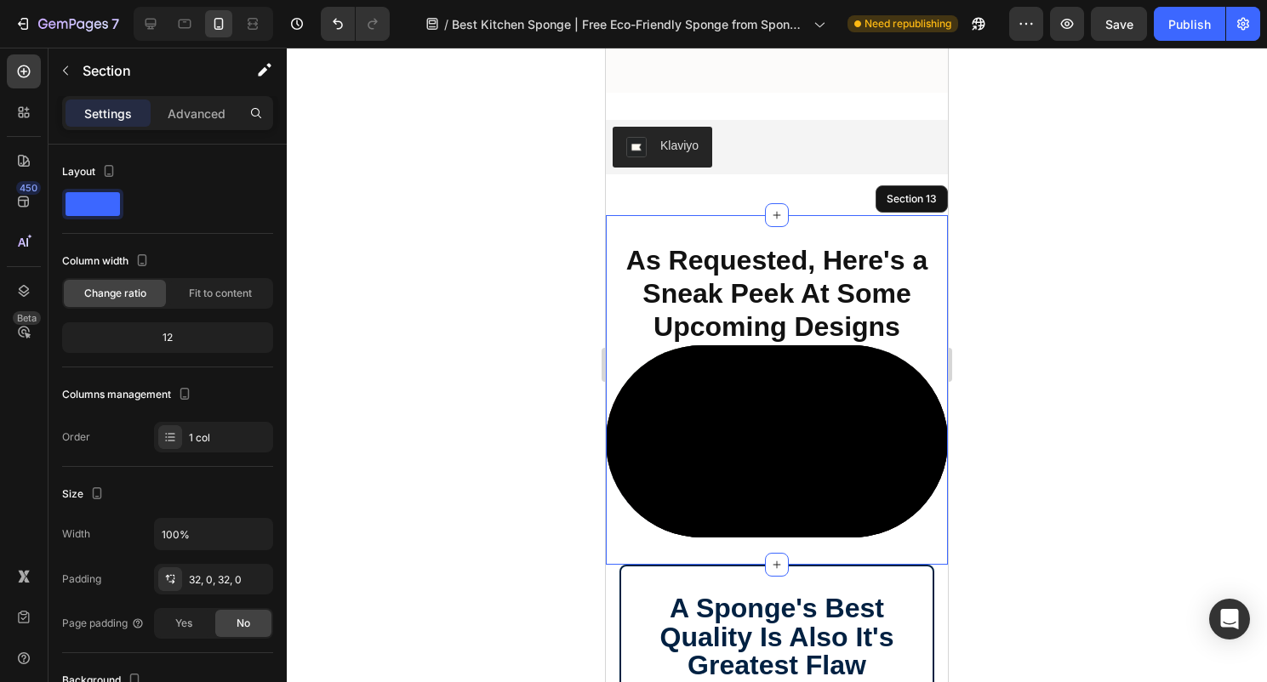
click at [1058, 218] on div at bounding box center [777, 365] width 980 height 635
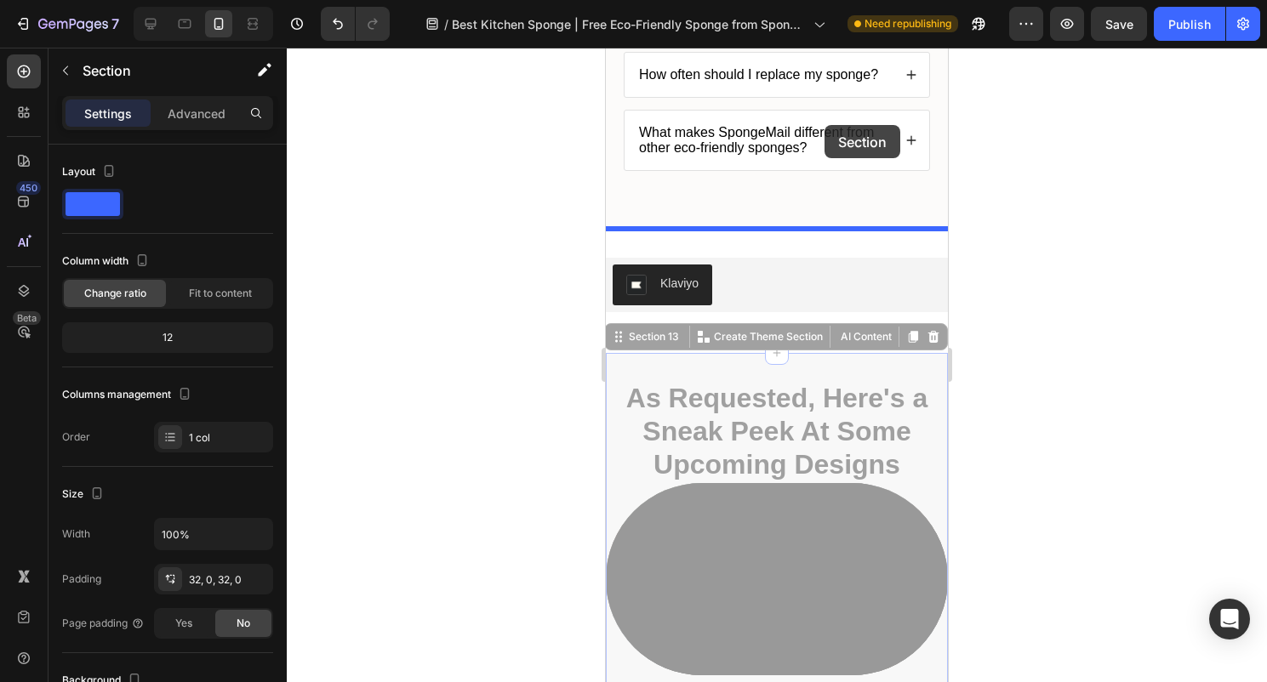
scroll to position [5931, 0]
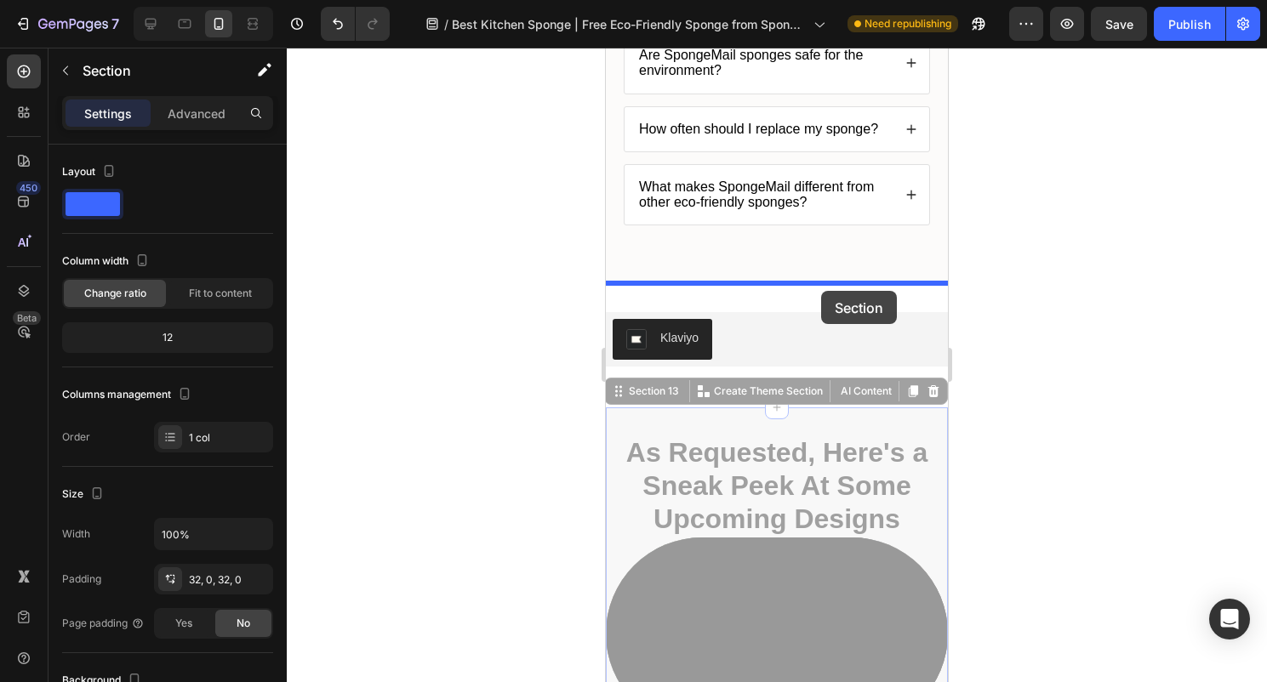
drag, startPoint x: 827, startPoint y: 241, endPoint x: 820, endPoint y: 288, distance: 47.3
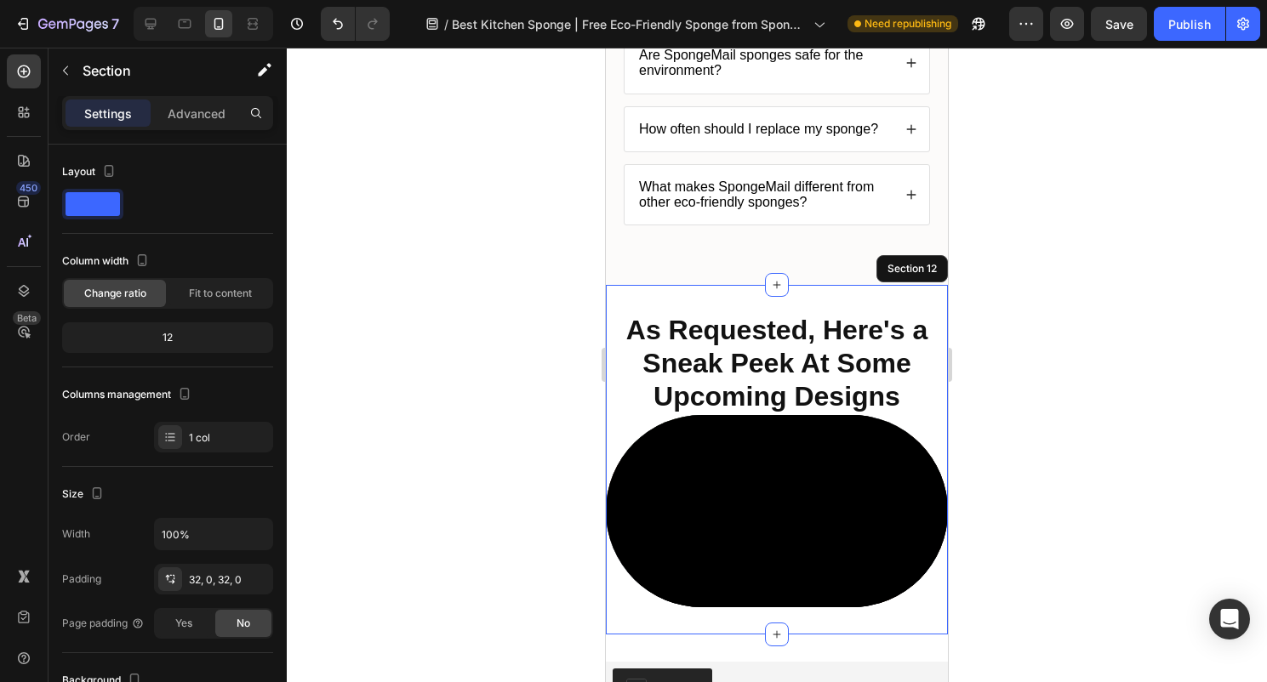
click at [1033, 282] on div at bounding box center [777, 365] width 980 height 635
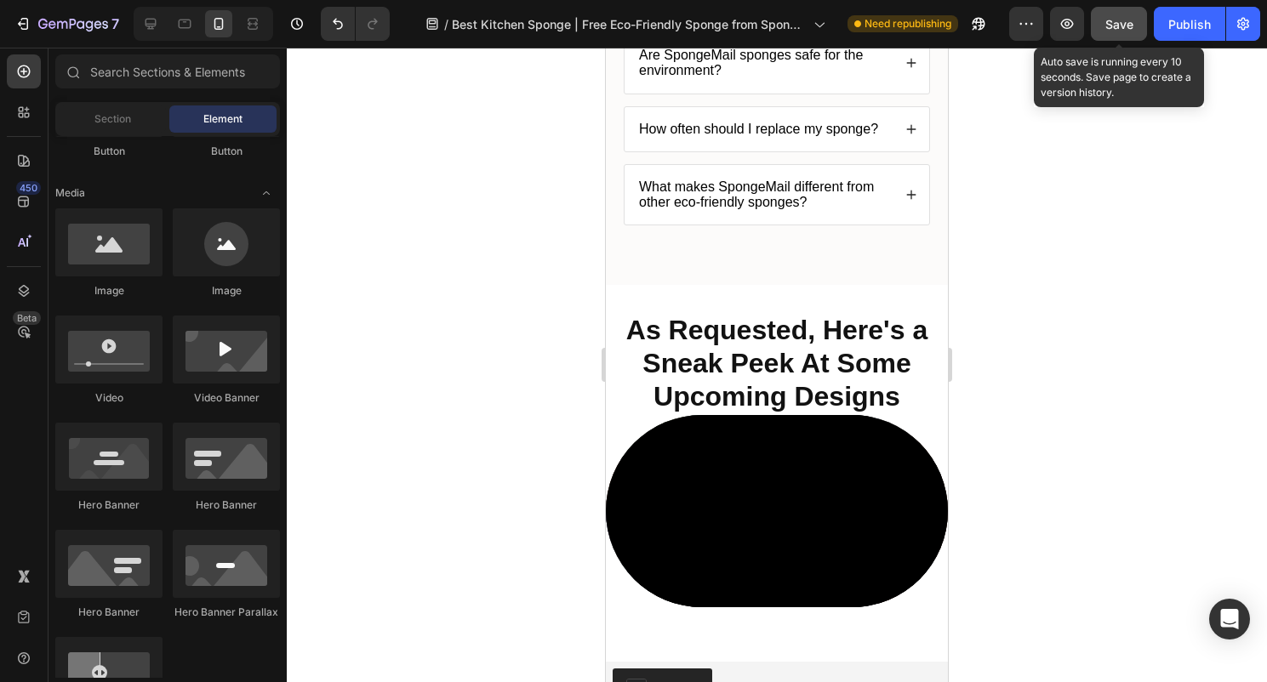
click at [1133, 20] on button "Save" at bounding box center [1119, 24] width 56 height 34
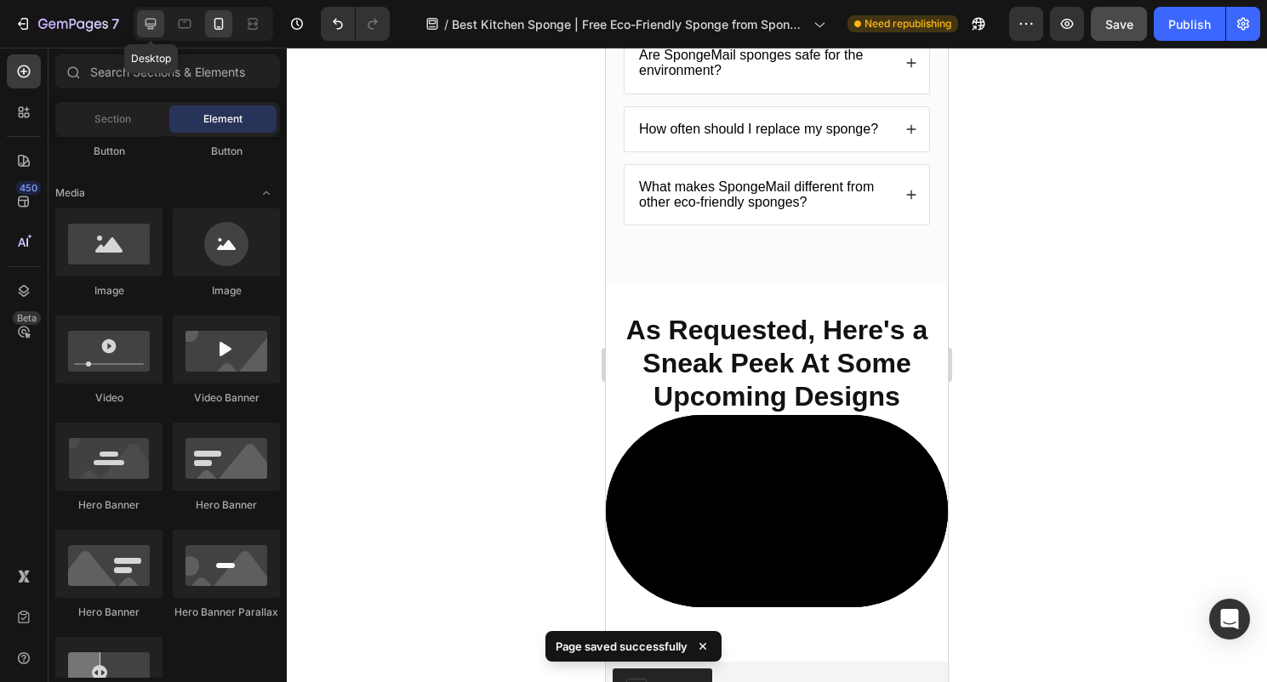
click at [155, 29] on icon at bounding box center [150, 23] width 17 height 17
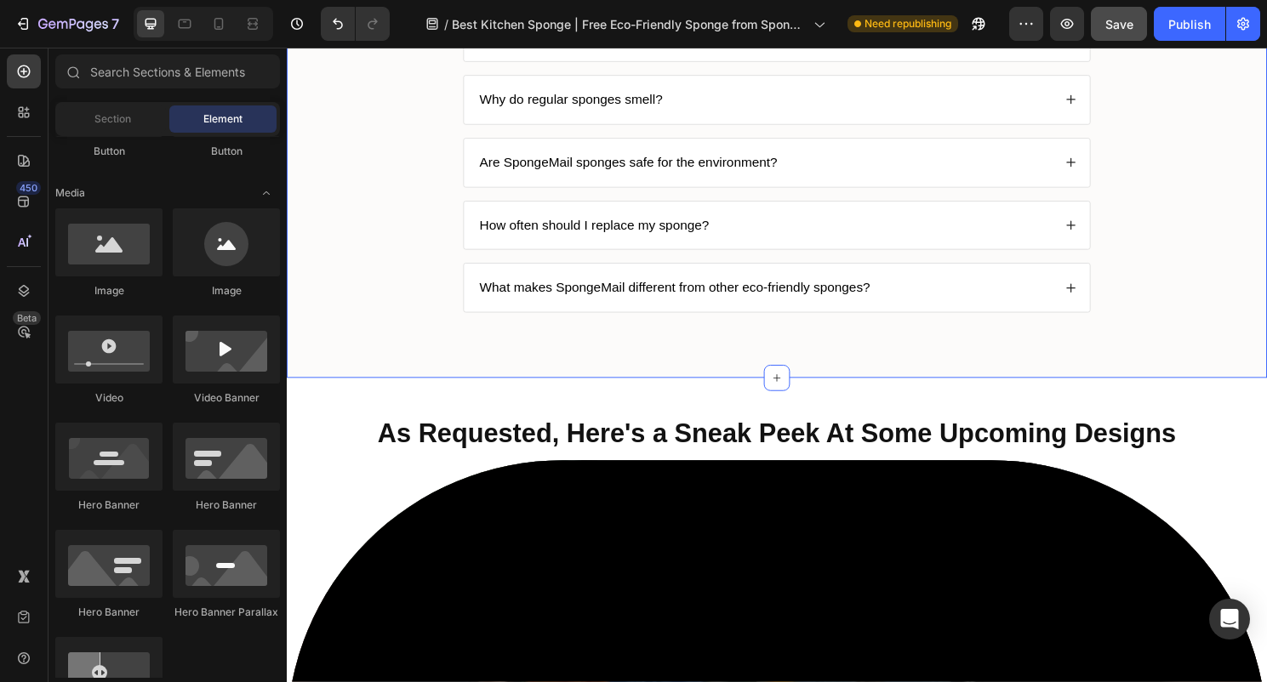
scroll to position [6292, 0]
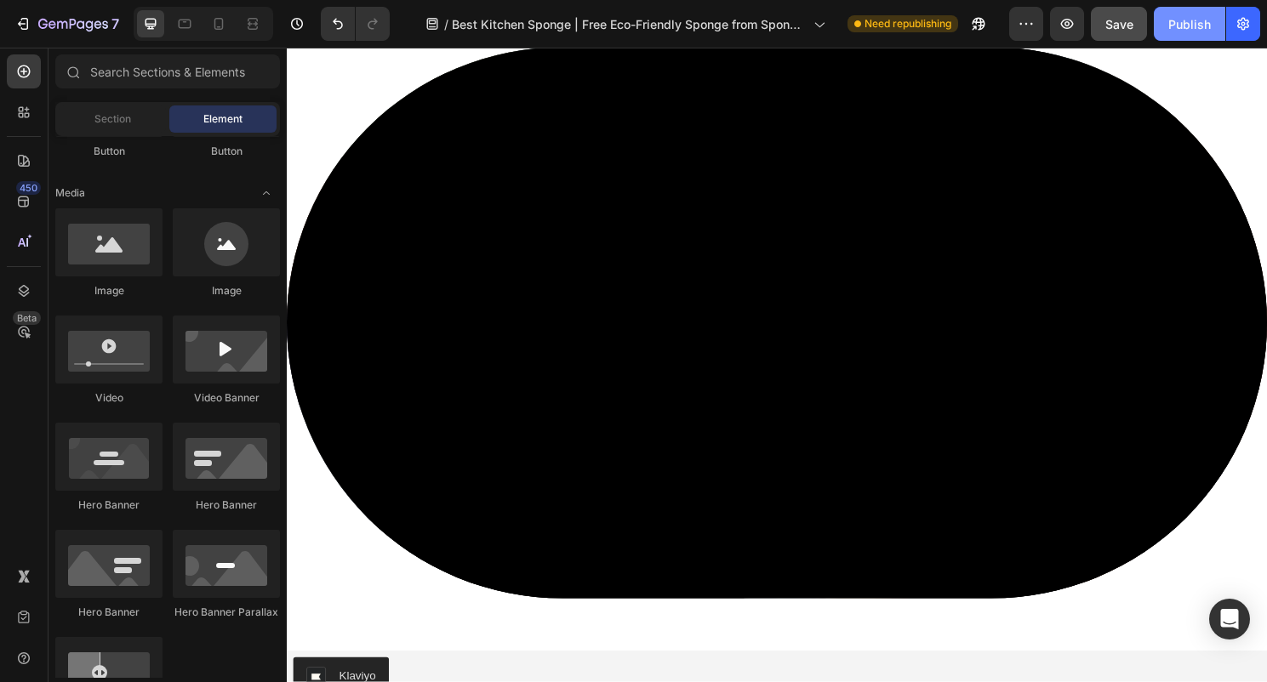
click at [1204, 27] on div "Publish" at bounding box center [1189, 24] width 43 height 18
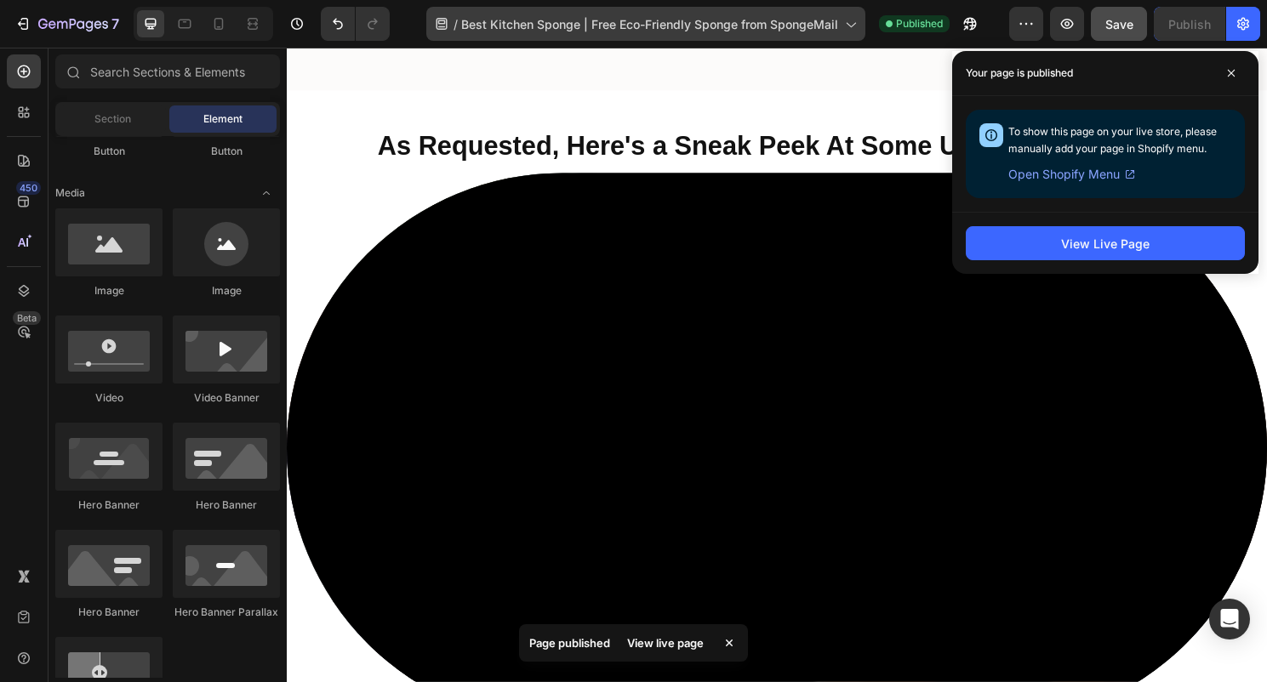
scroll to position [6164, 0]
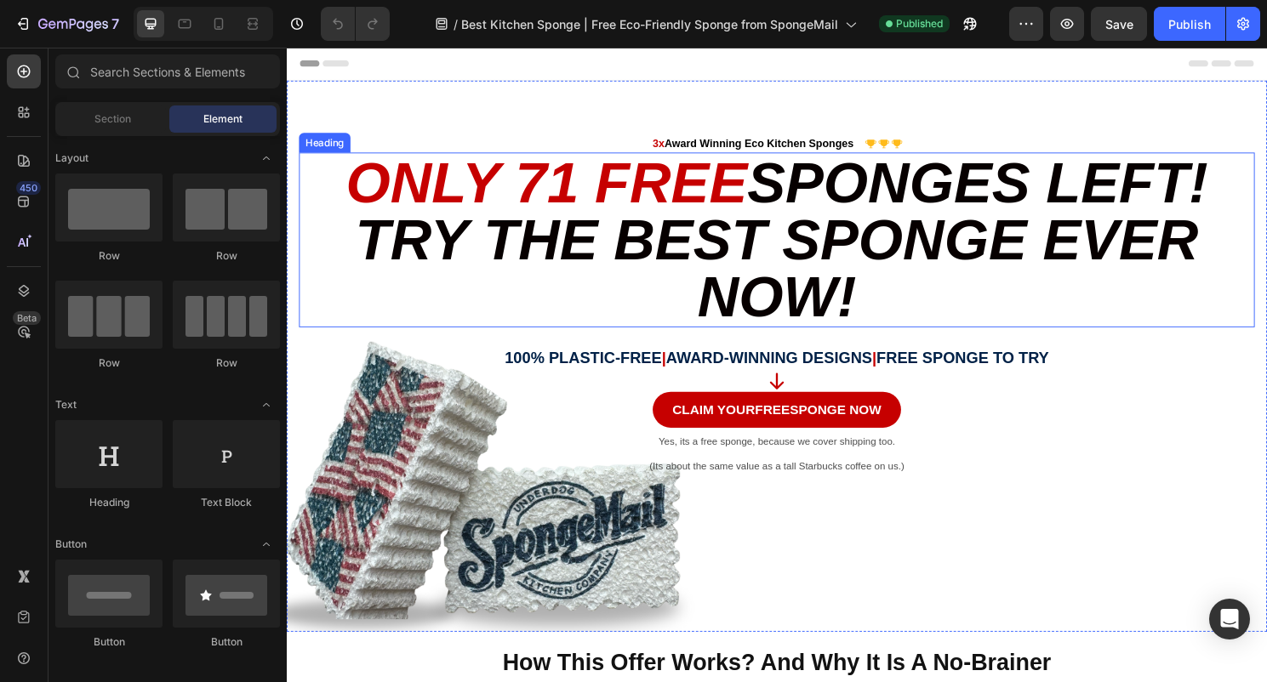
click at [572, 180] on span "Only 71 Free" at bounding box center [557, 189] width 418 height 66
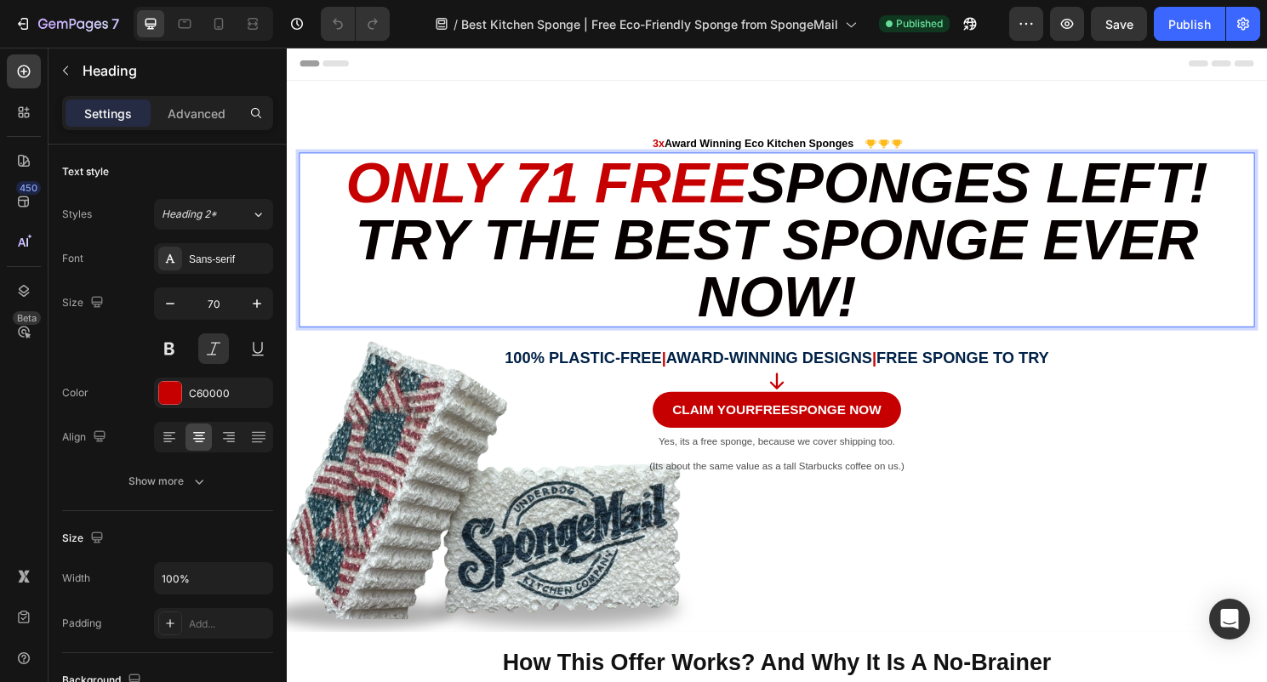
click at [555, 180] on span "Only 71 Free" at bounding box center [557, 189] width 418 height 66
click at [1225, 185] on span "Sponges Left! Try the Best Sponge Ever Now!" at bounding box center [802, 248] width 888 height 185
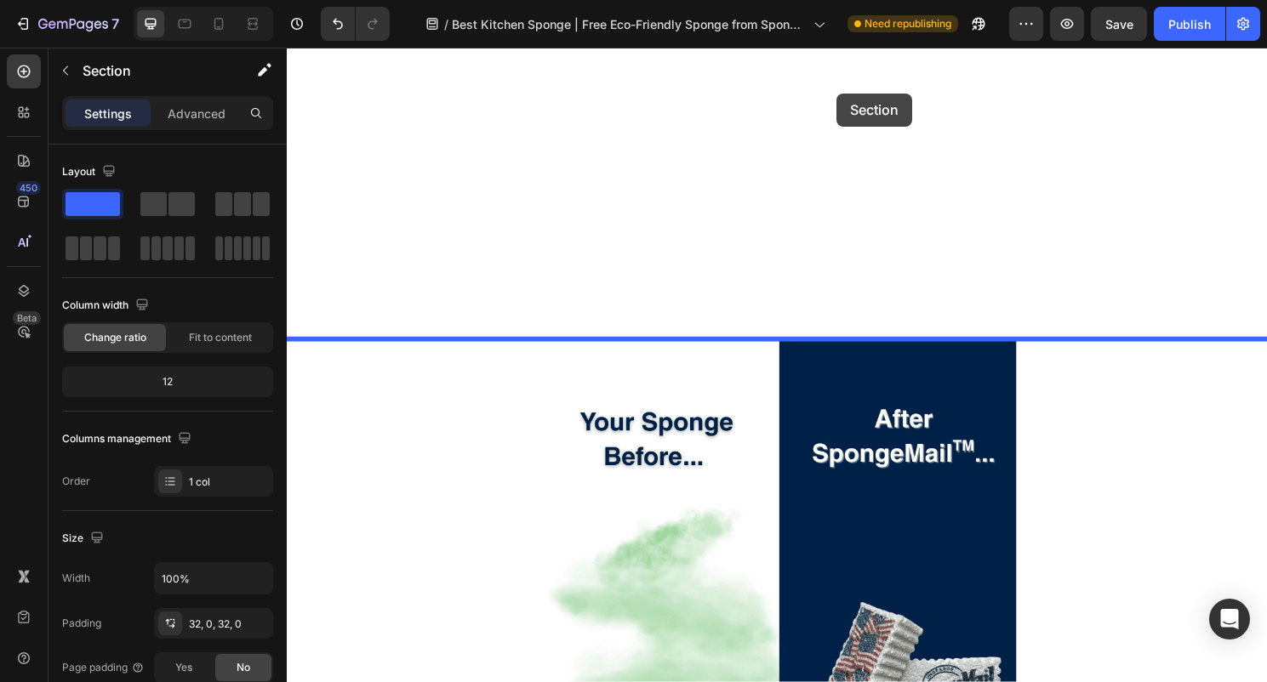
scroll to position [2809, 0]
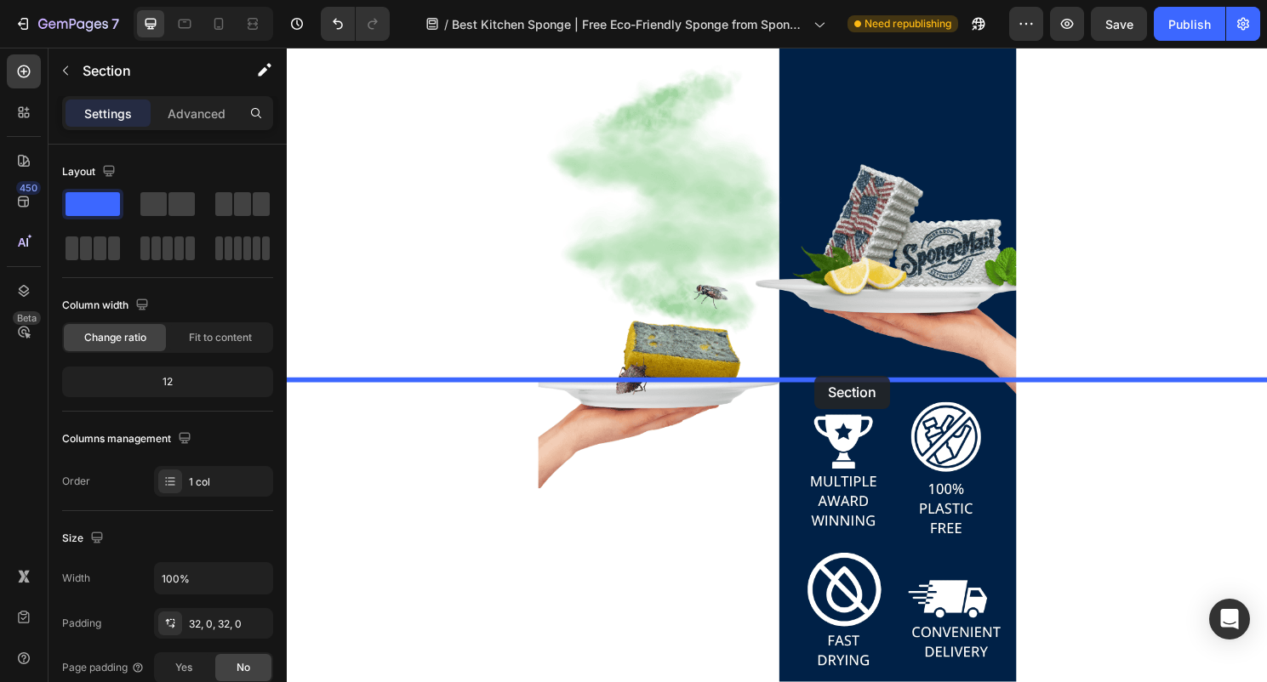
drag, startPoint x: 891, startPoint y: 313, endPoint x: 835, endPoint y: 388, distance: 93.6
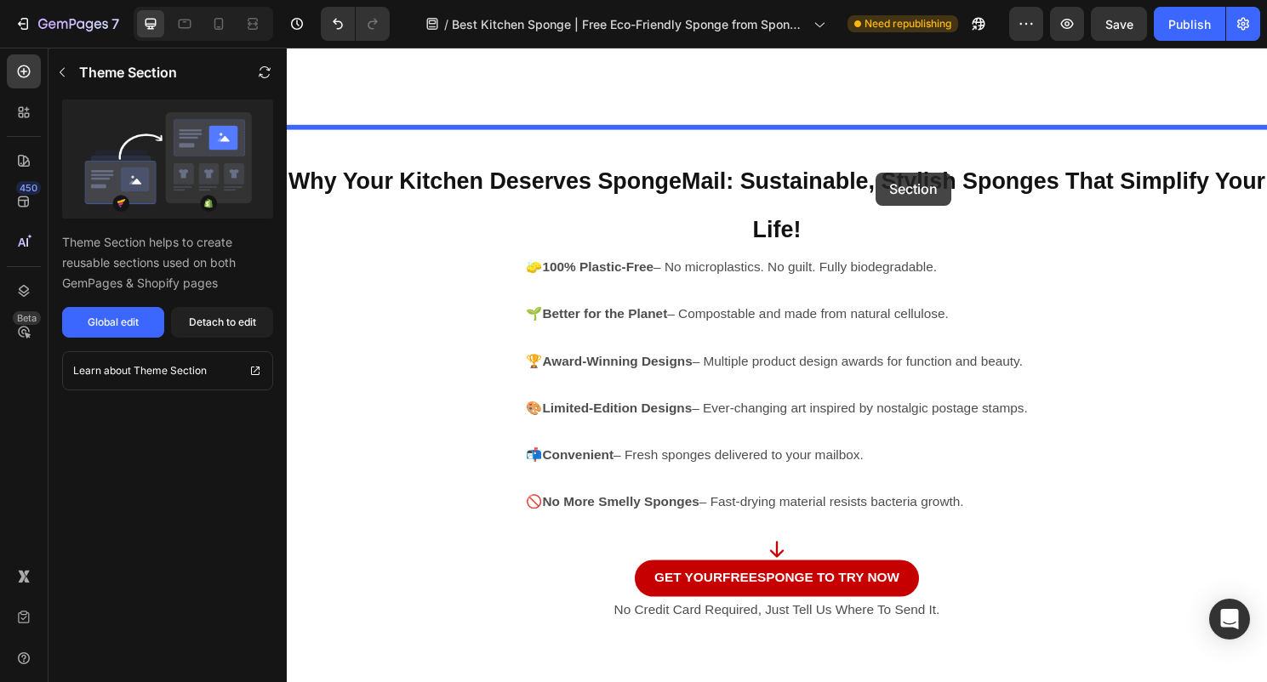
scroll to position [2016, 0]
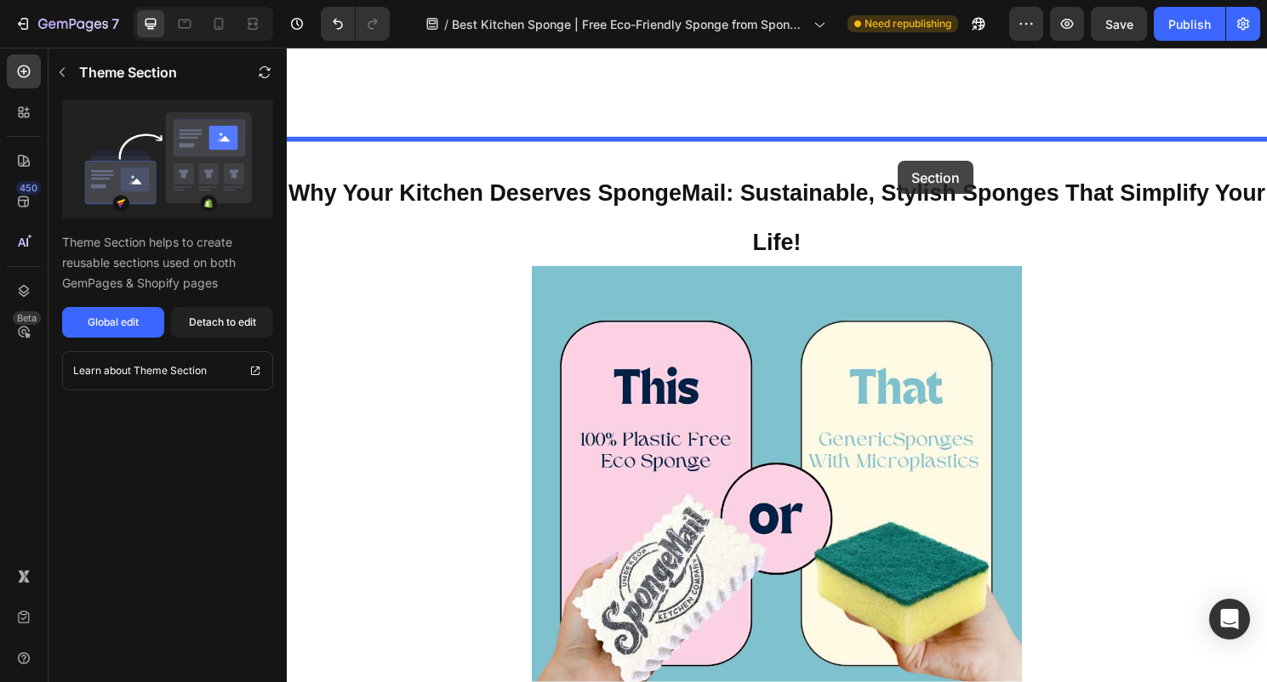
drag, startPoint x: 890, startPoint y: 439, endPoint x: 923, endPoint y: 166, distance: 275.1
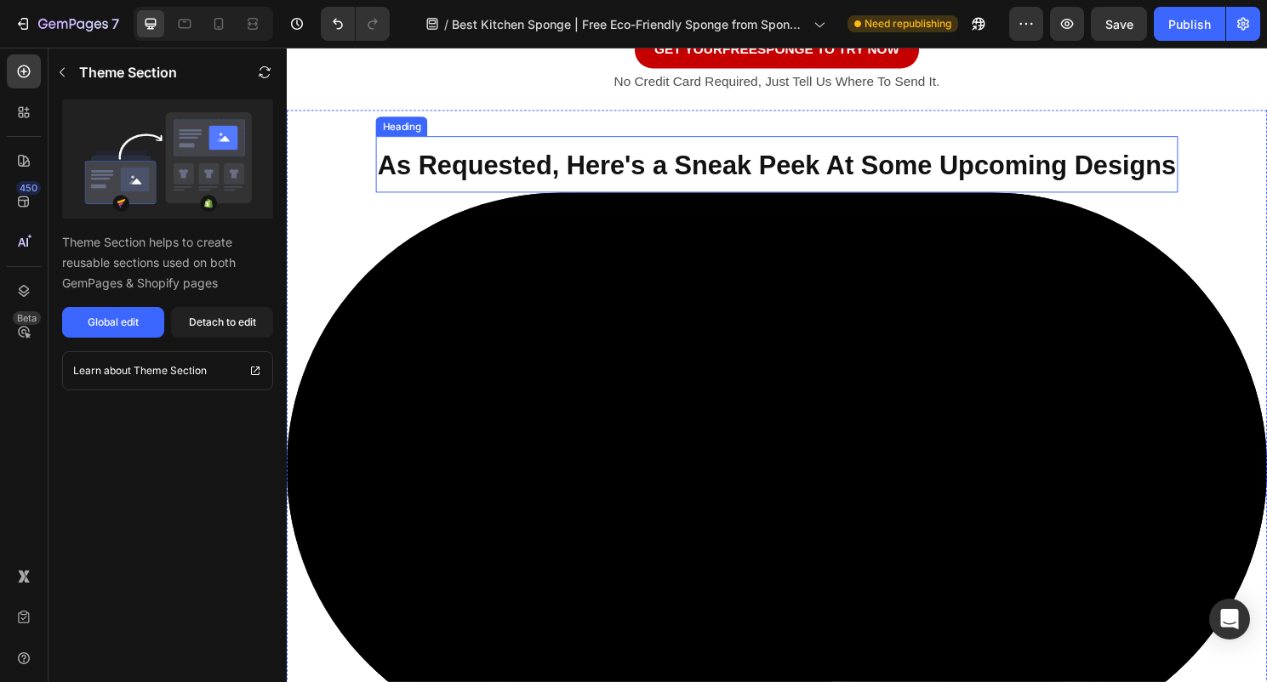
scroll to position [3381, 0]
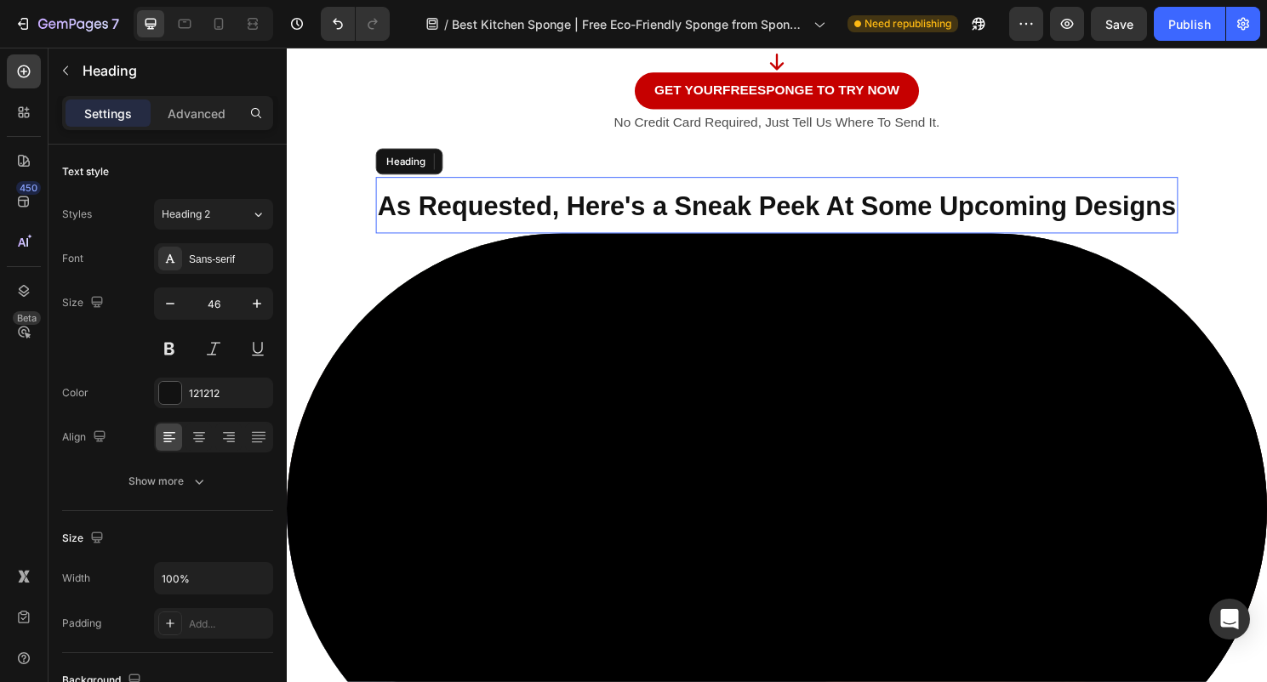
click at [412, 209] on strong "As Requested, Here's a Sneak Peek At Some Upcoming Designs" at bounding box center [796, 213] width 831 height 31
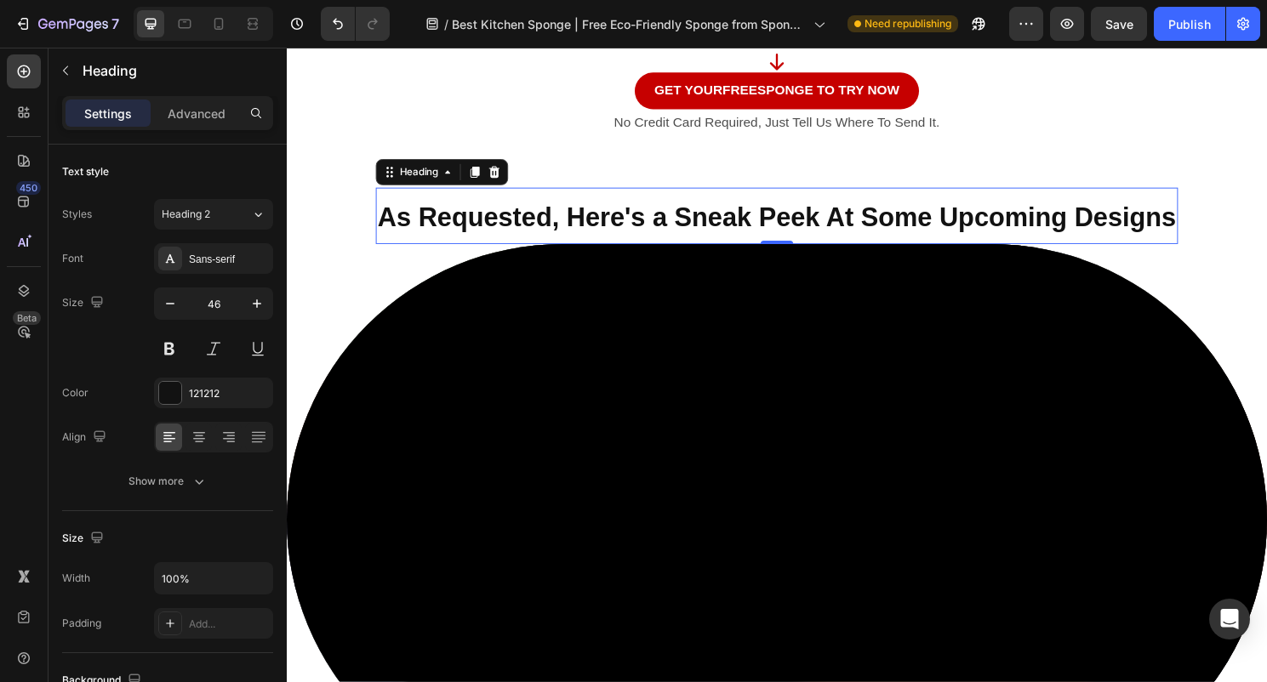
click at [412, 211] on strong "As Requested, Here's a Sneak Peek At Some Upcoming Designs" at bounding box center [796, 224] width 831 height 31
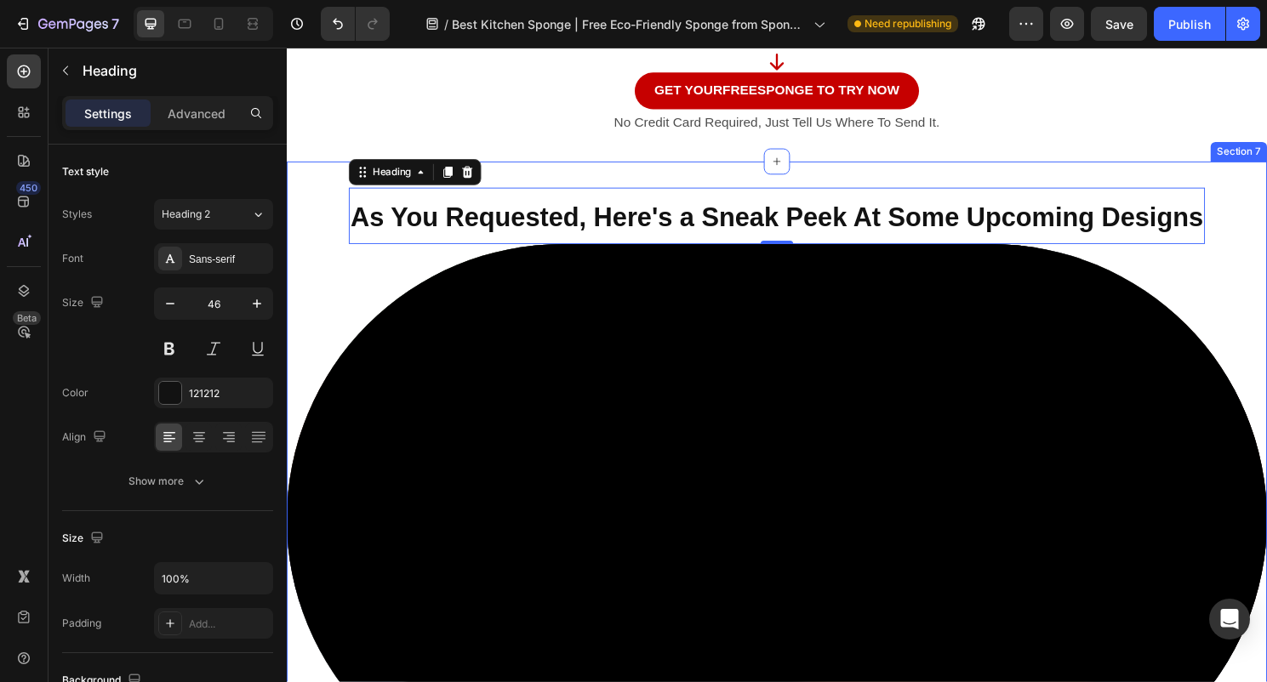
click at [1200, 172] on div "As You Requested, Here's a Sneak Peek At Some Upcoming Designs Heading 0 Video …" at bounding box center [797, 510] width 1021 height 687
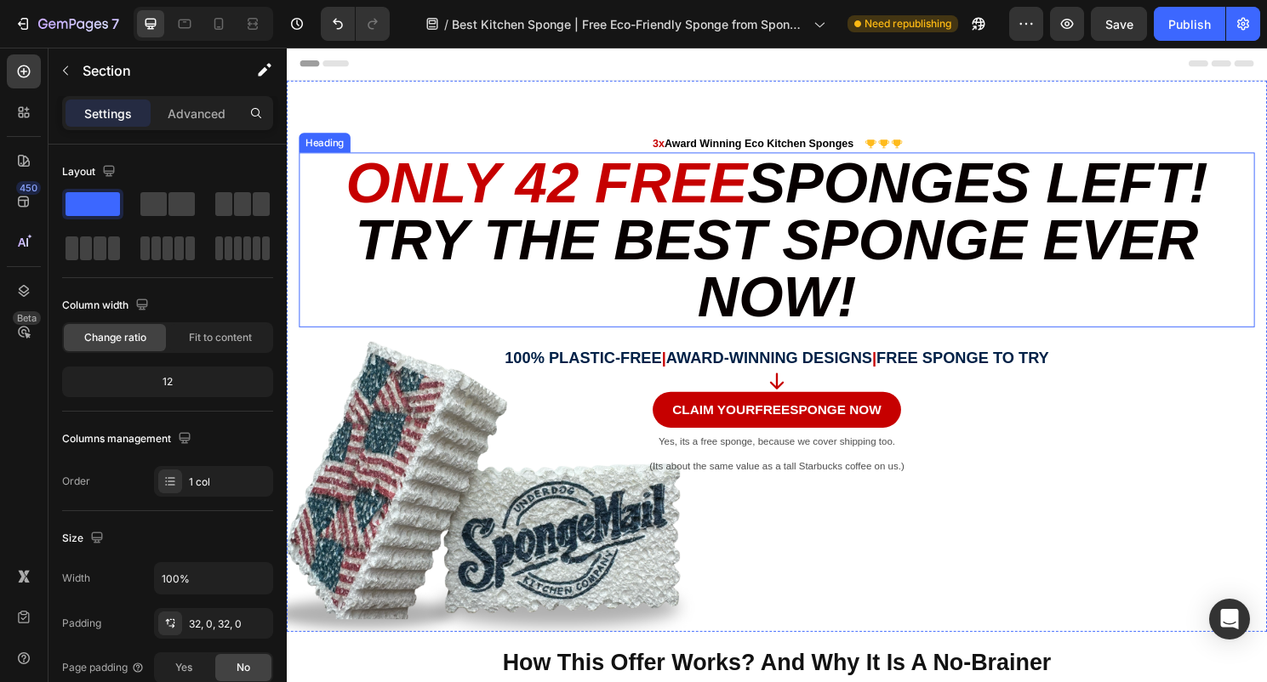
scroll to position [0, 0]
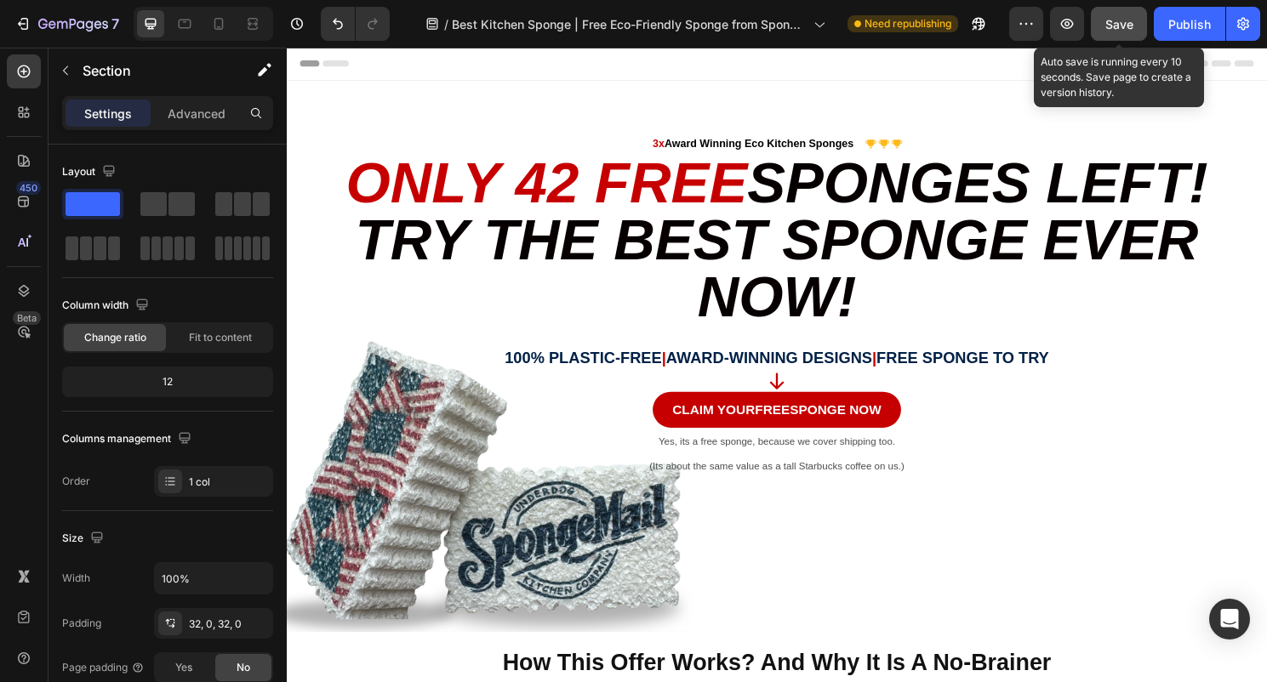
click at [1133, 26] on span "Save" at bounding box center [1119, 24] width 28 height 14
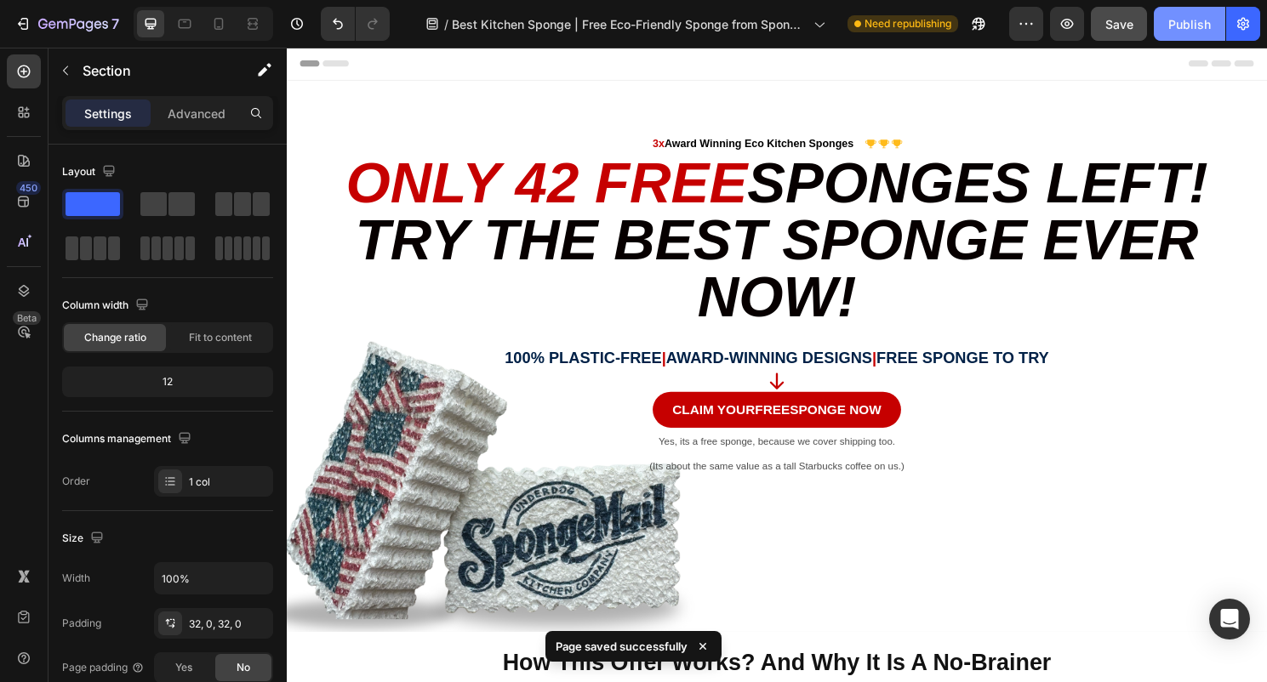
click at [1189, 26] on div "Publish" at bounding box center [1189, 24] width 43 height 18
